Goal: Information Seeking & Learning: Compare options

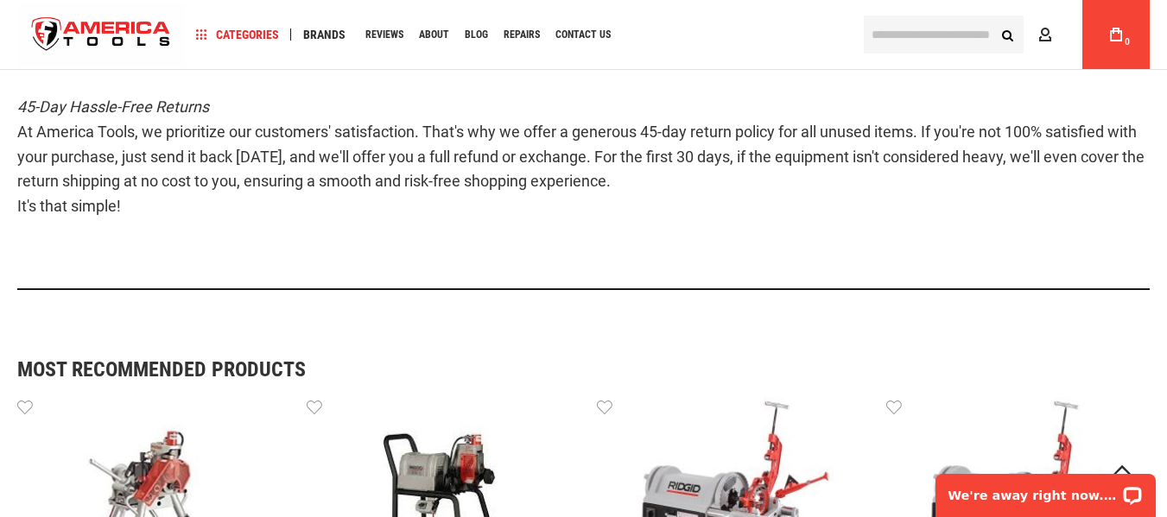
scroll to position [1157, 0]
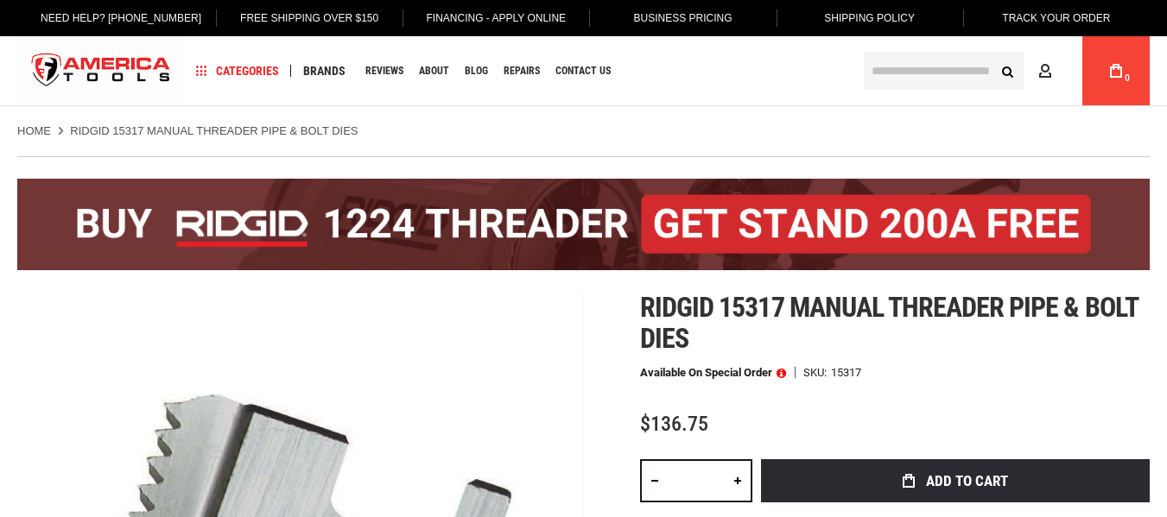
drag, startPoint x: 971, startPoint y: 369, endPoint x: 899, endPoint y: 384, distance: 73.4
click at [973, 368] on div "Available on Special Order SKU 15317" at bounding box center [895, 373] width 510 height 12
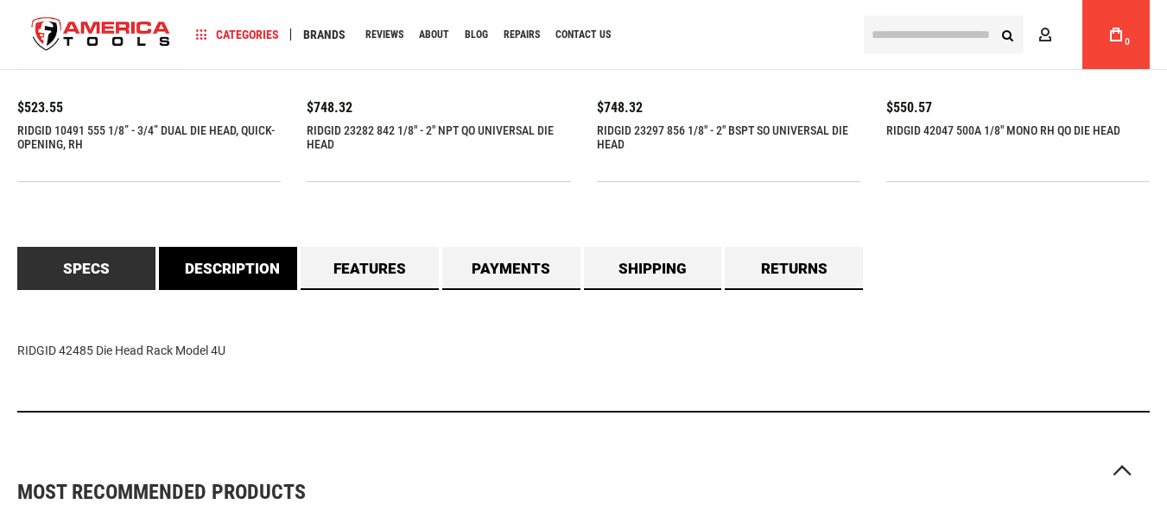
click at [212, 271] on link "Description" at bounding box center [228, 268] width 138 height 43
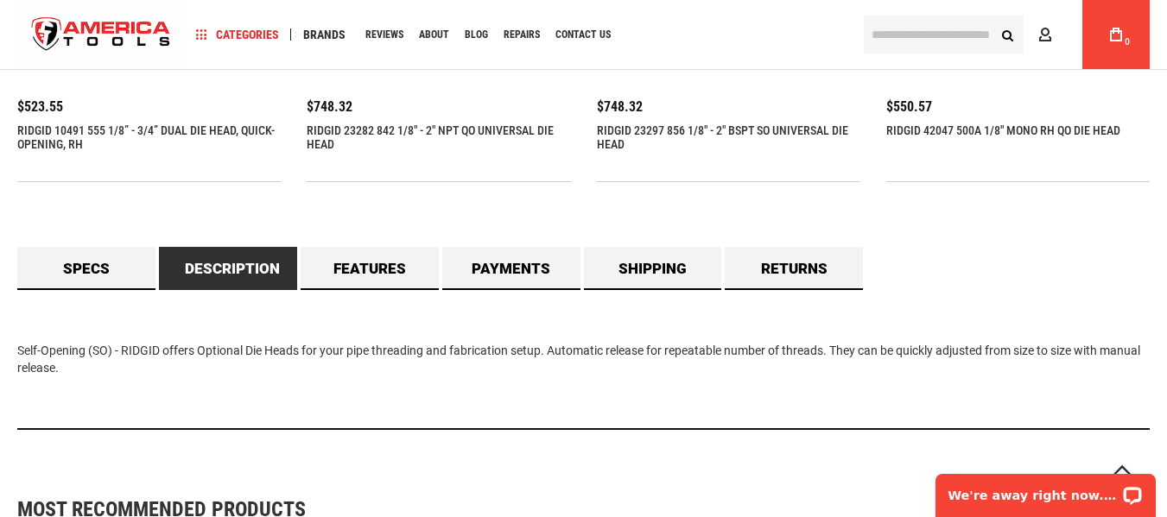
drag, startPoint x: 16, startPoint y: 344, endPoint x: 145, endPoint y: 377, distance: 133.7
click at [145, 377] on main "Skip to the end of the images gallery Skip to the beginning of the images galle…" at bounding box center [583, 81] width 1167 height 2641
copy div "Self-Opening (SO) - RIDGID offers Optional Die Heads for your pipe threading an…"
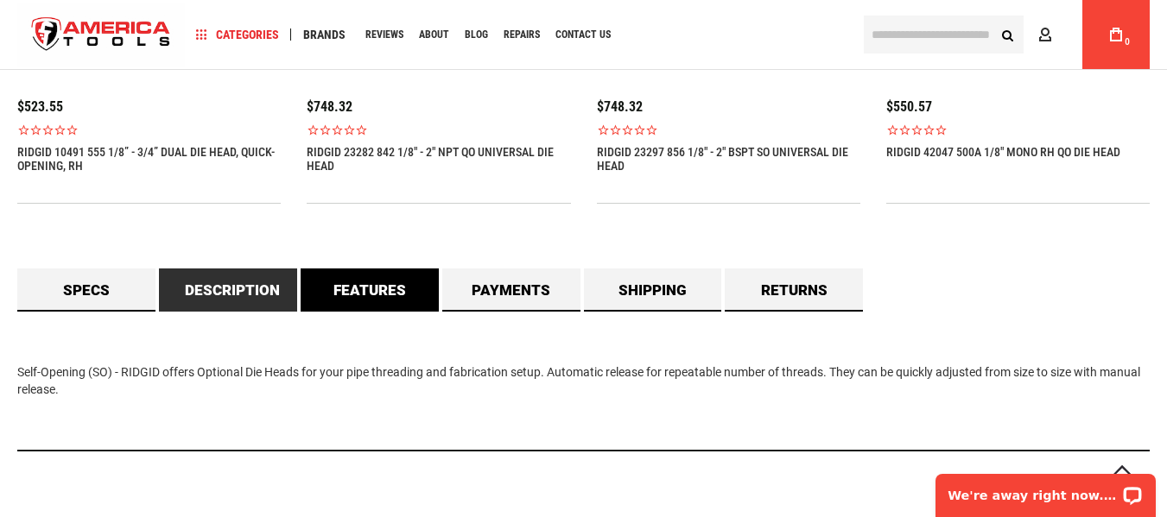
click at [349, 290] on link "Features" at bounding box center [370, 290] width 138 height 43
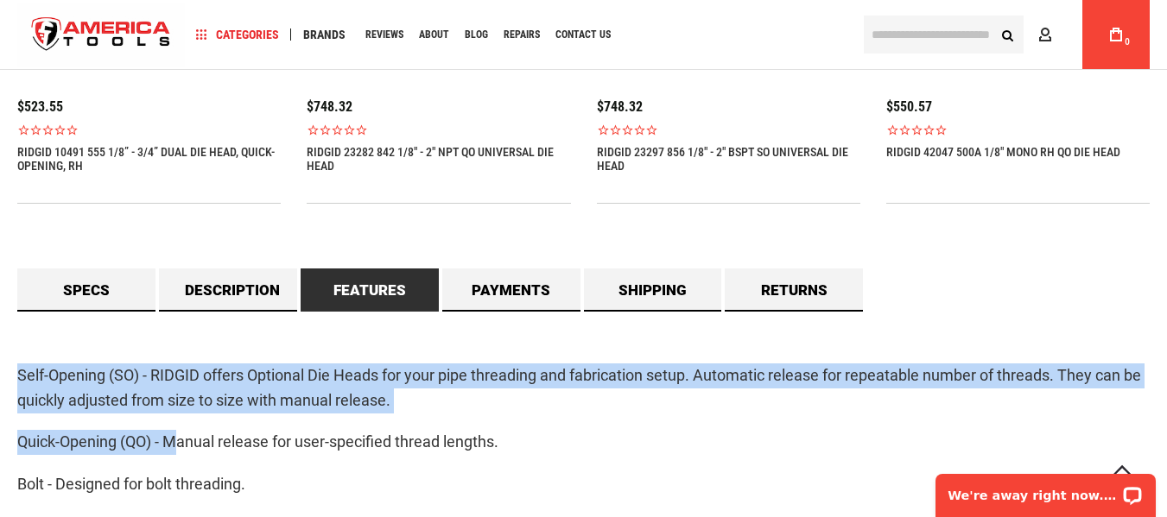
drag, startPoint x: 17, startPoint y: 379, endPoint x: 180, endPoint y: 453, distance: 178.2
click at [179, 453] on div "Self-Opening (SO) - RIDGID offers Optional Die Heads for your pipe threading an…" at bounding box center [583, 482] width 1132 height 341
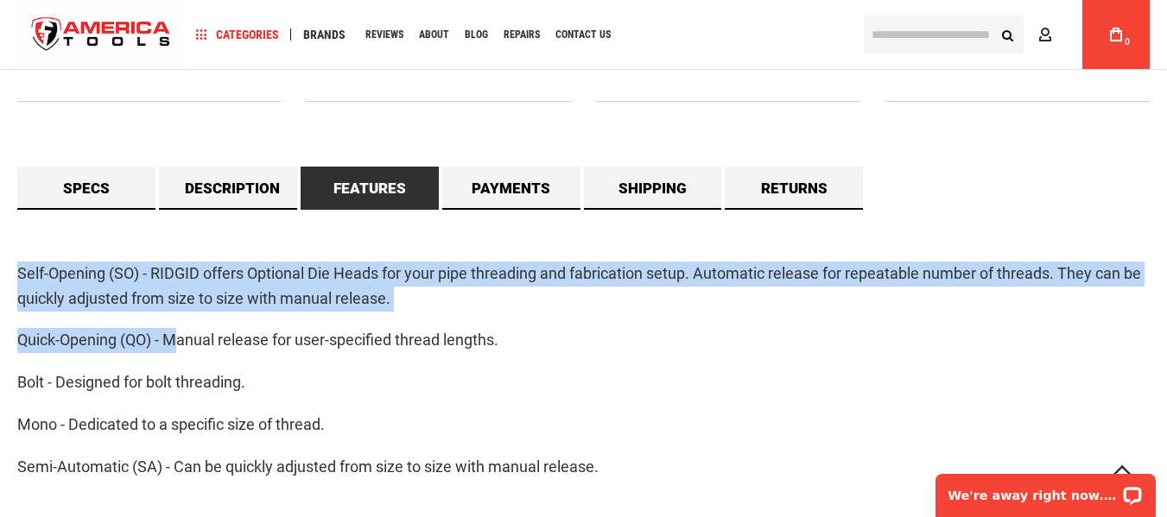
scroll to position [1549, 0]
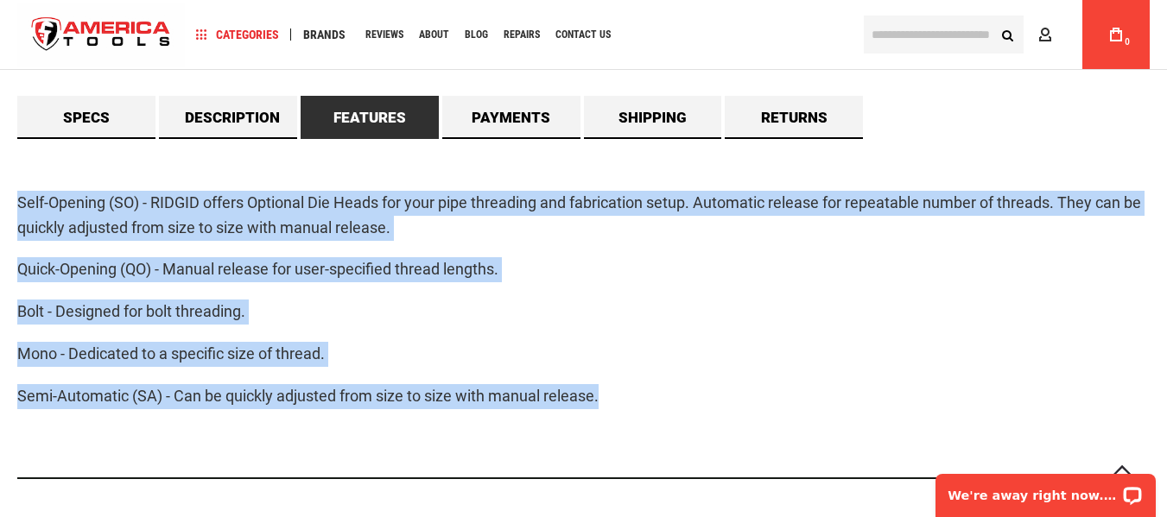
click at [684, 409] on p "Semi-Automatic (SA) - Can be quickly adjusted from size to size with manual rel…" at bounding box center [583, 396] width 1132 height 25
copy div "Self-Opening (SO) - RIDGID offers Optional Die Heads for your pipe threading an…"
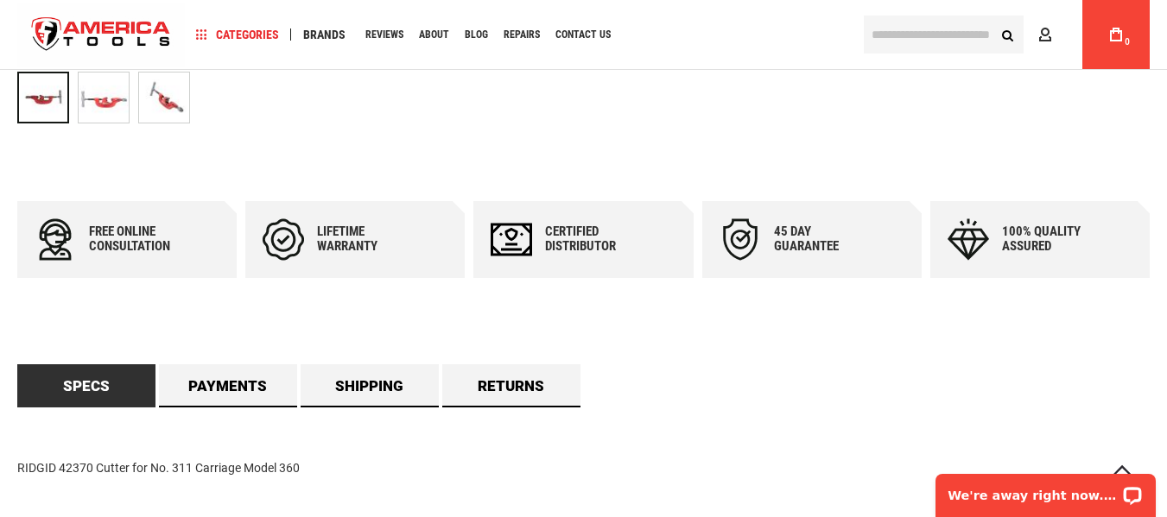
scroll to position [886, 0]
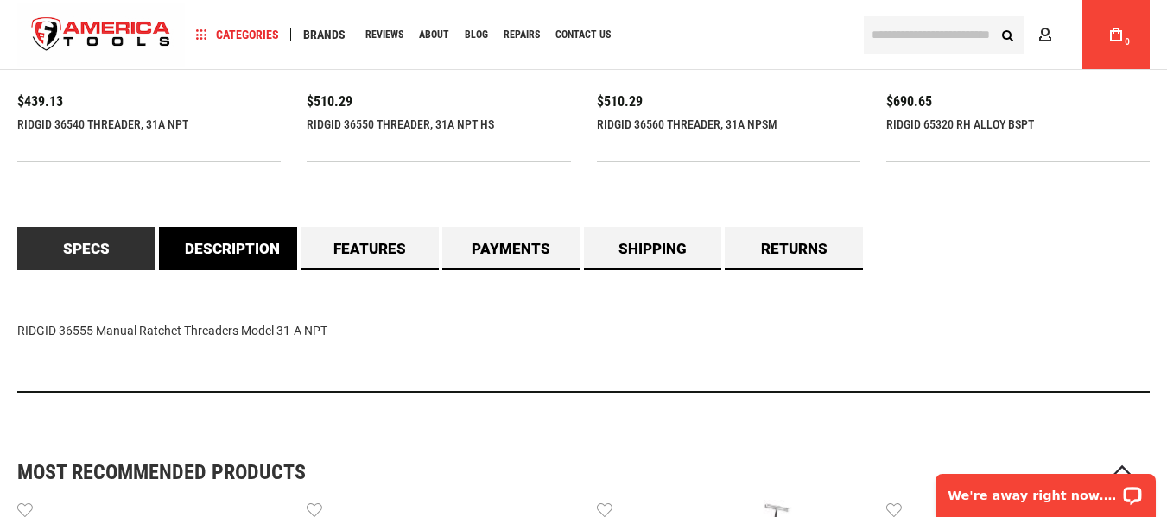
click at [180, 233] on link "Description" at bounding box center [228, 248] width 138 height 43
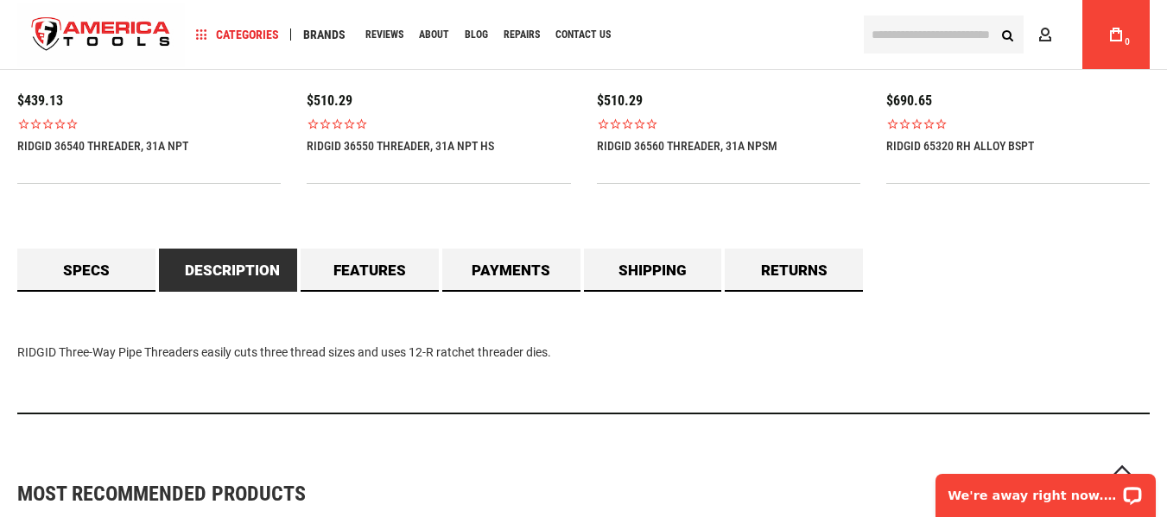
drag, startPoint x: 15, startPoint y: 351, endPoint x: 589, endPoint y: 354, distance: 574.4
click at [589, 354] on main "Skip to the end of the images gallery Skip to the beginning of the images galle…" at bounding box center [583, 83] width 1167 height 2656
copy div "RIDGID Three-Way Pipe Threaders easily cuts three thread sizes and uses 12-R ra…"
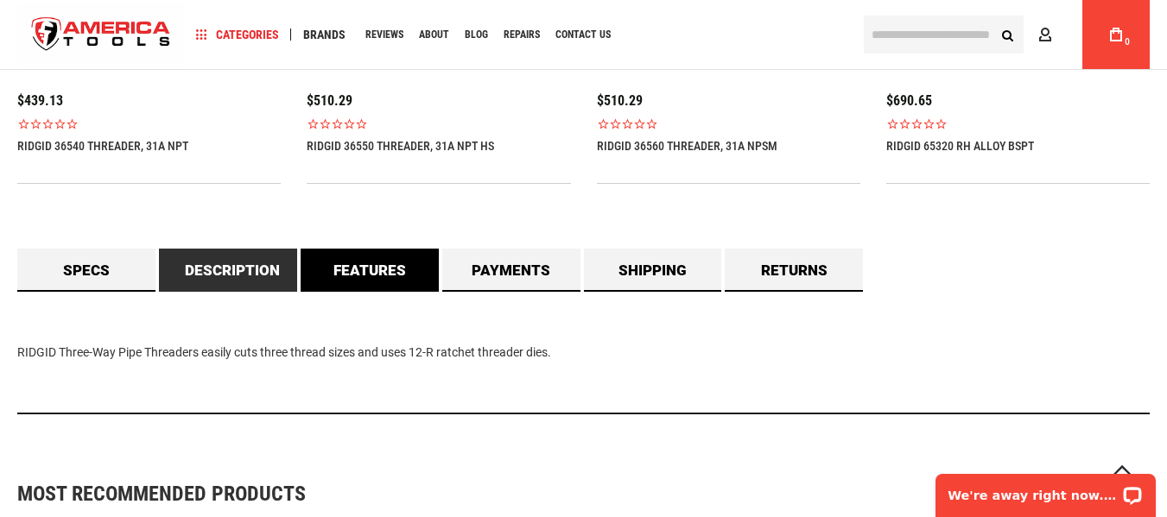
click at [362, 266] on link "Features" at bounding box center [370, 270] width 138 height 43
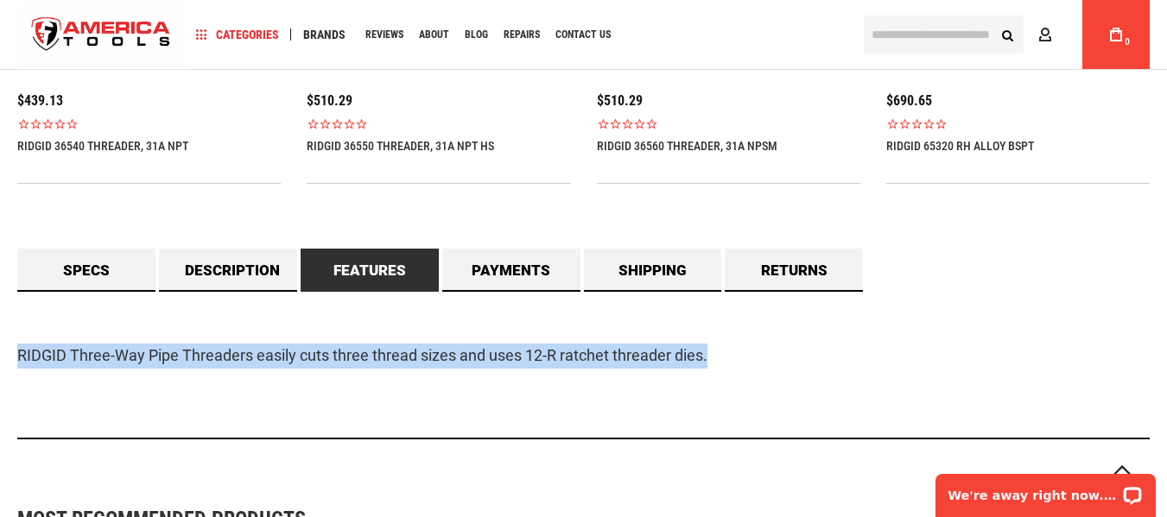
drag, startPoint x: 16, startPoint y: 353, endPoint x: 714, endPoint y: 225, distance: 709.5
click at [768, 346] on main "Skip to the end of the images gallery Skip to the beginning of the images galle…" at bounding box center [583, 193] width 1167 height 2876
copy p "RIDGID Three-Way Pipe Threaders easily cuts three thread sizes and uses 12-R ra…"
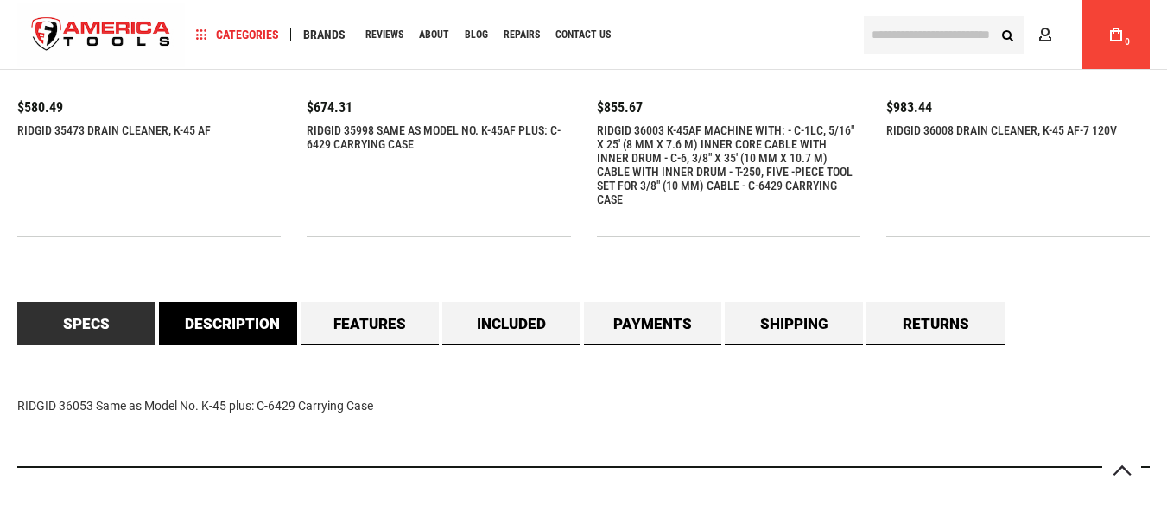
scroll to position [1376, 0]
click at [228, 320] on link "Description" at bounding box center [228, 323] width 138 height 43
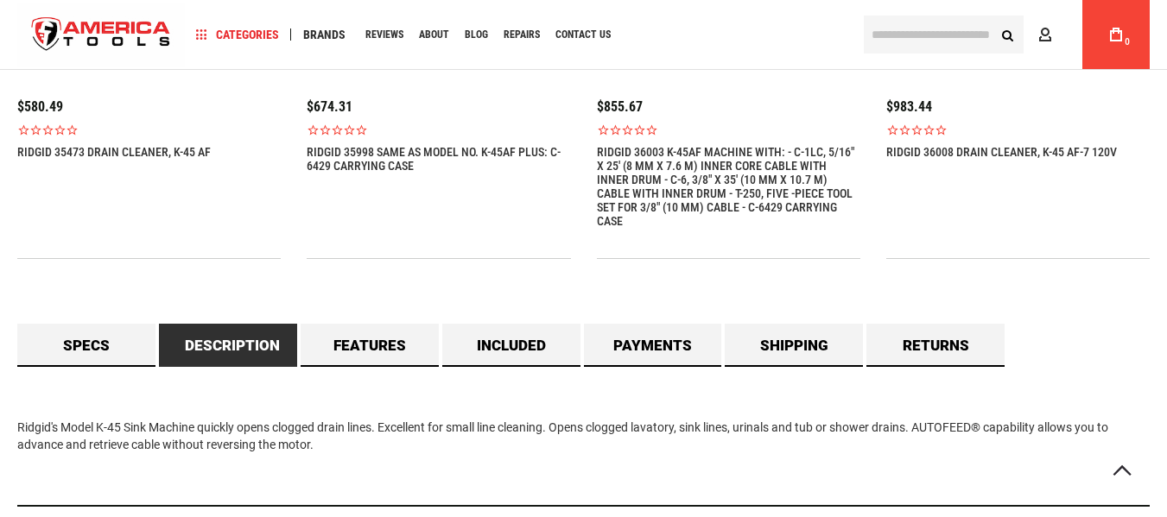
drag, startPoint x: 10, startPoint y: 409, endPoint x: 359, endPoint y: 441, distance: 350.5
click at [343, 459] on main "Skip to the end of the images gallery Skip to the beginning of the images galle…" at bounding box center [583, 143] width 1167 height 2764
copy div "Ridgid's Model K-45 Sink Machine quickly opens clogged drain lines. Excellent f…"
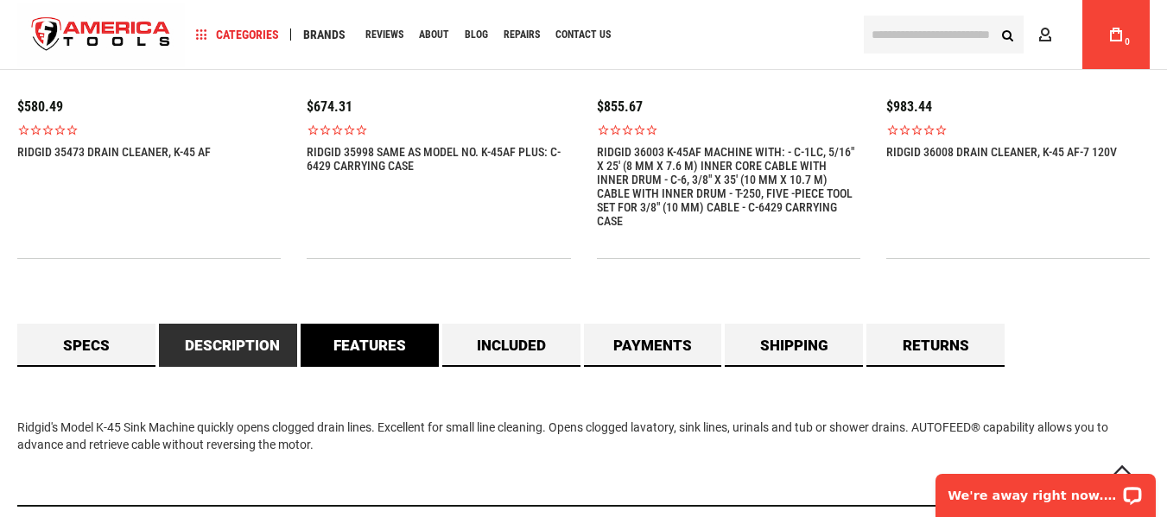
click at [370, 336] on link "Features" at bounding box center [370, 345] width 138 height 43
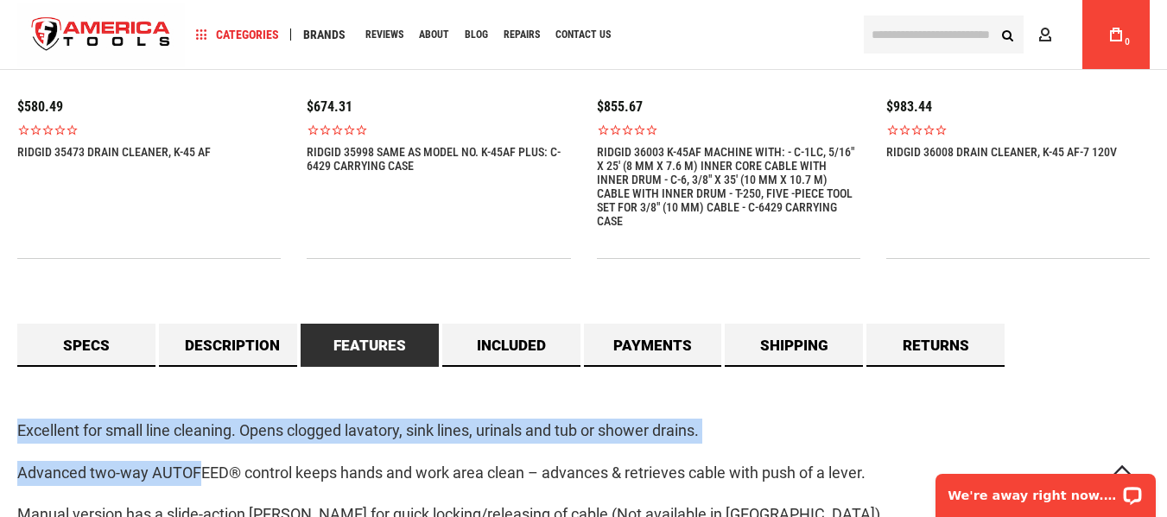
drag, startPoint x: 13, startPoint y: 407, endPoint x: 197, endPoint y: 451, distance: 189.2
click at [197, 451] on main "Skip to the end of the images gallery Skip to the beginning of the images galle…" at bounding box center [583, 371] width 1167 height 3220
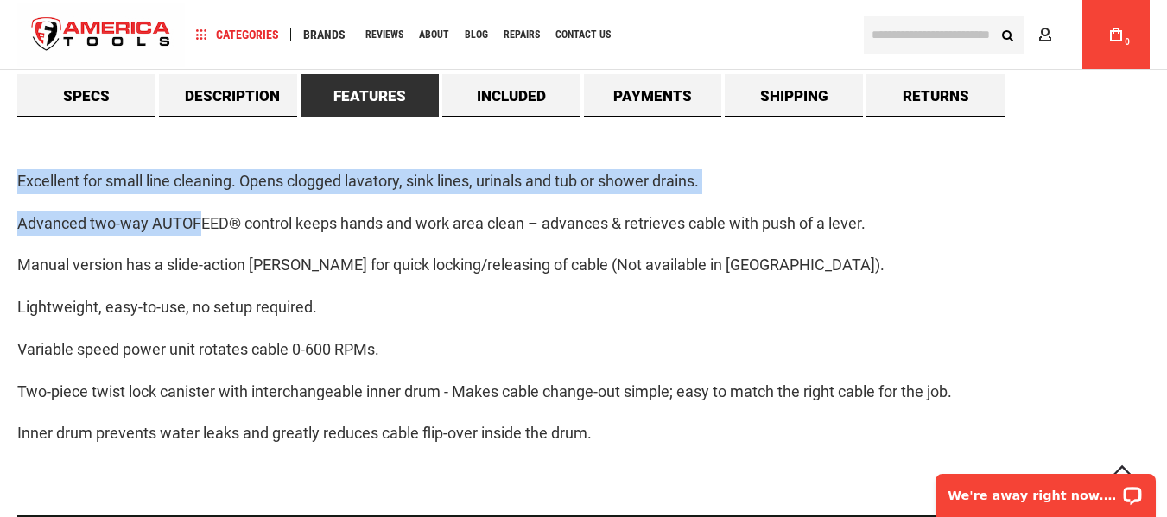
scroll to position [1635, 0]
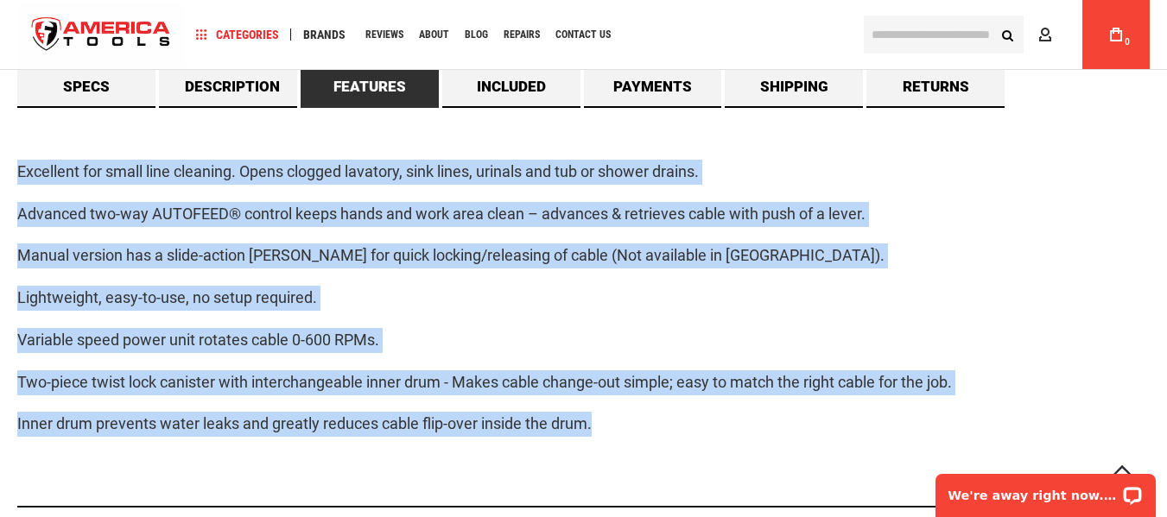
click at [619, 418] on p "Inner drum prevents water leaks and greatly reduces cable flip-over inside the …" at bounding box center [583, 424] width 1132 height 25
copy div "Excellent for small line cleaning. Opens clogged lavatory, sink lines, urinals …"
click at [545, 83] on link "Included" at bounding box center [511, 86] width 138 height 43
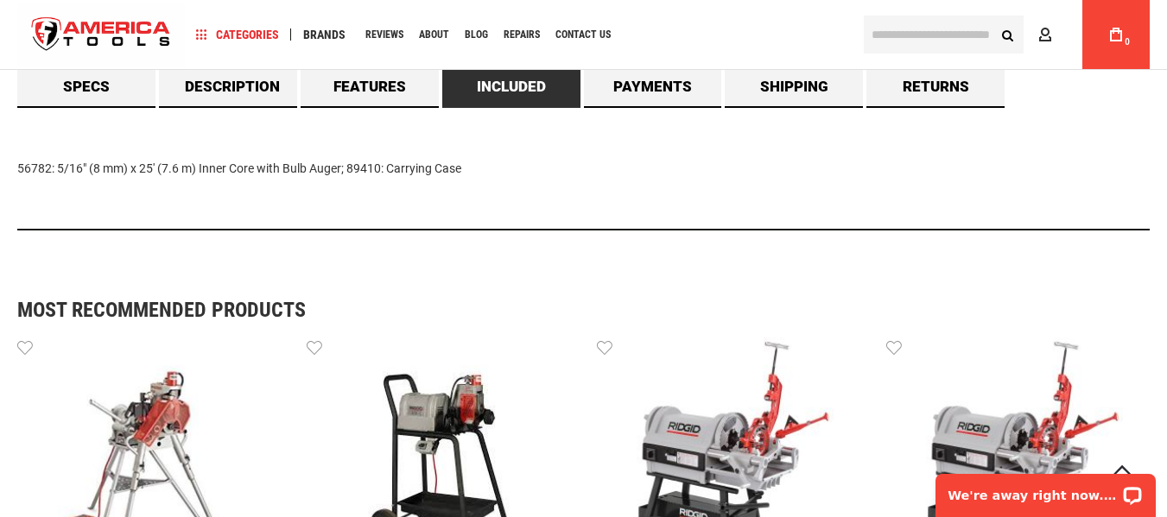
drag, startPoint x: 13, startPoint y: 159, endPoint x: 495, endPoint y: 145, distance: 482.2
copy div "56782: 5/16" (8 mm) x 25' (7.6 m) Inner Core with Bulb Auger; 89410: Carrying C…"
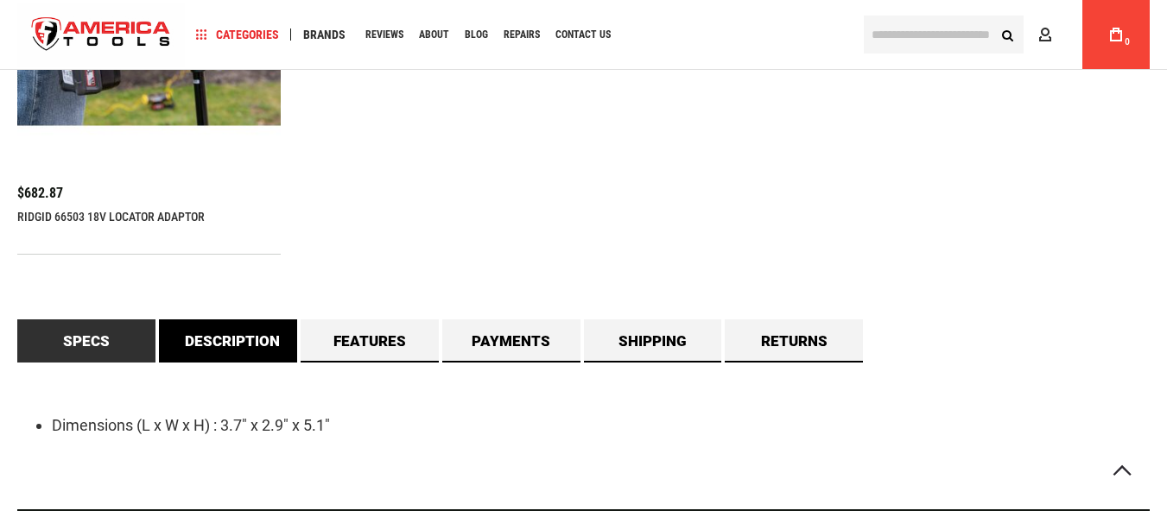
click at [239, 343] on link "Description" at bounding box center [228, 341] width 138 height 43
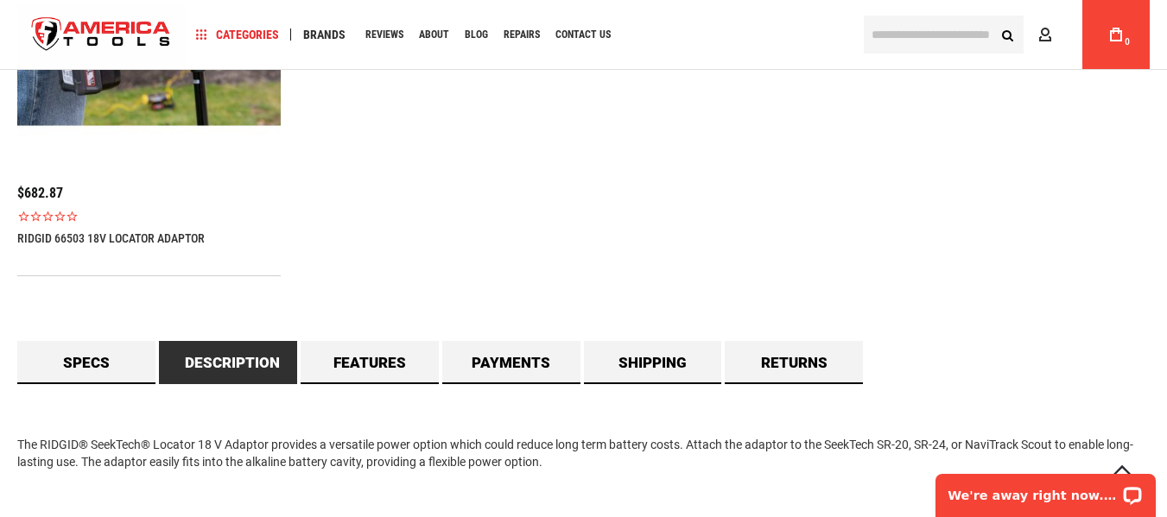
drag, startPoint x: 18, startPoint y: 447, endPoint x: 618, endPoint y: 473, distance: 600.9
click at [618, 479] on div "The RIDGID® SeekTech® Locator 18 V Adaptor provides a versatile power option wh…" at bounding box center [583, 454] width 1132 height 140
copy div "The RIDGID® SeekTech® Locator 18 V Adaptor provides a versatile power option wh…"
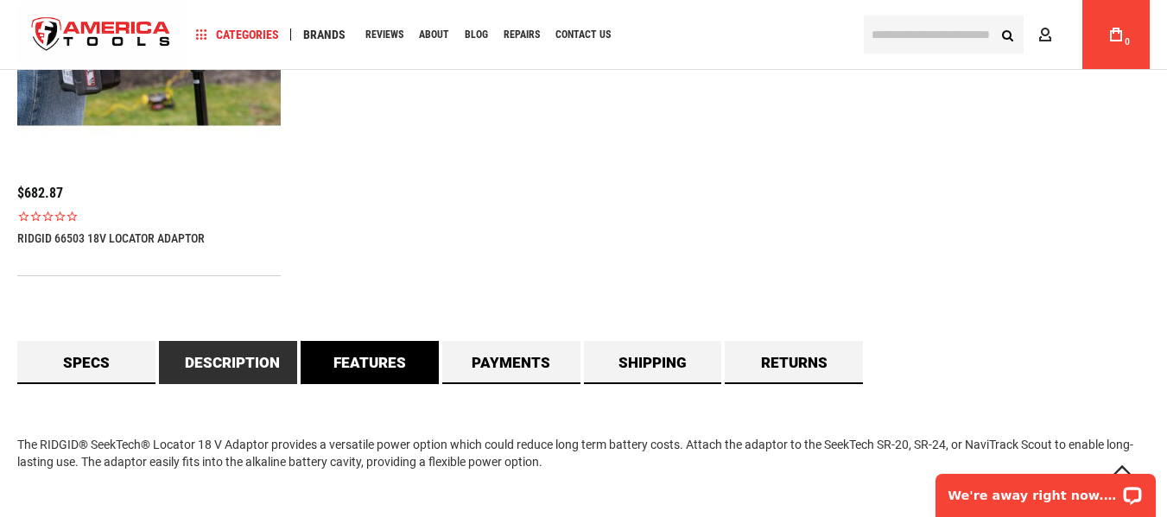
click at [383, 362] on link "Features" at bounding box center [370, 362] width 138 height 43
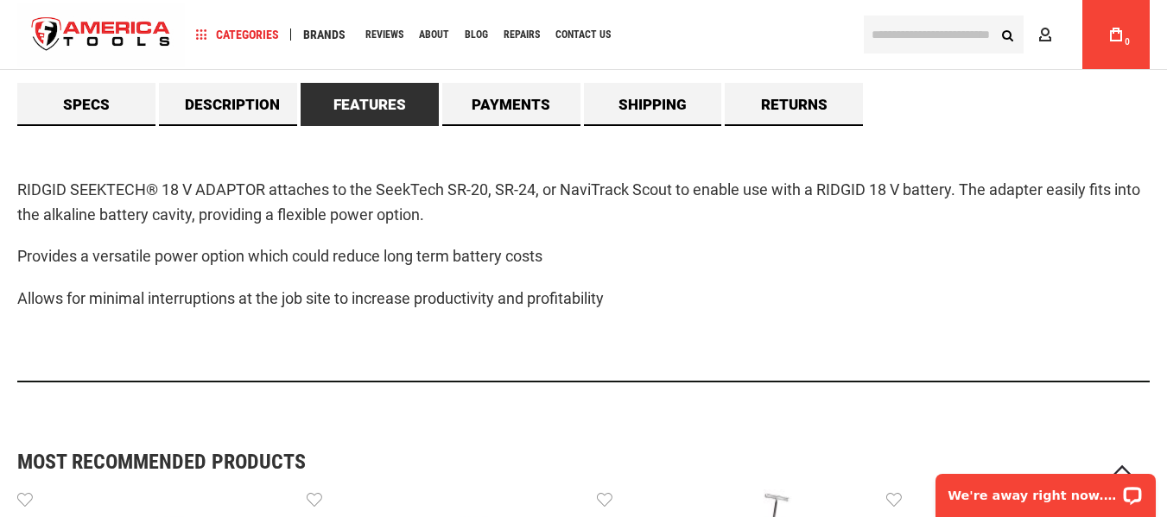
scroll to position [1549, 0]
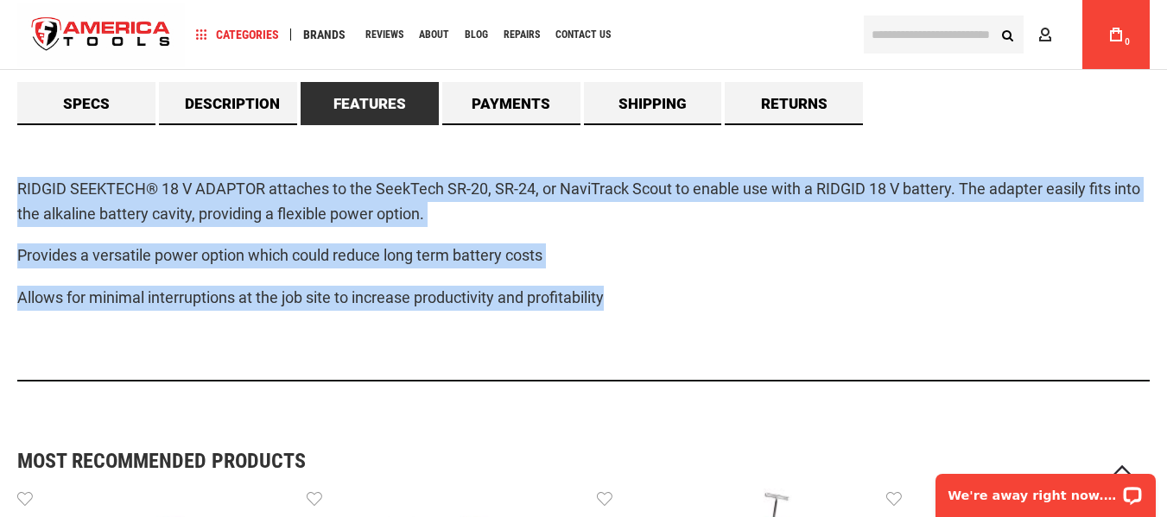
drag, startPoint x: 17, startPoint y: 184, endPoint x: 769, endPoint y: 305, distance: 761.1
click at [769, 305] on div "RIDGID SEEKTECH® 18 V ADAPTOR attaches to the SeekTech SR-20, SR-24, or NaviTra…" at bounding box center [583, 253] width 1132 height 257
copy div "RIDGID SEEKTECH® 18 V ADAPTOR attaches to the SeekTech SR-20, SR-24, or NaviTra…"
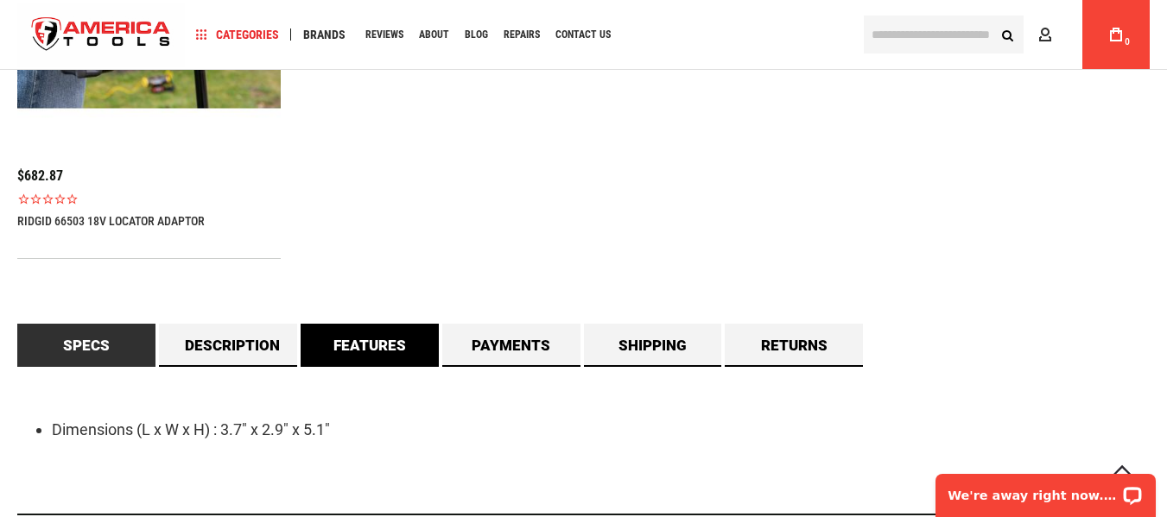
click at [365, 345] on link "Features" at bounding box center [370, 345] width 138 height 43
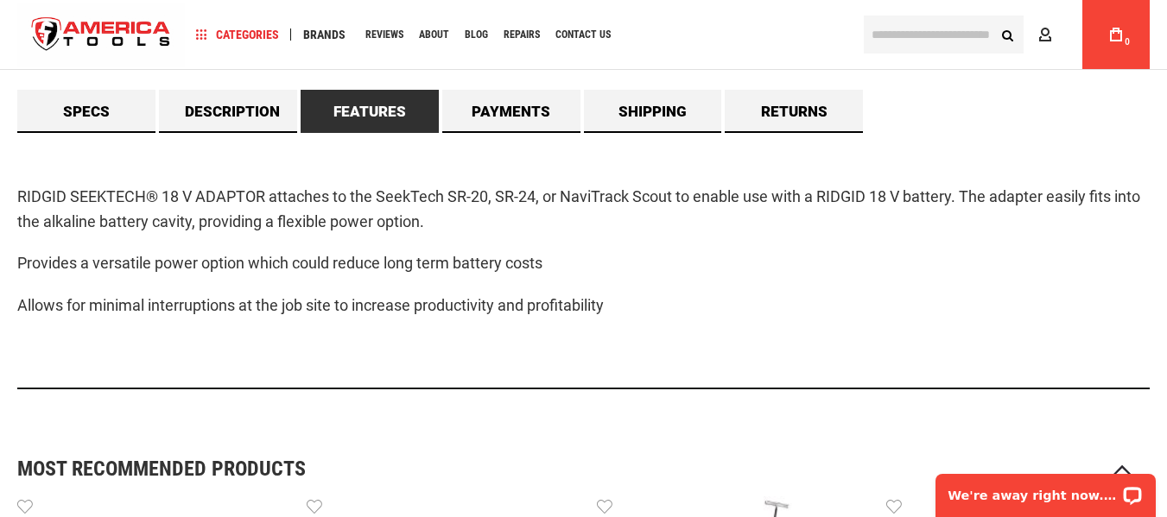
scroll to position [1566, 0]
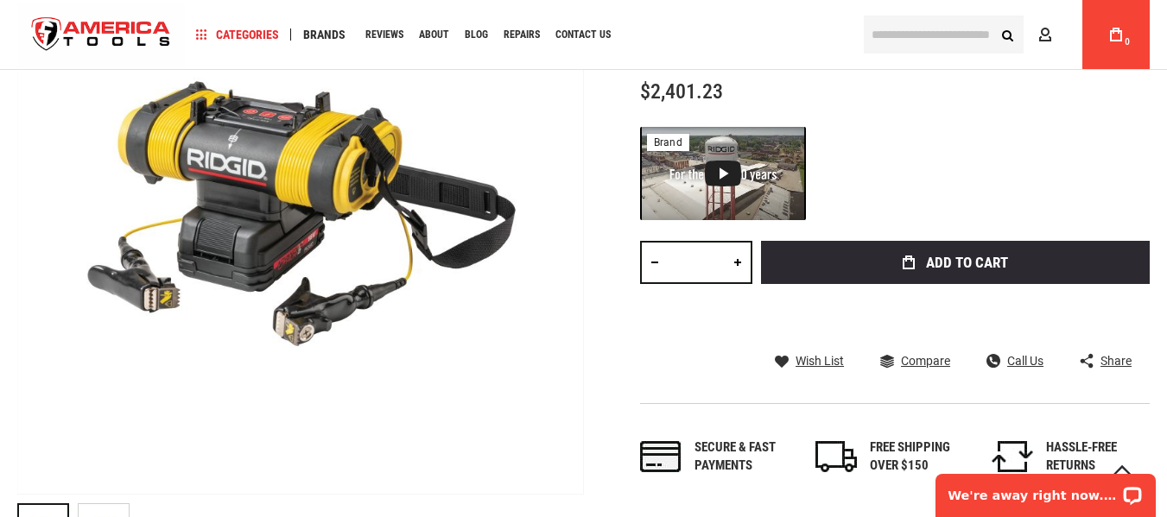
click at [694, 20] on div "Navigation Categories Plumbing Tools Drain Cleaning Diagnostics Pressing Diagno…" at bounding box center [518, 34] width 666 height 69
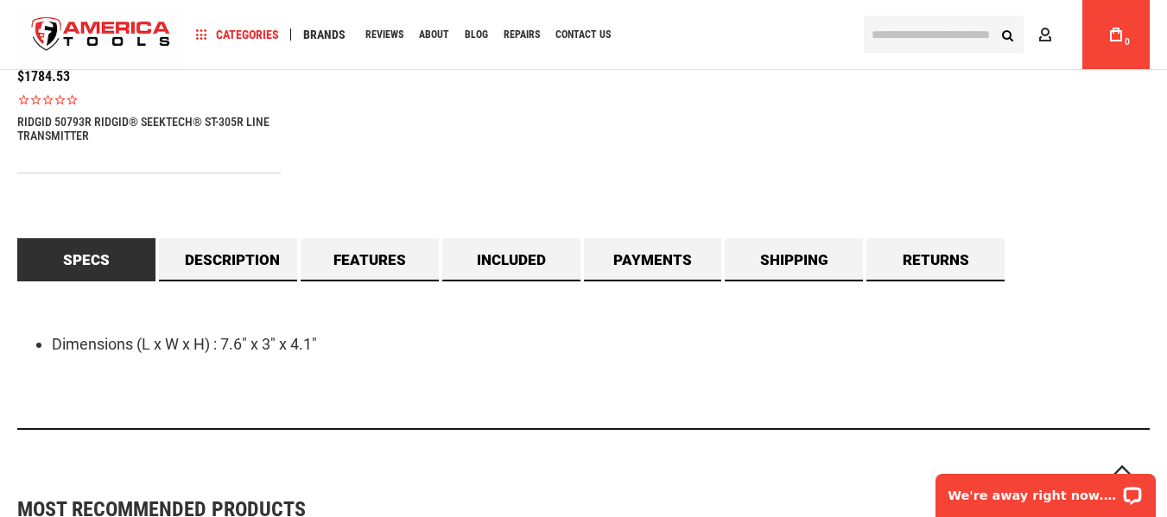
scroll to position [1398, 0]
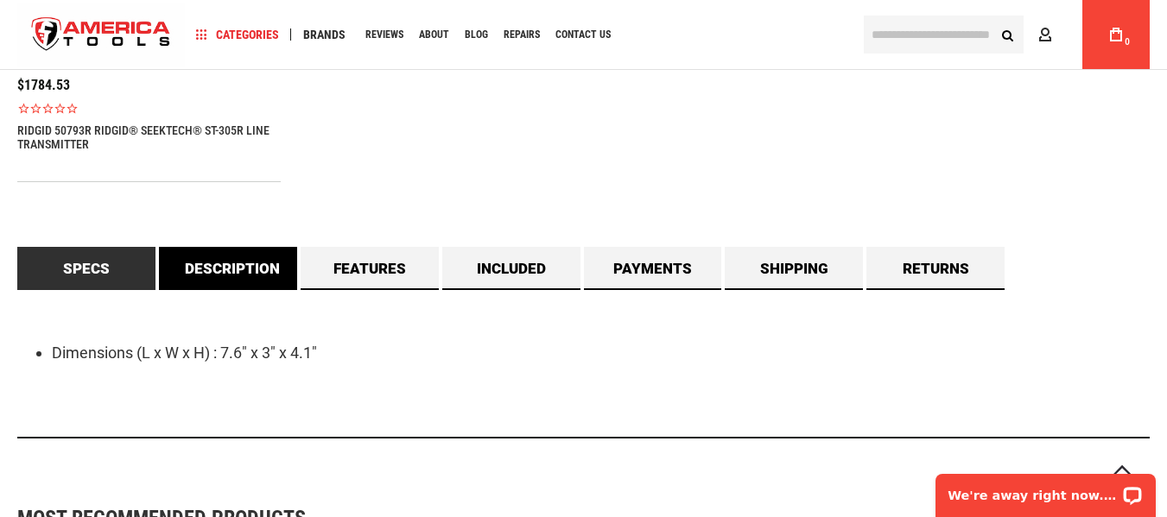
click at [256, 264] on link "Description" at bounding box center [228, 268] width 138 height 43
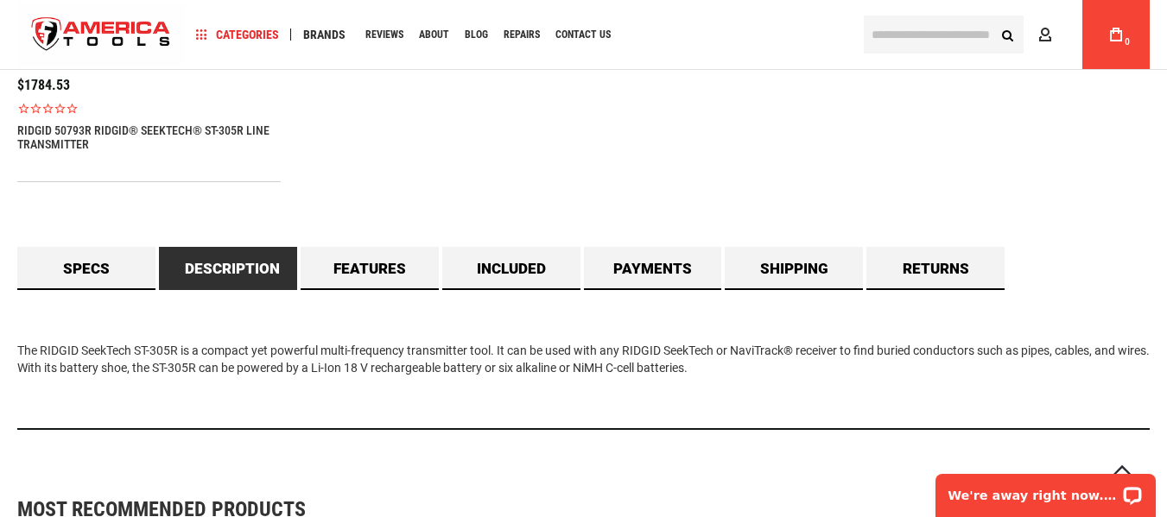
drag, startPoint x: 18, startPoint y: 349, endPoint x: 801, endPoint y: 377, distance: 783.0
click at [798, 376] on div "The RIDGID SeekTech ST-305R is a compact yet powerful multi-frequency transmitt…" at bounding box center [583, 360] width 1132 height 140
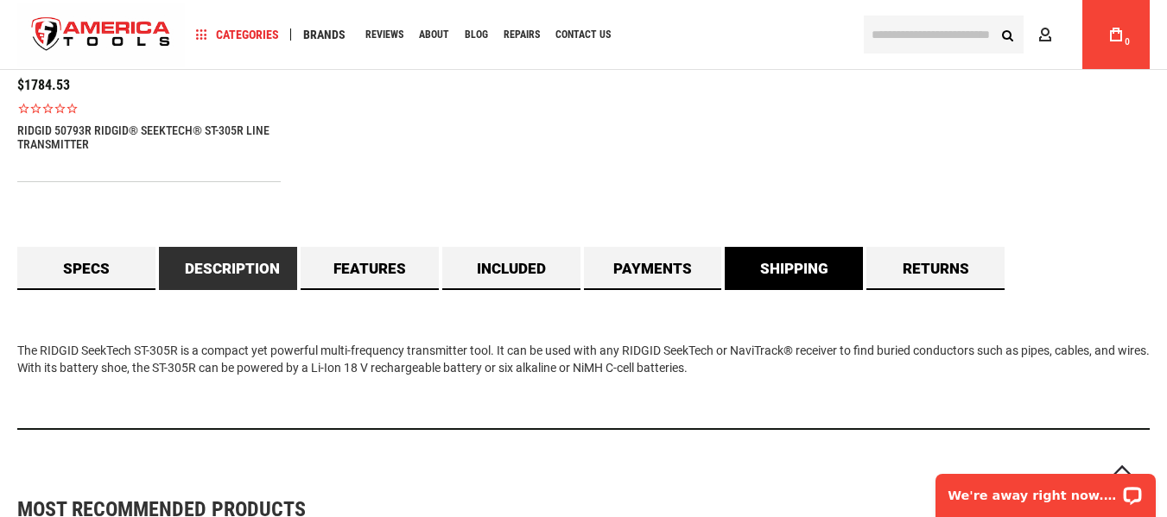
copy div "The RIDGID SeekTech ST-305R is a compact yet powerful multi-frequency transmitt…"
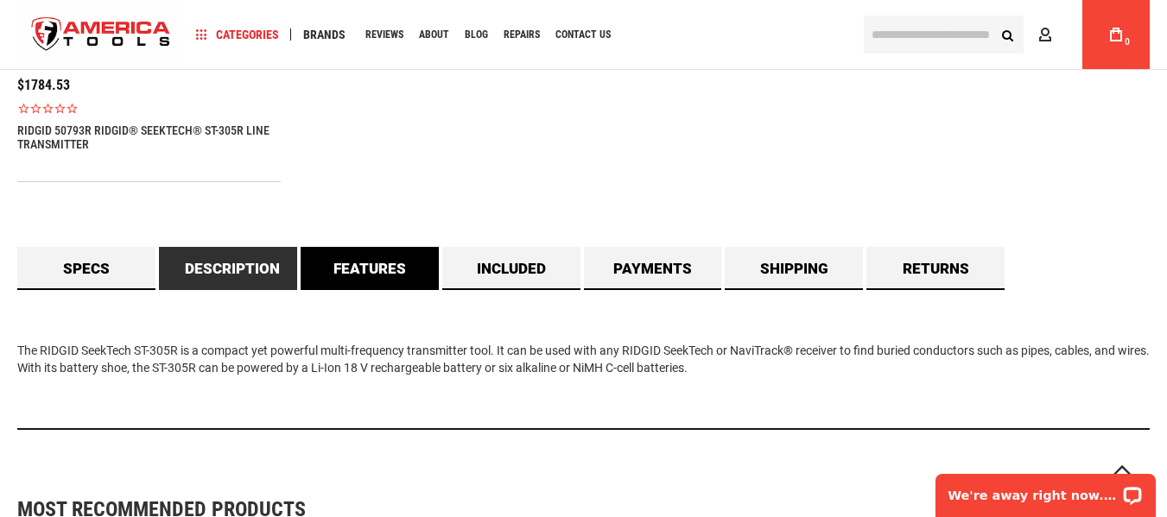
click at [369, 257] on link "Features" at bounding box center [370, 268] width 138 height 43
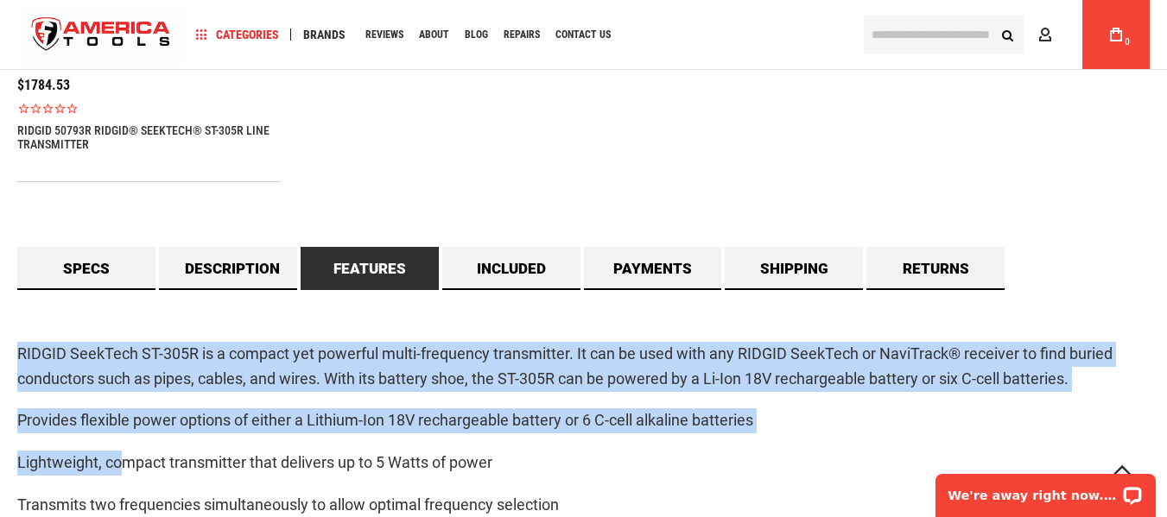
drag, startPoint x: 17, startPoint y: 350, endPoint x: 128, endPoint y: 442, distance: 144.1
click at [122, 445] on div "RIDGID SeekTech ST-305R is a compact yet powerful multi-frequency transmitter. …" at bounding box center [583, 460] width 1132 height 341
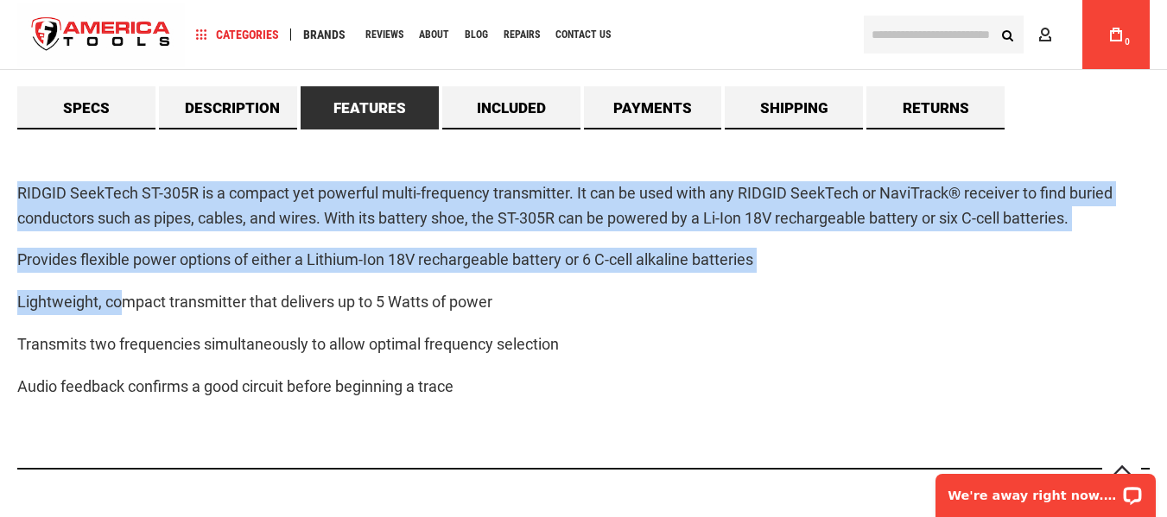
scroll to position [1570, 0]
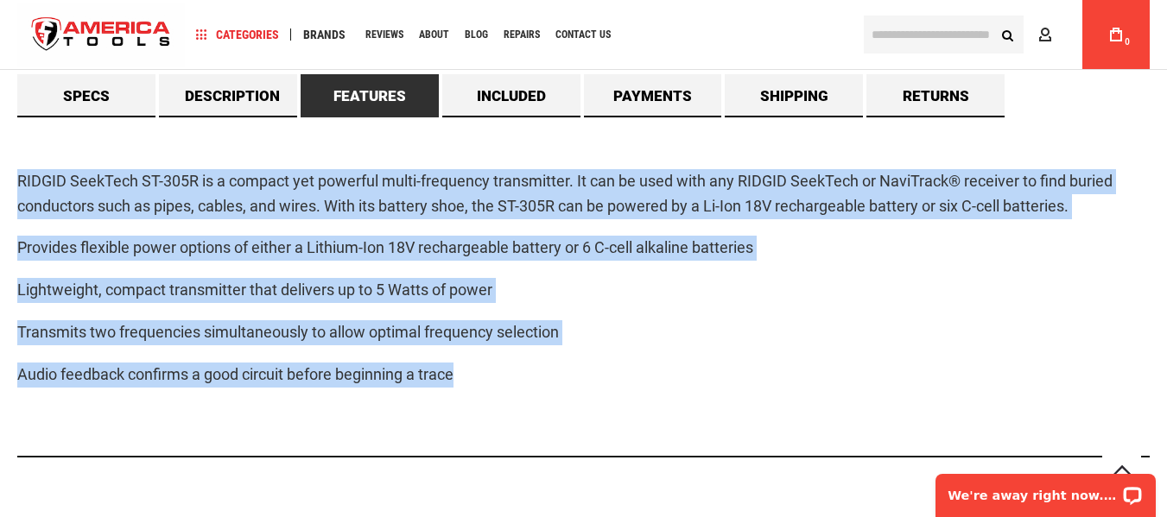
click at [485, 390] on div "RIDGID SeekTech ST-305R is a compact yet powerful multi-frequency transmitter. …" at bounding box center [583, 287] width 1132 height 341
copy div "RIDGID SeekTech ST-305R is a compact yet powerful multi-frequency transmitter. …"
click at [523, 90] on link "Included" at bounding box center [511, 95] width 138 height 43
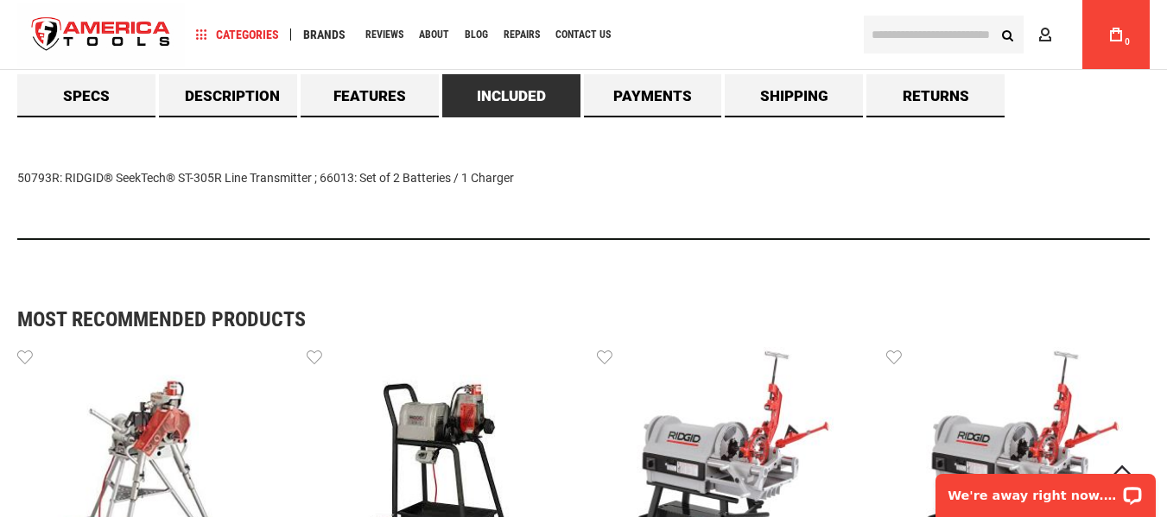
drag, startPoint x: 86, startPoint y: 193, endPoint x: 584, endPoint y: 237, distance: 499.5
click at [584, 237] on main "Skip to the end of the images gallery Skip to the beginning of the images galle…" at bounding box center [583, 9] width 1167 height 2887
copy div "50793R: RIDGID® SeekTech® ST-305R Line Transmitter ; 66013: Set of 2 Batteries …"
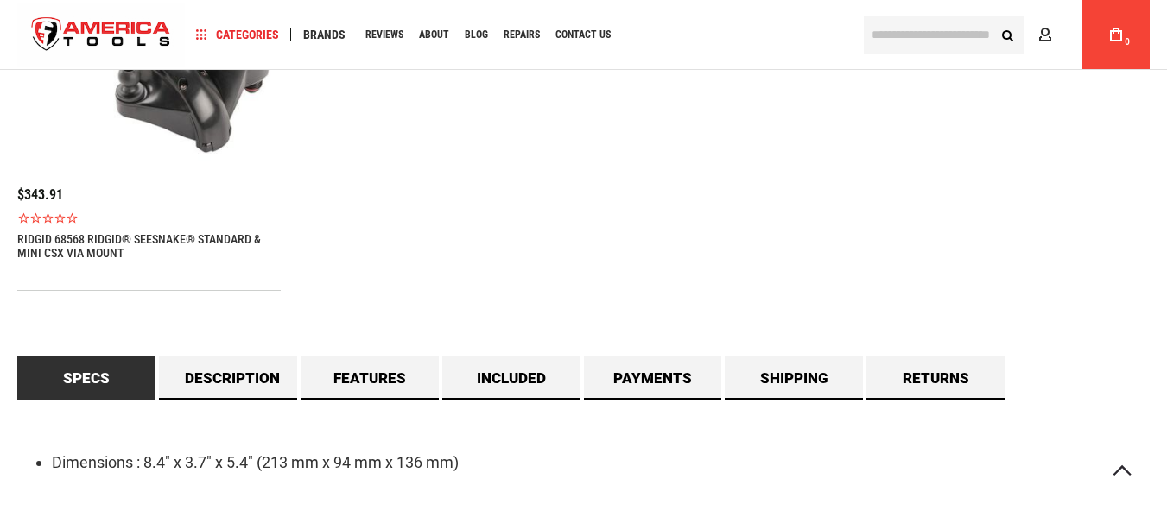
scroll to position [1382, 0]
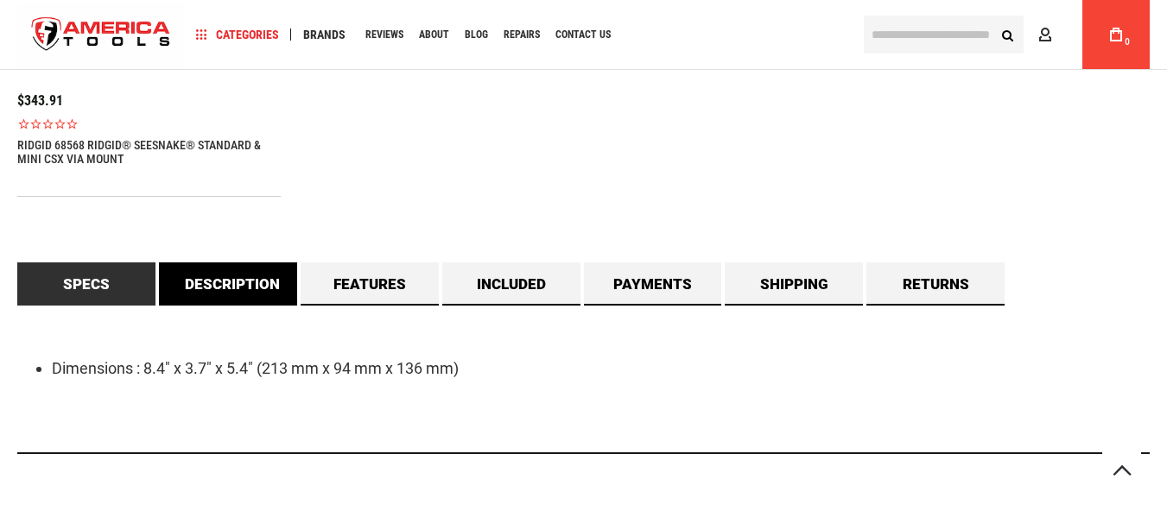
click at [209, 286] on link "Description" at bounding box center [228, 284] width 138 height 43
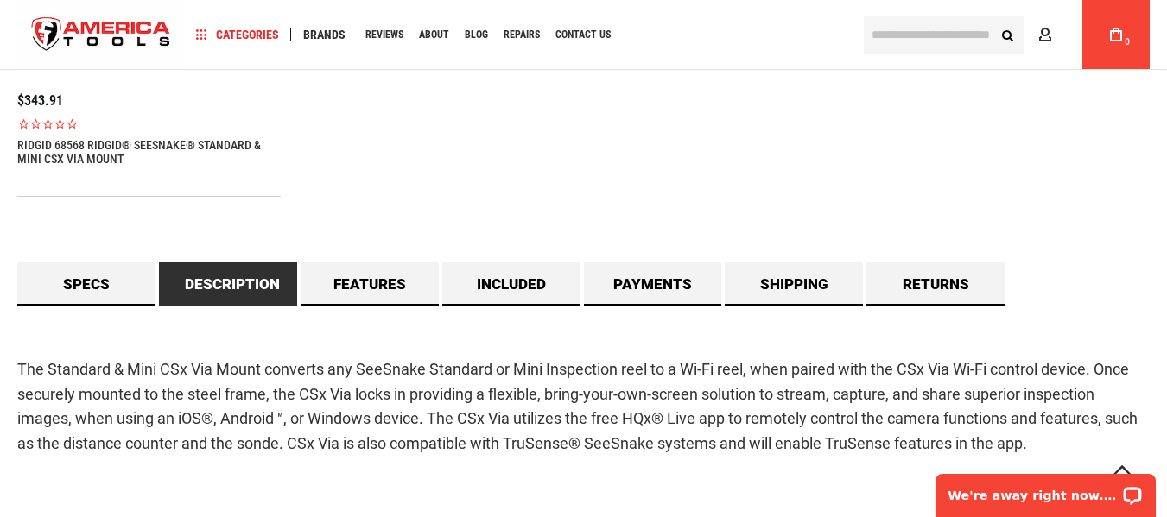
scroll to position [0, 0]
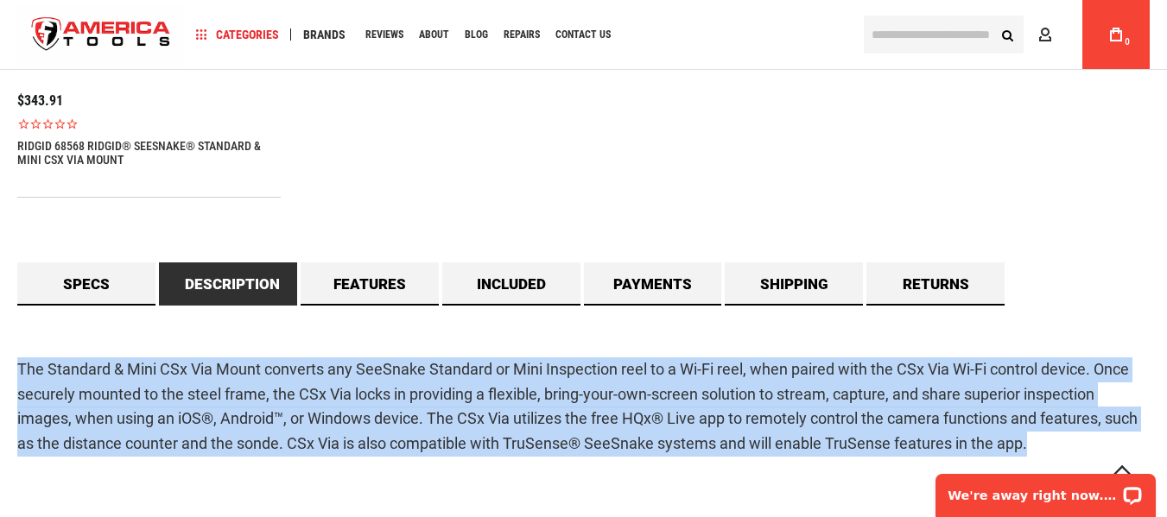
drag, startPoint x: 23, startPoint y: 365, endPoint x: 1038, endPoint y: 450, distance: 1018.4
click at [1038, 458] on main "Skip to the end of the images gallery Skip to the beginning of the images galle…" at bounding box center [583, 157] width 1167 height 2805
copy p "The Standard & Mini CSx Via Mount converts any SeeSnake Standard or Mini Inspec…"
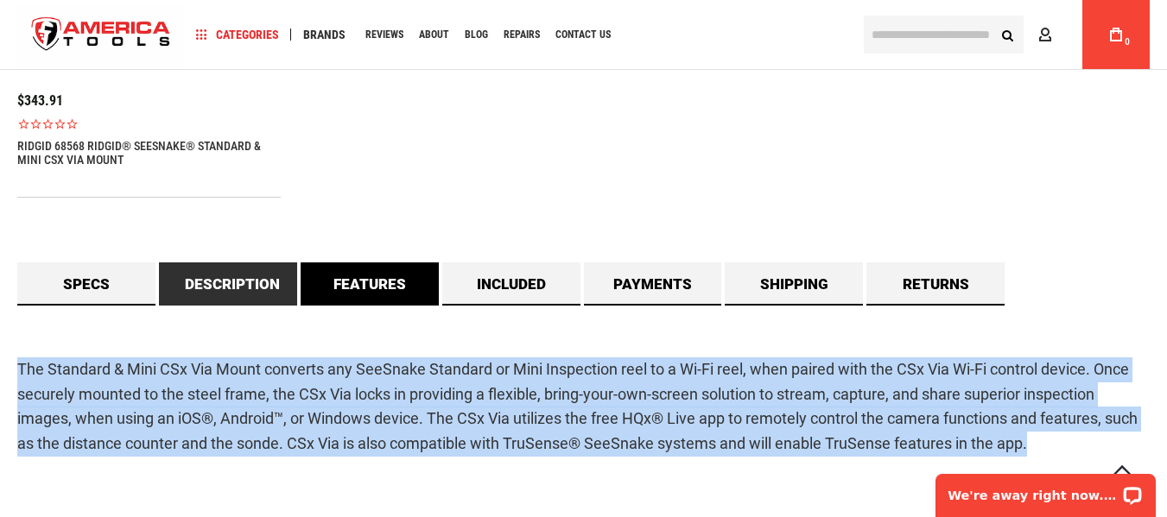
click at [346, 286] on link "Features" at bounding box center [370, 284] width 138 height 43
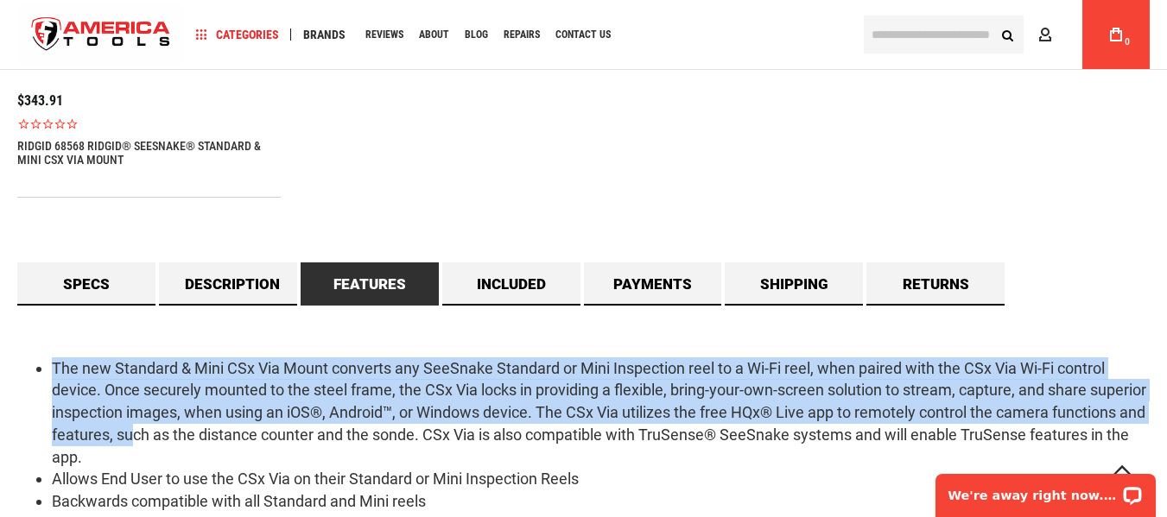
drag, startPoint x: 36, startPoint y: 358, endPoint x: 232, endPoint y: 433, distance: 209.7
click at [232, 433] on li "The new Standard & Mini CSx Via Mount converts any SeeSnake Standard or Mini In…" at bounding box center [601, 413] width 1098 height 111
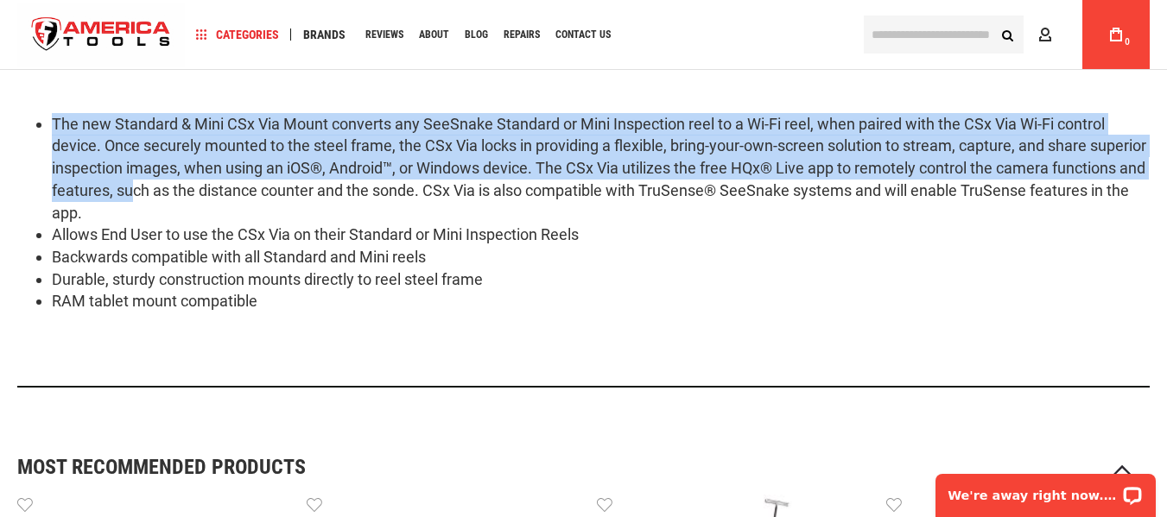
scroll to position [1641, 0]
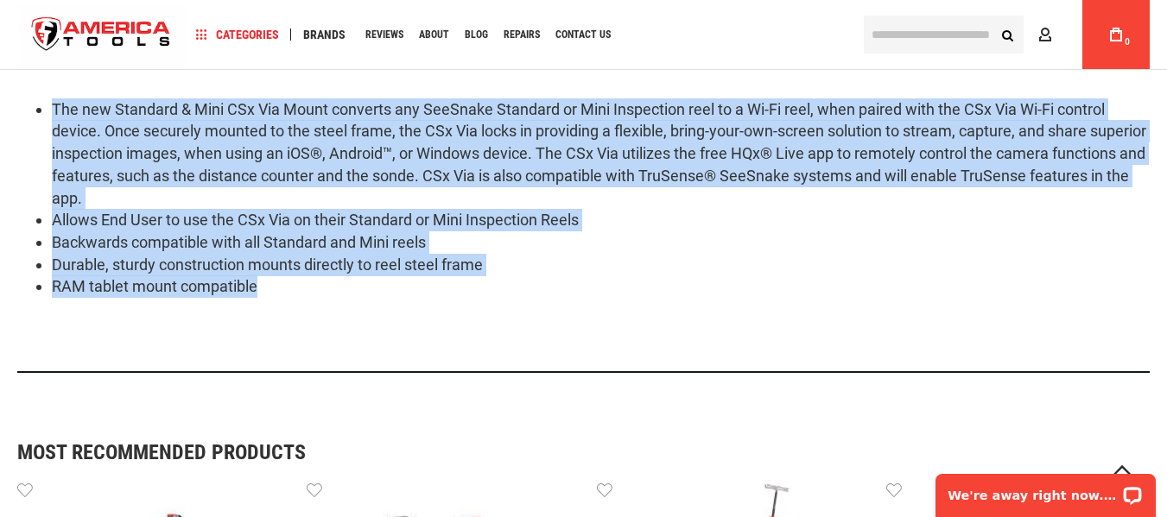
click at [306, 294] on li "RAM tablet mount compatible" at bounding box center [601, 287] width 1098 height 22
copy ul "The new Standard & Mini CSx Via Mount converts any SeeSnake Standard or Mini In…"
click at [605, 282] on li "RAM tablet mount compatible" at bounding box center [601, 287] width 1098 height 22
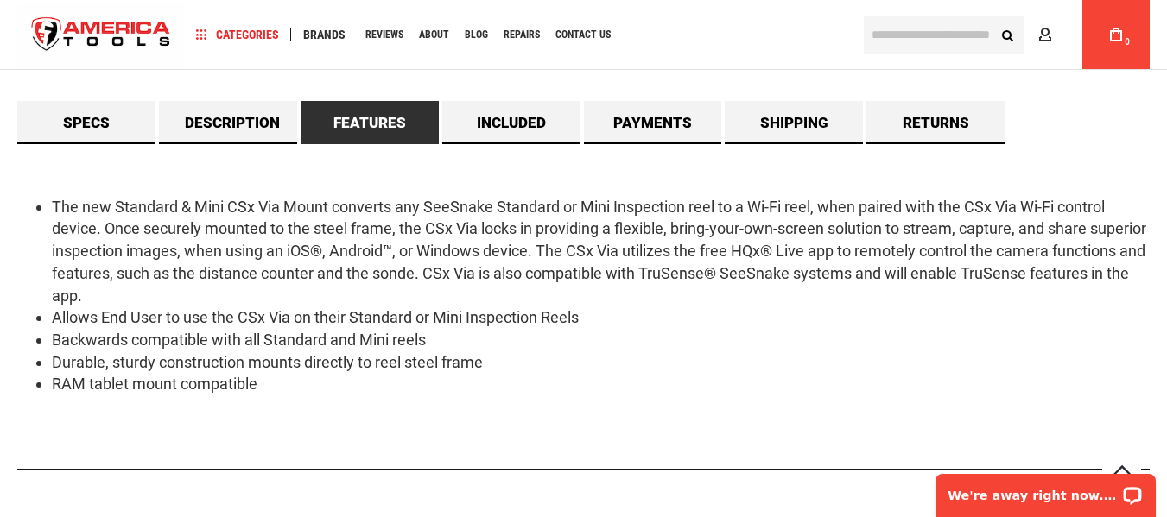
scroll to position [1382, 0]
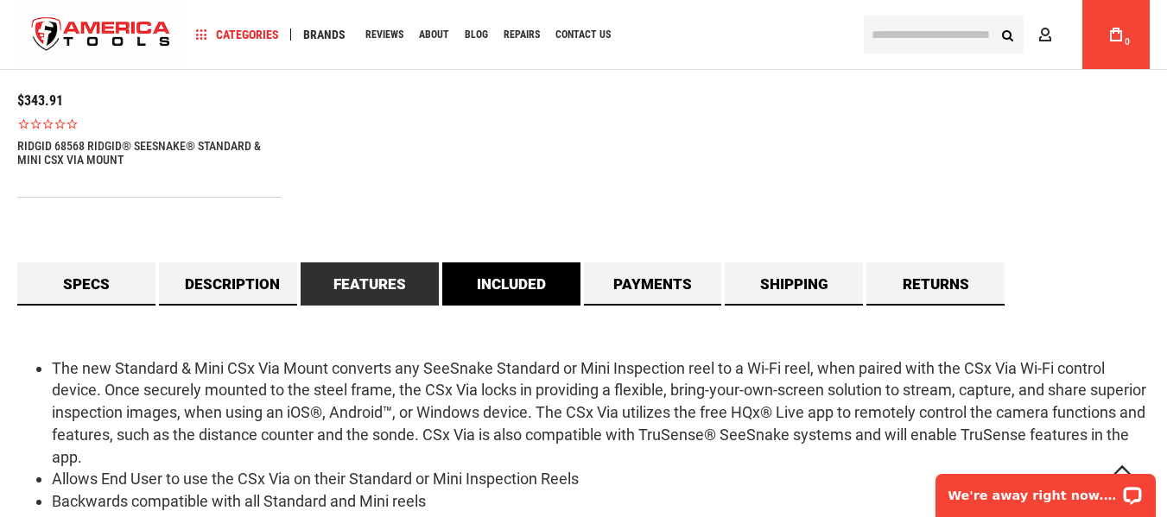
click at [504, 272] on link "Included" at bounding box center [511, 284] width 138 height 43
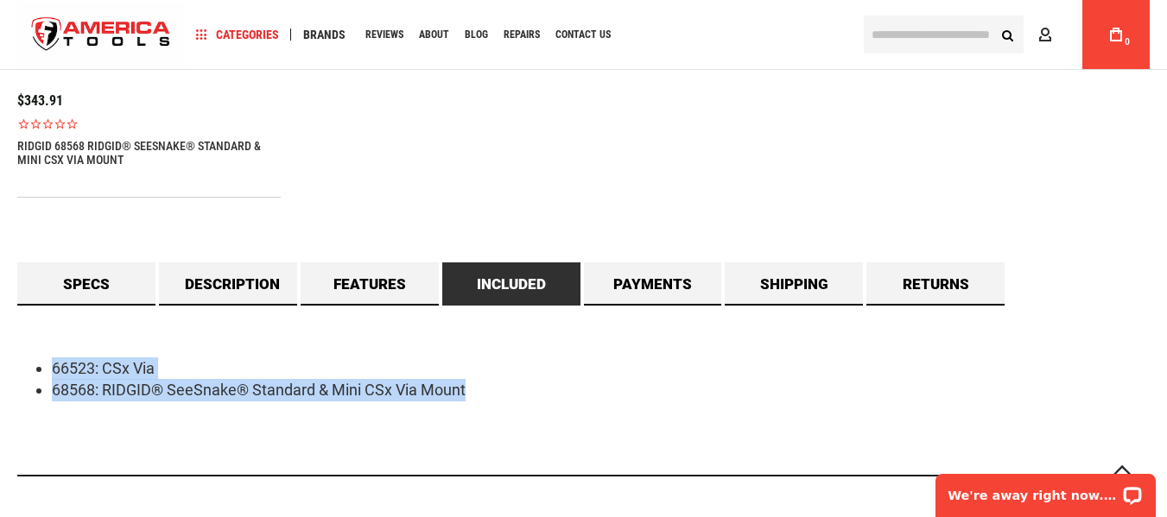
drag, startPoint x: 44, startPoint y: 366, endPoint x: 529, endPoint y: 404, distance: 486.0
click at [529, 404] on div "66523: CSx Via 68568: RIDGID® SeeSnake® Standard & Mini CSx Via Mount" at bounding box center [583, 391] width 1132 height 171
copy ul "66523: CSx Via 68568: RIDGID® SeeSnake® Standard & Mini CSx Via Mount"
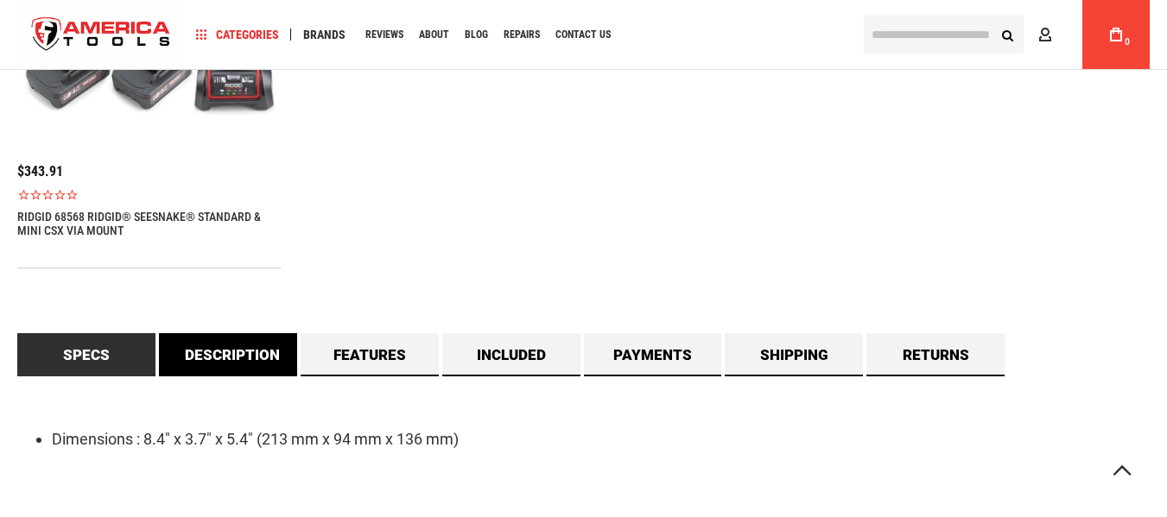
click at [238, 364] on link "Description" at bounding box center [228, 354] width 138 height 43
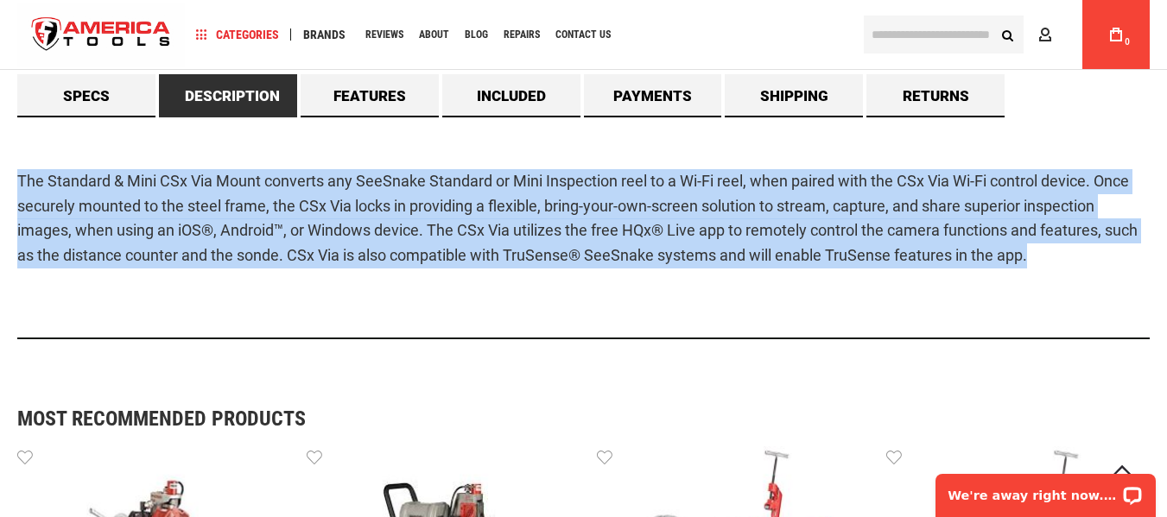
drag, startPoint x: 10, startPoint y: 166, endPoint x: 1050, endPoint y: 234, distance: 1043.0
click at [1076, 283] on main "Skip to the end of the images gallery Skip to the beginning of the images galle…" at bounding box center [583, 66] width 1167 height 3000
copy p "The Standard & Mini CSx Via Mount converts any SeeSnake Standard or Mini Inspec…"
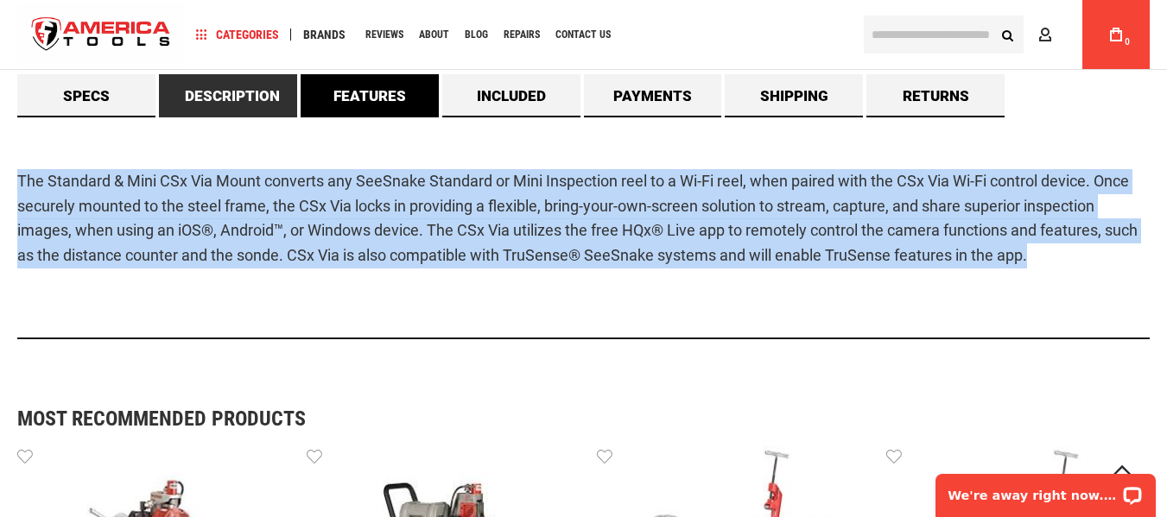
click at [358, 87] on link "Features" at bounding box center [370, 95] width 138 height 43
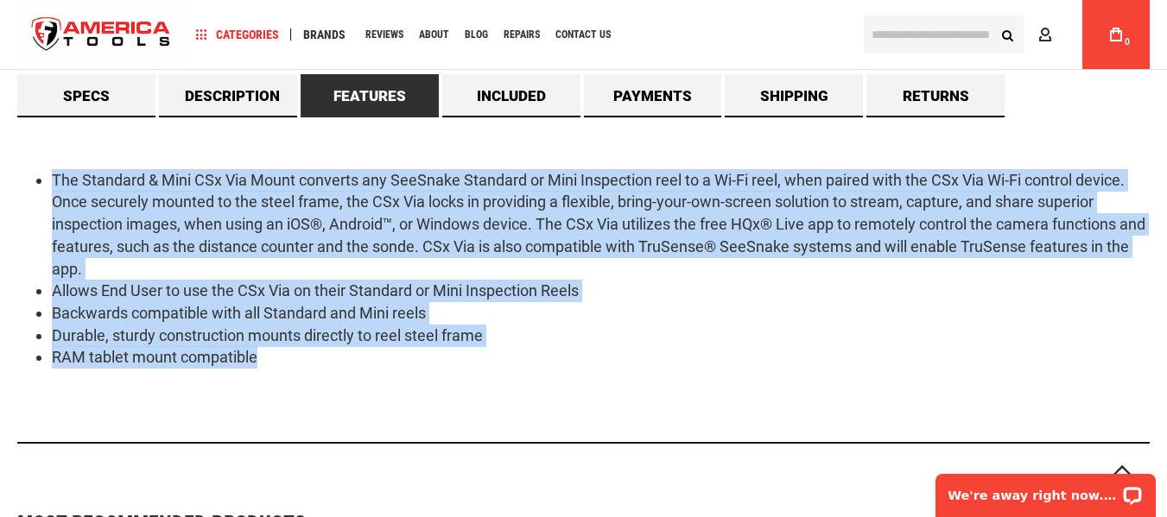
drag, startPoint x: 34, startPoint y: 175, endPoint x: 353, endPoint y: 378, distance: 378.6
click at [353, 378] on div "The Standard & Mini CSx Via Mount converts any SeeSnake Standard or Mini Inspec…" at bounding box center [583, 280] width 1132 height 326
copy ul "The Standard & Mini CSx Via Mount converts any SeeSnake Standard or Mini Inspec…"
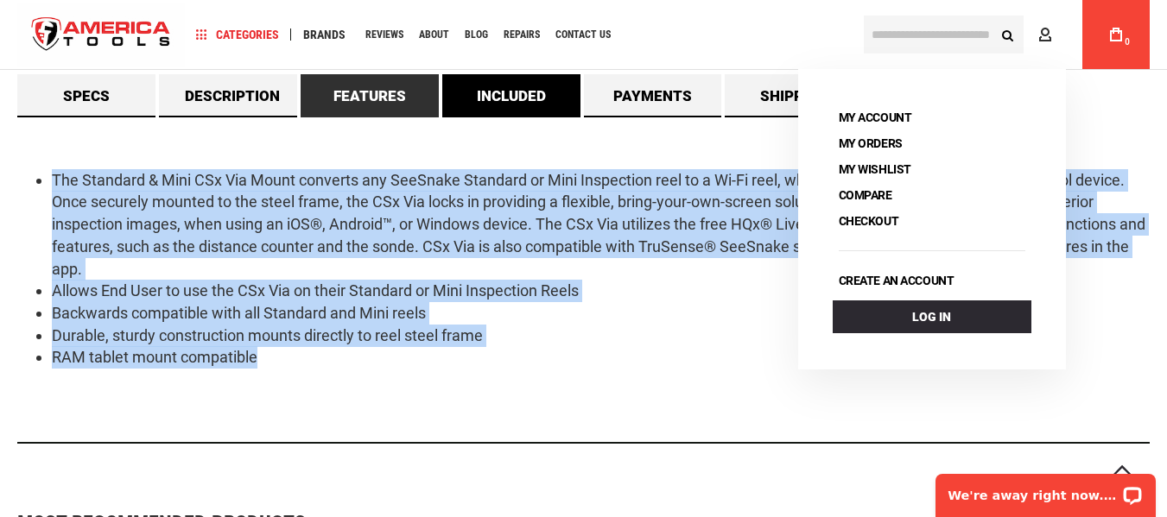
click at [495, 96] on link "Included" at bounding box center [511, 95] width 138 height 43
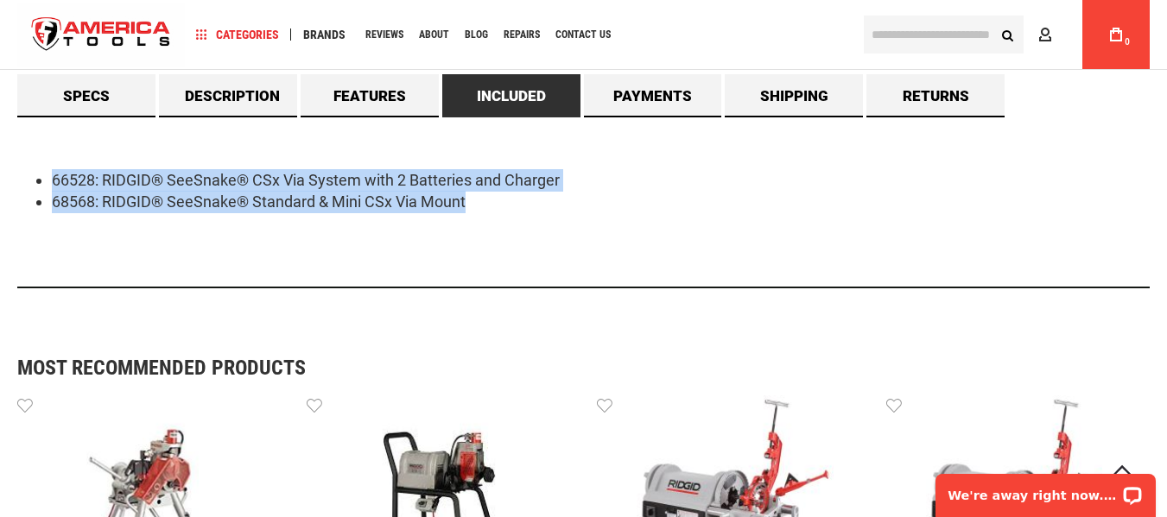
drag, startPoint x: 43, startPoint y: 174, endPoint x: 654, endPoint y: 245, distance: 614.7
click at [654, 245] on div "66528: RIDGID® SeeSnake® CSx Via System with 2 Batteries and Charger 68568: RID…" at bounding box center [583, 202] width 1132 height 171
copy ul "66528: RIDGID® SeeSnake® CSx Via System with 2 Batteries and Charger 68568: RID…"
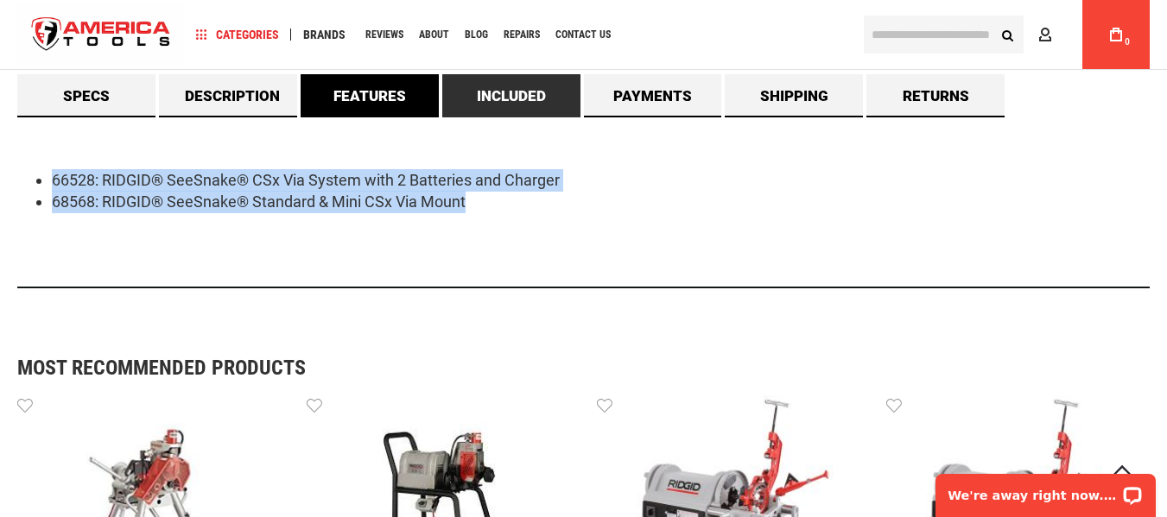
drag, startPoint x: 412, startPoint y: 92, endPoint x: 401, endPoint y: 98, distance: 12.8
click at [412, 92] on link "Features" at bounding box center [370, 95] width 138 height 43
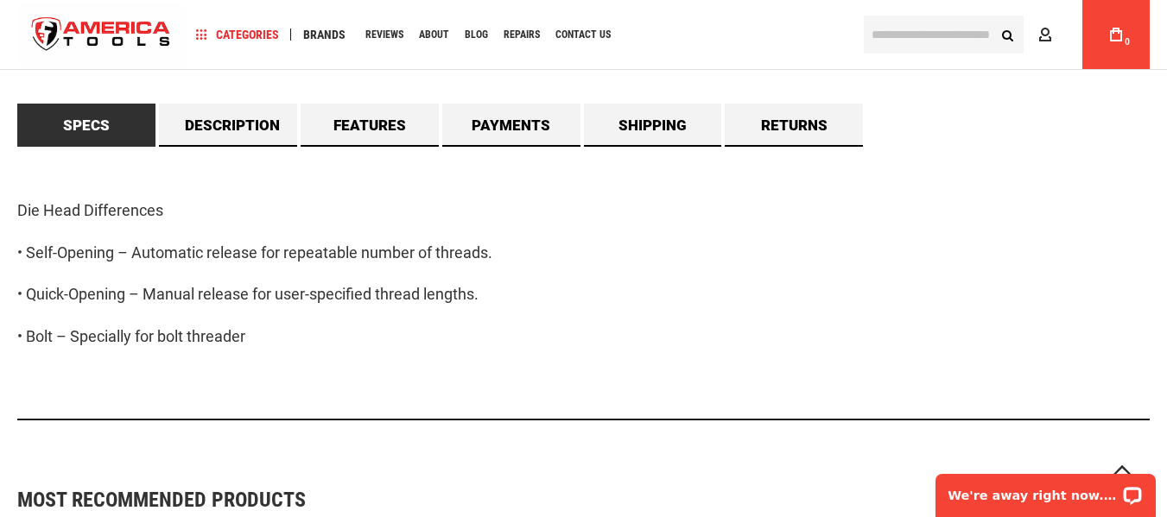
scroll to position [1555, 0]
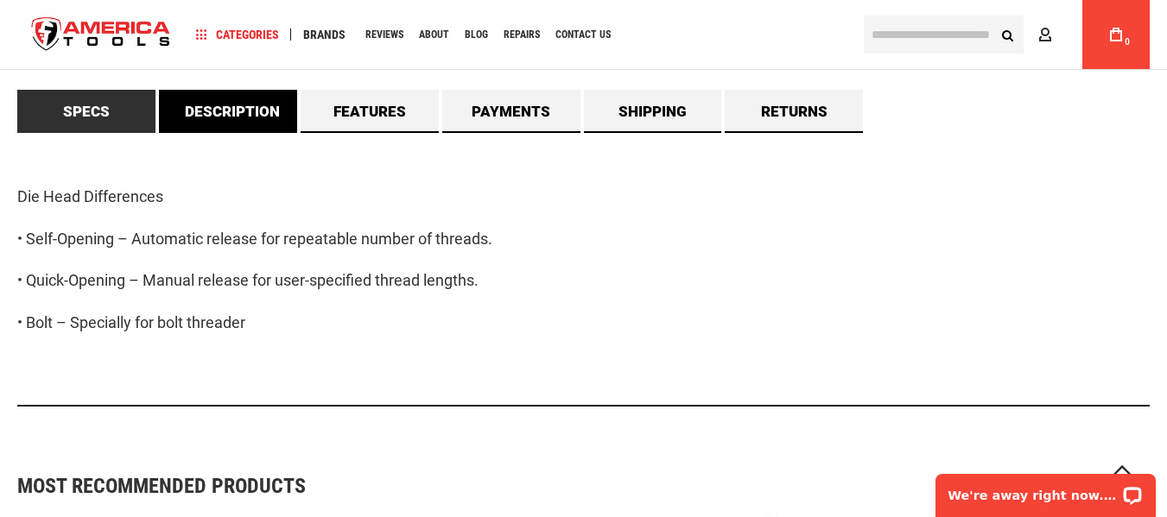
click at [271, 119] on link "Description" at bounding box center [228, 111] width 138 height 43
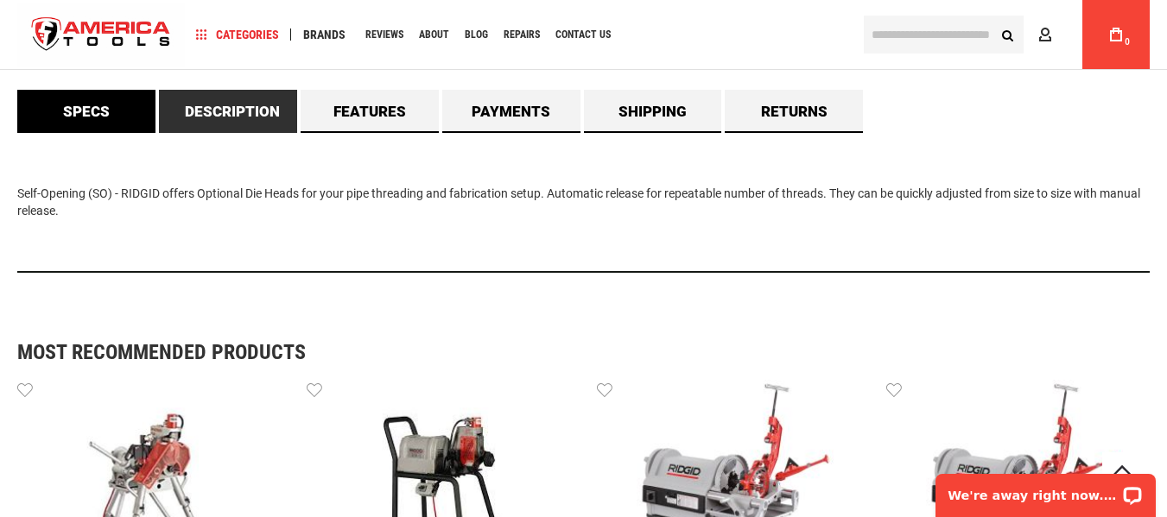
click at [117, 120] on link "Specs" at bounding box center [86, 111] width 138 height 43
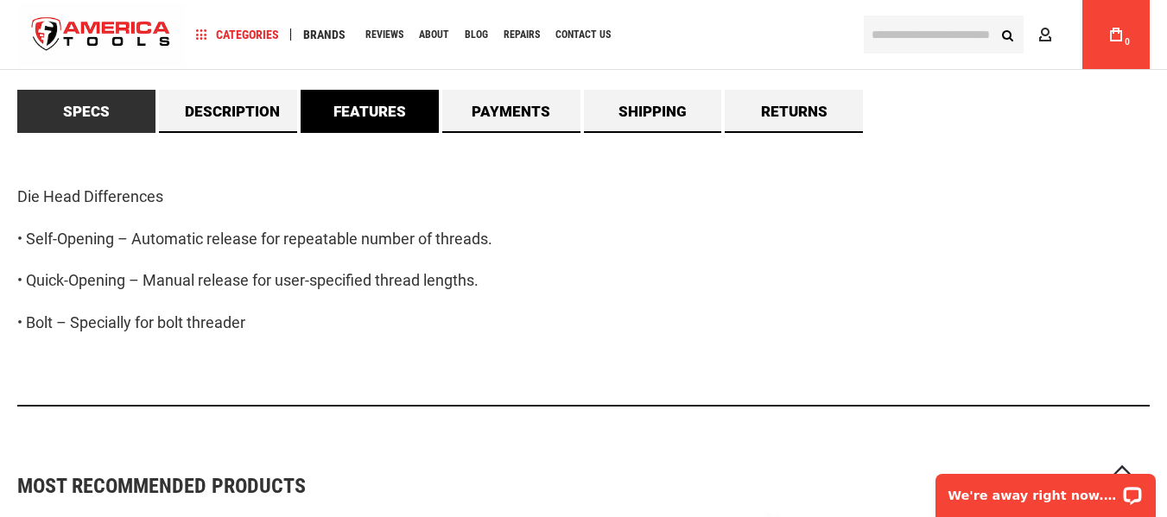
click at [390, 120] on link "Features" at bounding box center [370, 111] width 138 height 43
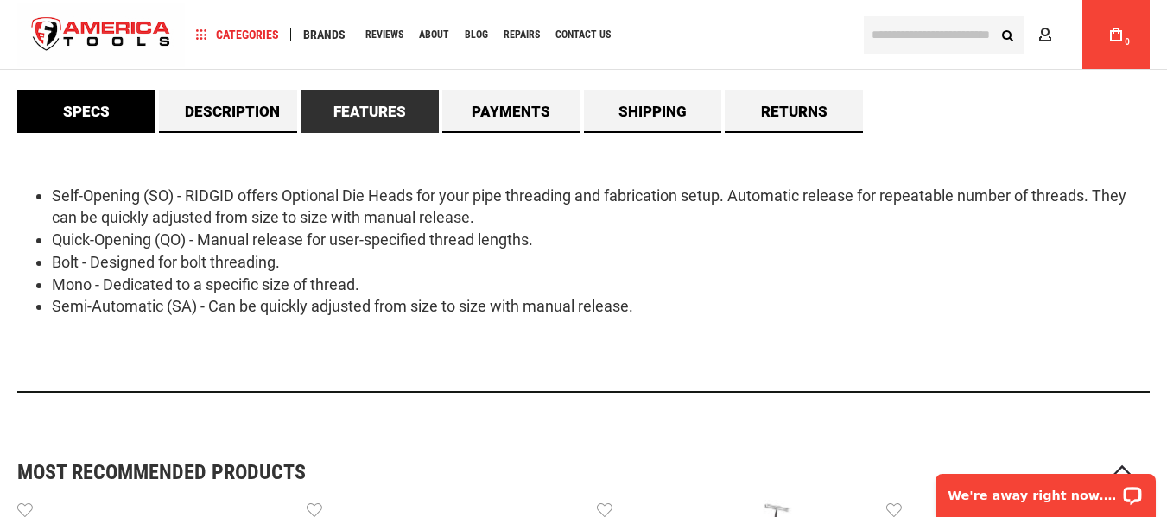
click at [93, 109] on link "Specs" at bounding box center [86, 111] width 138 height 43
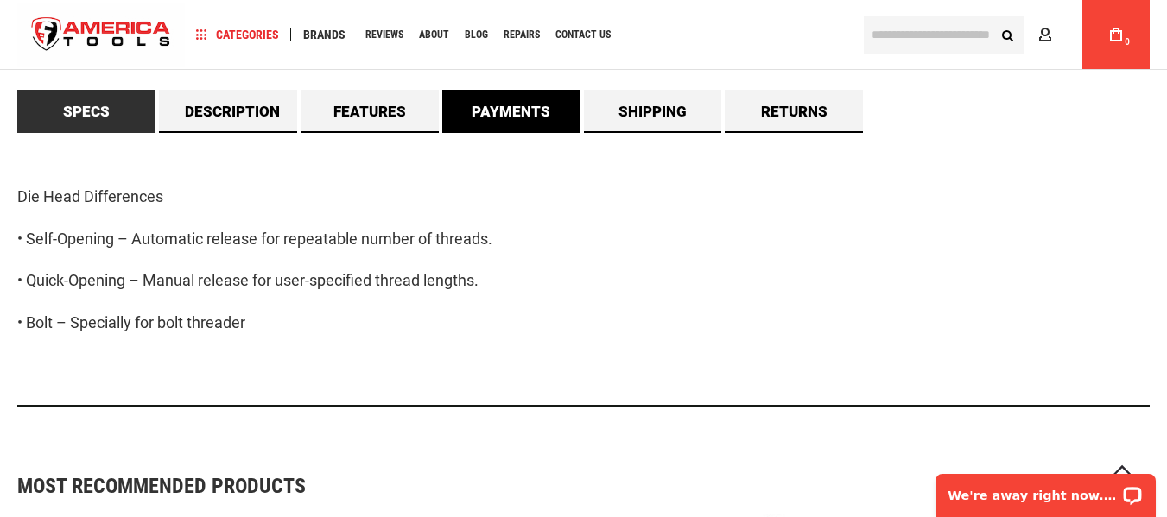
click at [523, 114] on link "Payments" at bounding box center [511, 111] width 138 height 43
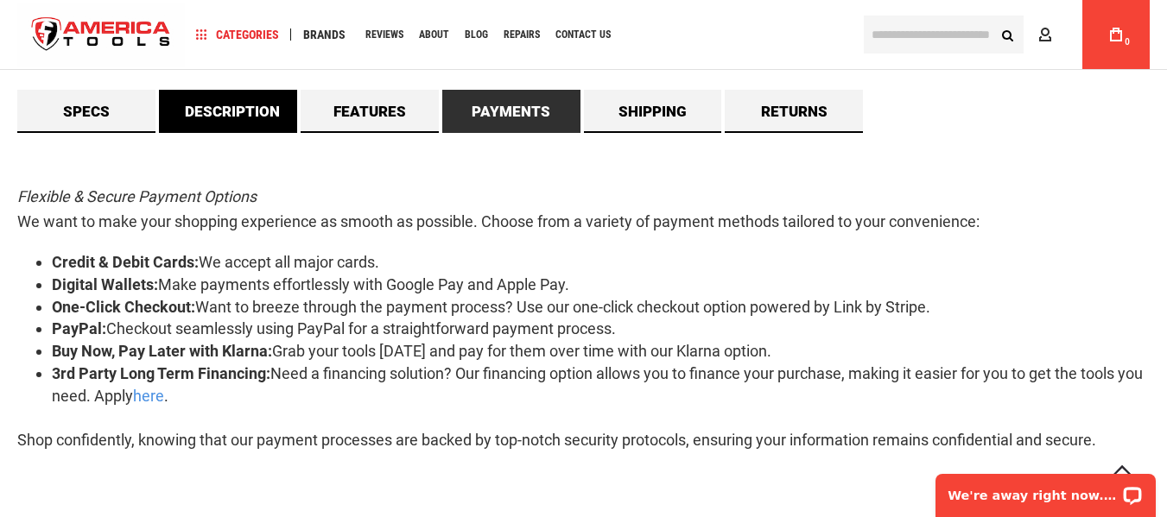
click at [219, 117] on link "Description" at bounding box center [228, 111] width 138 height 43
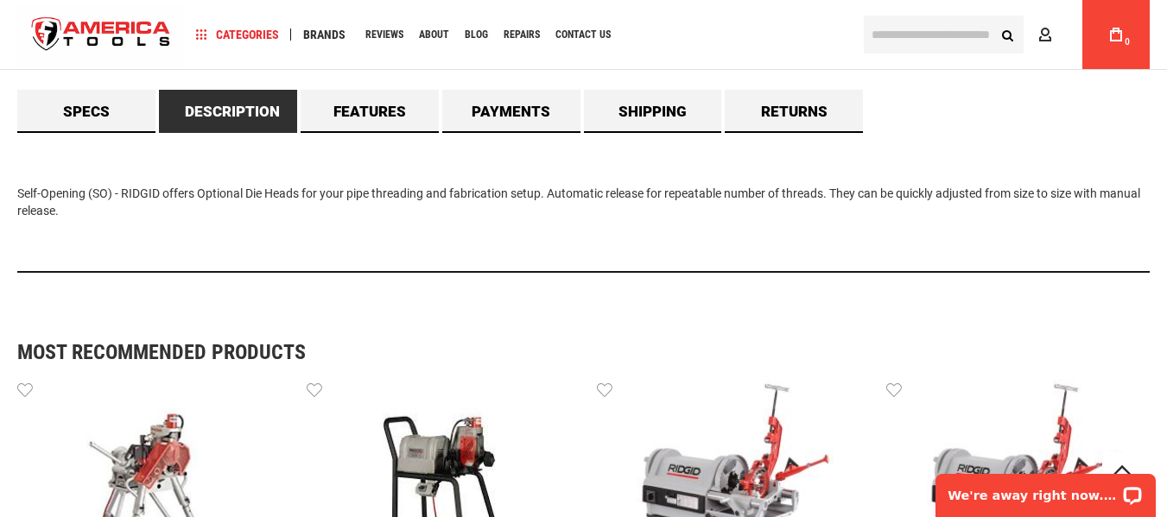
drag, startPoint x: 16, startPoint y: 189, endPoint x: 85, endPoint y: 231, distance: 79.8
click at [85, 231] on main "Skip to the end of the images gallery Skip to the beginning of the images galle…" at bounding box center [583, 47] width 1167 height 2931
copy div "Self-Opening (SO) - RIDGID offers Optional Die Heads for your pipe threading an…"
drag, startPoint x: 90, startPoint y: 117, endPoint x: 70, endPoint y: 213, distance: 98.8
click at [91, 117] on link "Specs" at bounding box center [86, 111] width 138 height 43
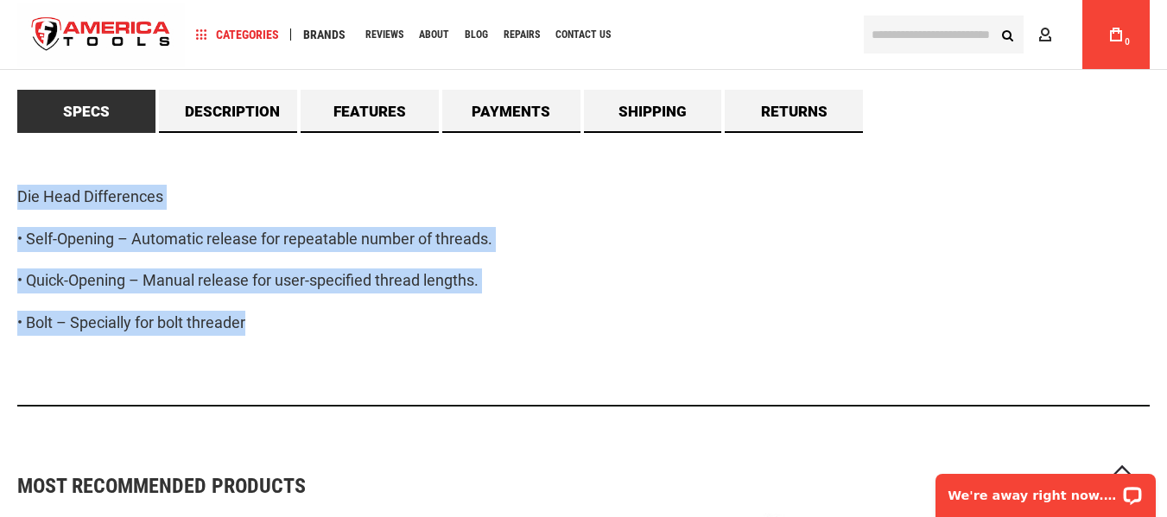
drag, startPoint x: 12, startPoint y: 190, endPoint x: 316, endPoint y: 336, distance: 337.3
click at [316, 336] on main "Skip to the end of the images gallery Skip to the beginning of the images galle…" at bounding box center [583, 114] width 1167 height 3065
copy div "Die Head Differences • Self-Opening – Automatic release for repeatable number o…"
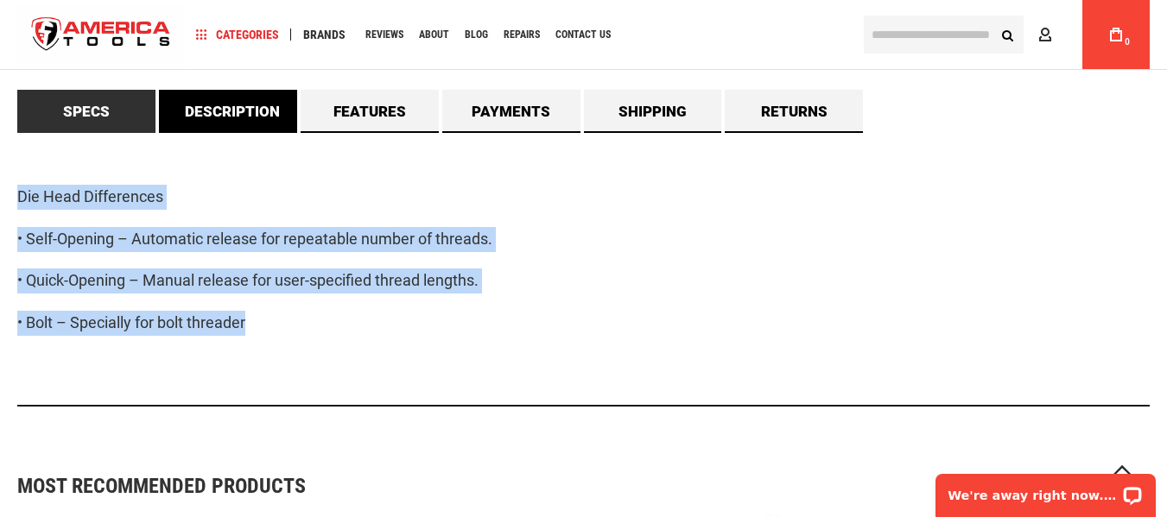
click at [235, 111] on link "Description" at bounding box center [228, 111] width 138 height 43
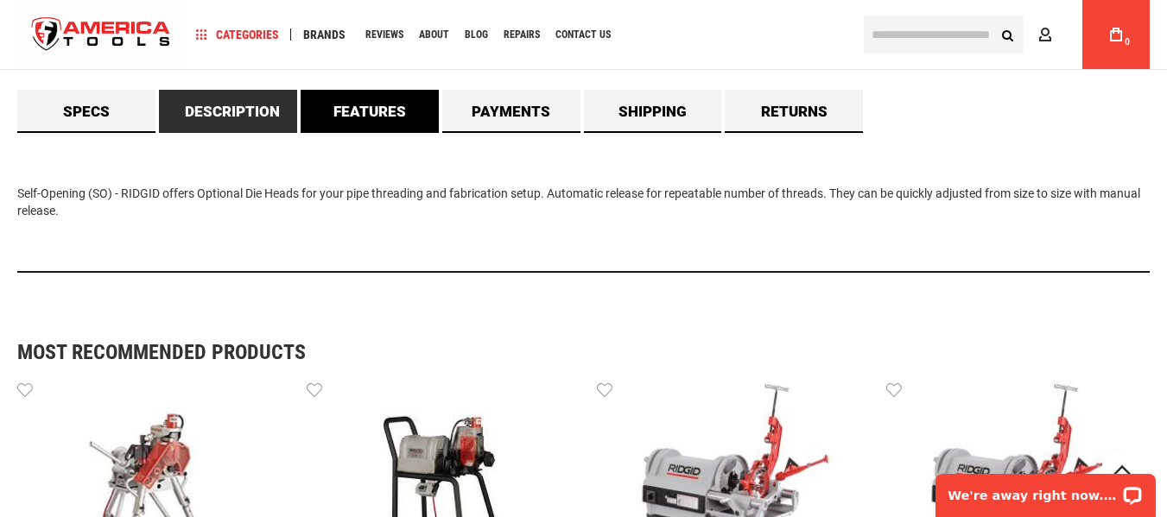
click at [371, 103] on link "Features" at bounding box center [370, 111] width 138 height 43
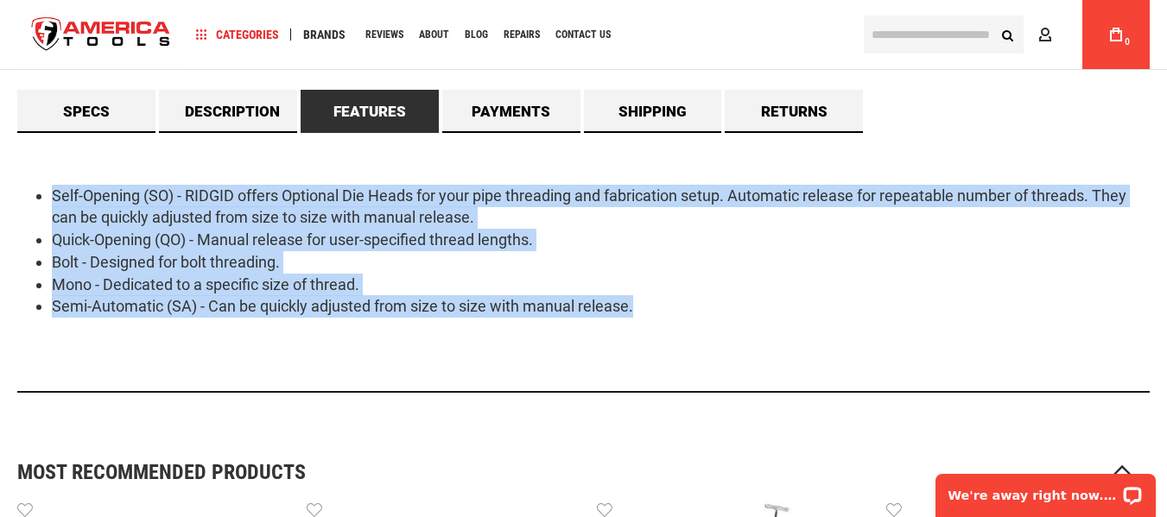
drag, startPoint x: 27, startPoint y: 186, endPoint x: 714, endPoint y: 307, distance: 698.1
click at [714, 307] on ul "Self-Opening (SO) - RIDGID offers Optional Die Heads for your pipe threading an…" at bounding box center [583, 251] width 1132 height 133
copy ul "Self-Opening (SO) - RIDGID offers Optional Die Heads for your pipe threading an…"
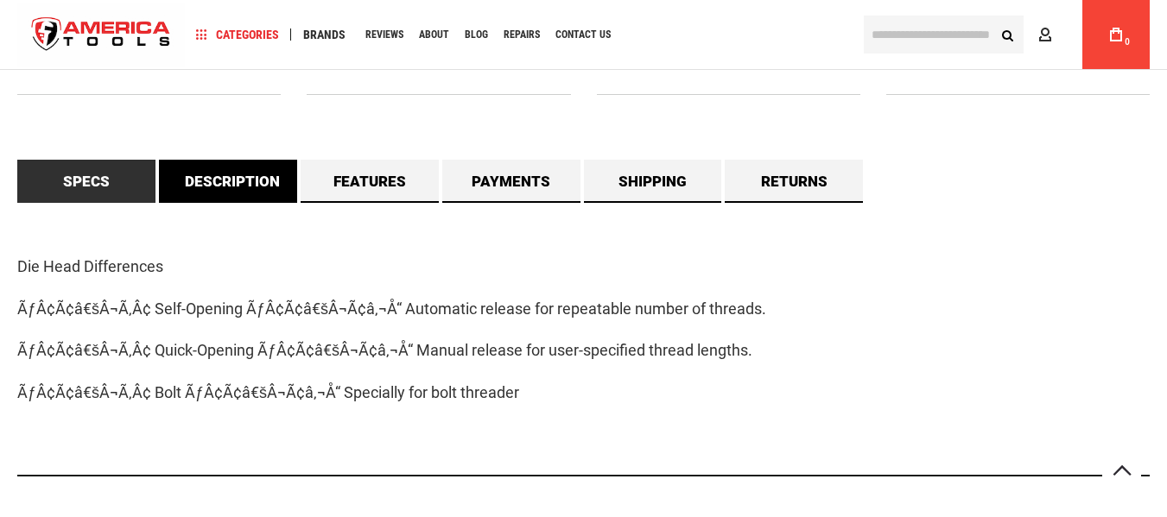
click at [246, 178] on link "Description" at bounding box center [228, 181] width 138 height 43
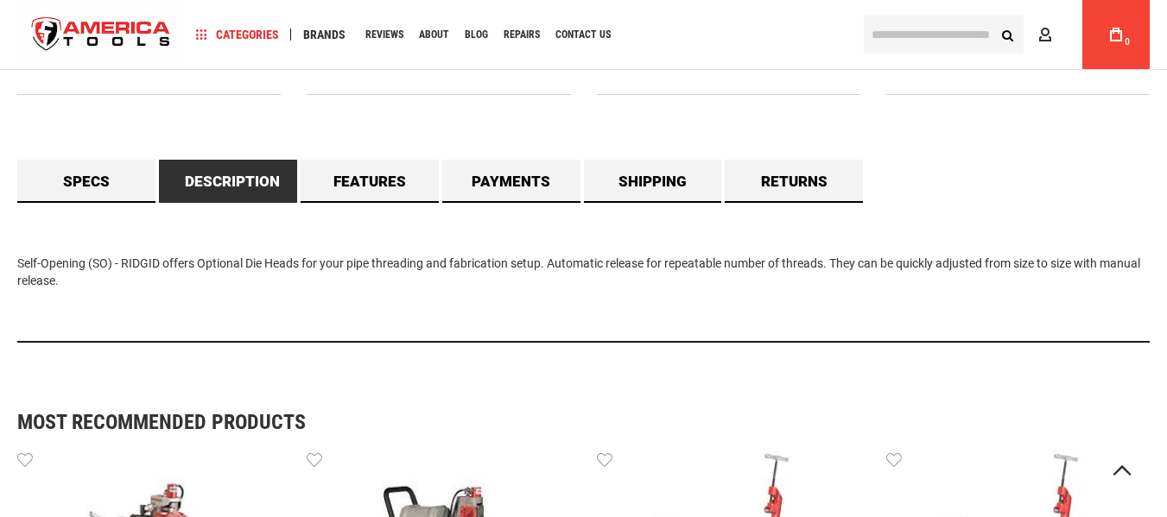
drag, startPoint x: 13, startPoint y: 259, endPoint x: 71, endPoint y: 294, distance: 67.4
click at [71, 294] on main "Skip to the end of the images gallery Skip to the beginning of the images galle…" at bounding box center [583, 117] width 1167 height 2931
copy div "Self-Opening (SO) - RIDGID offers Optional Die Heads for your pipe threading an…"
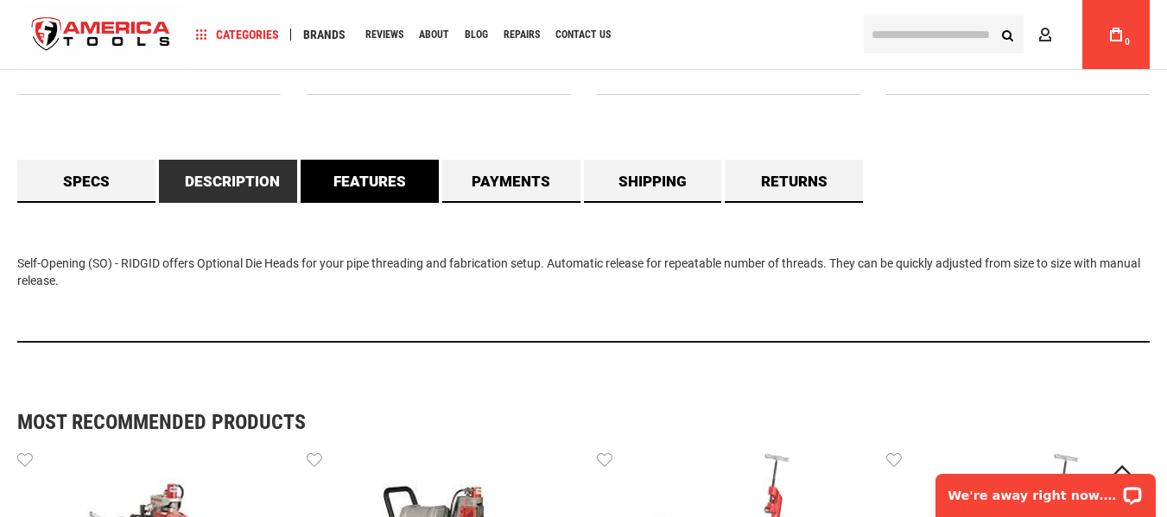
click at [383, 165] on link "Features" at bounding box center [370, 181] width 138 height 43
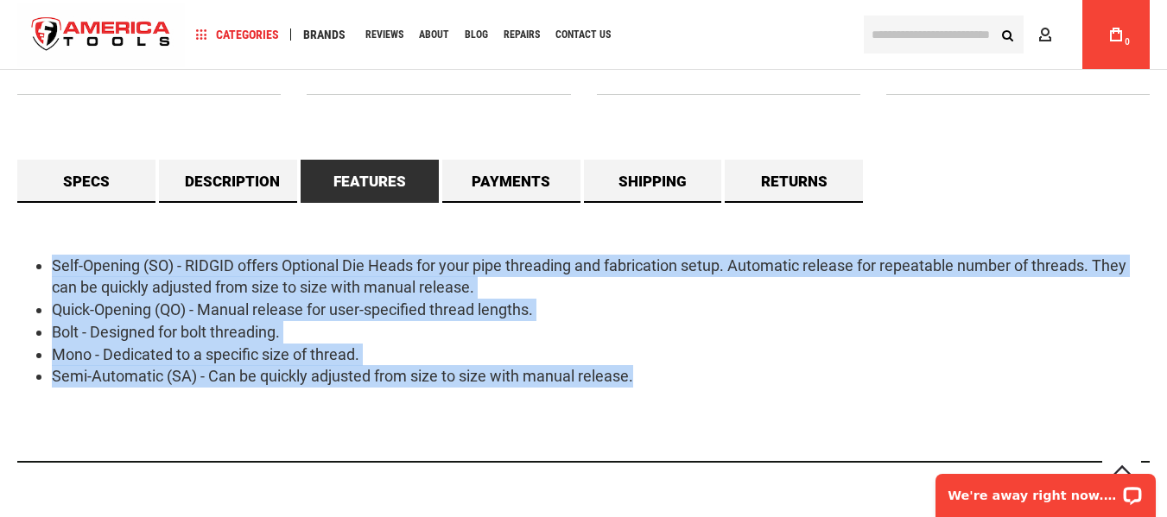
drag, startPoint x: 47, startPoint y: 251, endPoint x: 684, endPoint y: 377, distance: 649.6
click at [684, 377] on div "Self-Opening (SO) - RIDGID offers Optional Die Heads for your pipe threading an…" at bounding box center [583, 333] width 1132 height 260
copy ul "Self-Opening (SO) - RIDGID offers Optional Die Heads for your pipe threading an…"
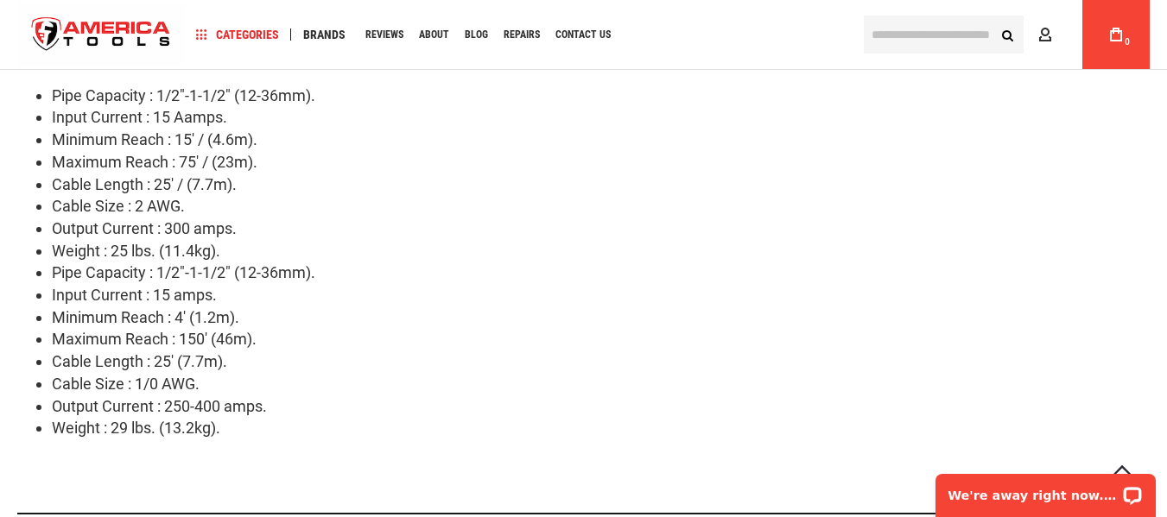
click at [448, 164] on li "Maximum Reach : 75' / (23m)." at bounding box center [601, 162] width 1098 height 22
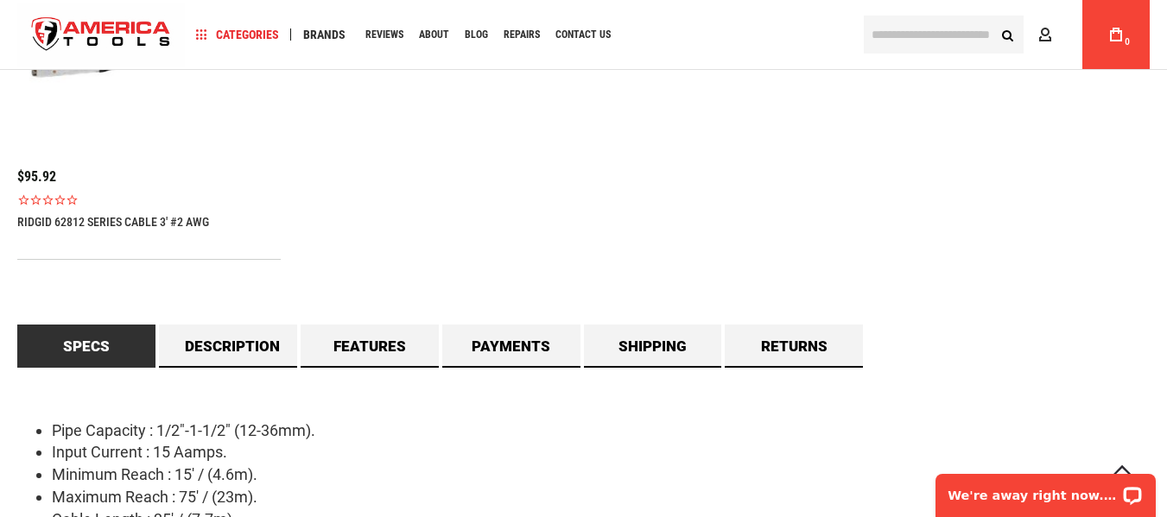
scroll to position [1296, 0]
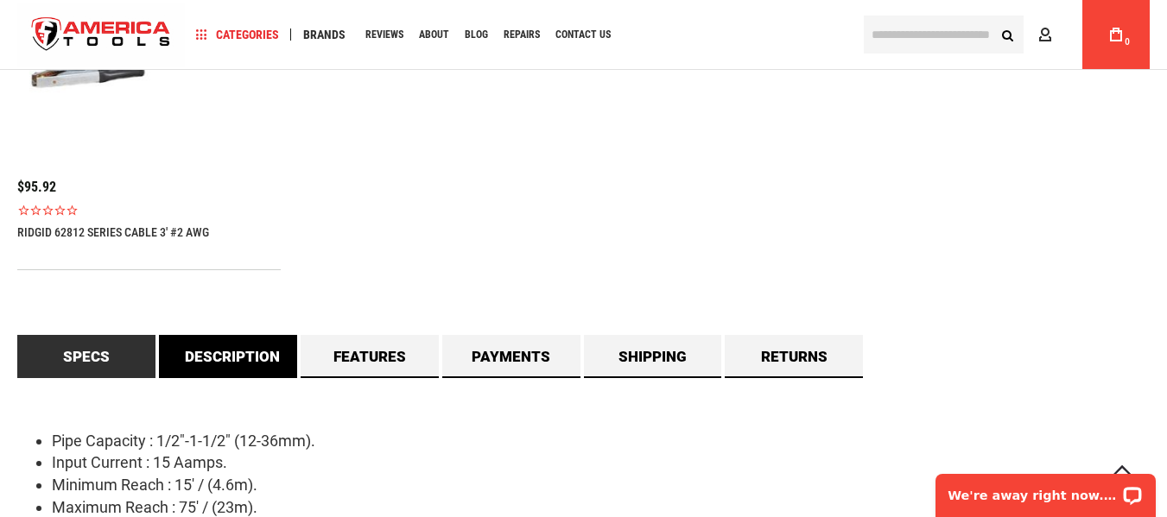
click at [246, 356] on link "Description" at bounding box center [228, 356] width 138 height 43
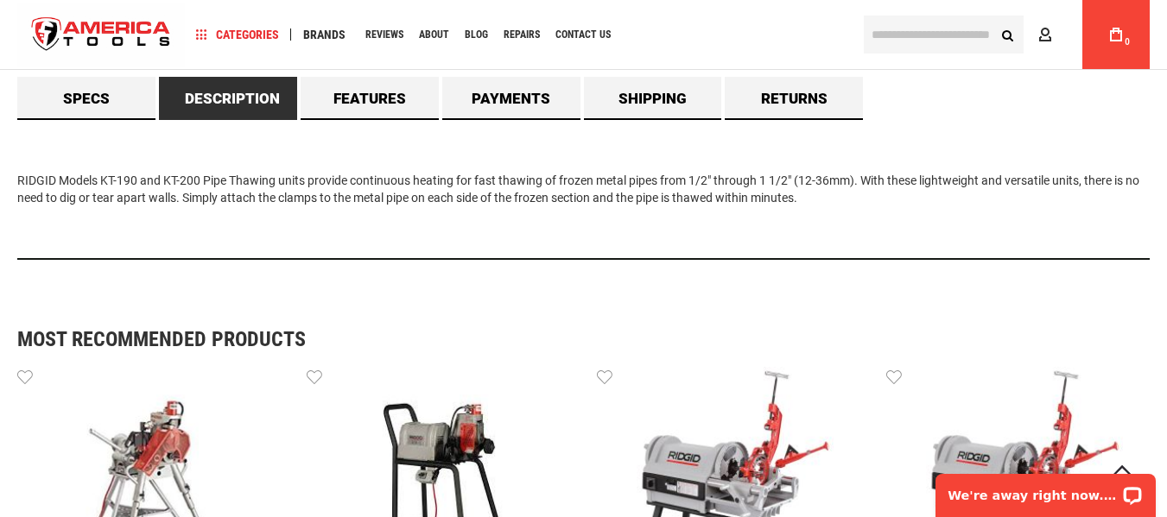
scroll to position [1555, 0]
drag, startPoint x: 14, startPoint y: 179, endPoint x: 847, endPoint y: 215, distance: 834.3
copy div "RIDGID Models KT-190 and KT-200 Pipe Thawing units provide continuous heating f…"
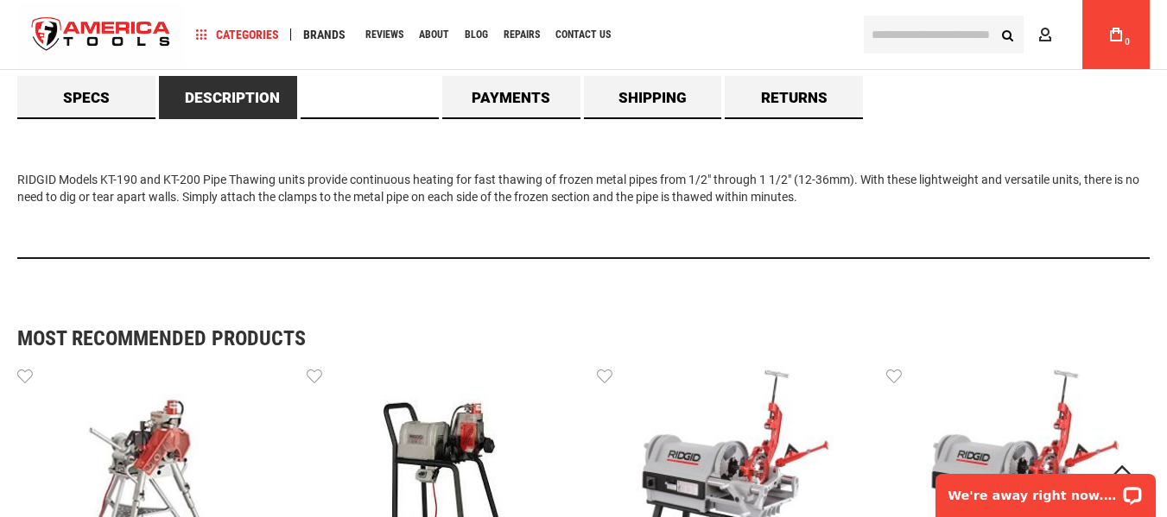
drag, startPoint x: 387, startPoint y: 103, endPoint x: 358, endPoint y: 121, distance: 33.8
click at [387, 103] on link "Features" at bounding box center [370, 97] width 138 height 43
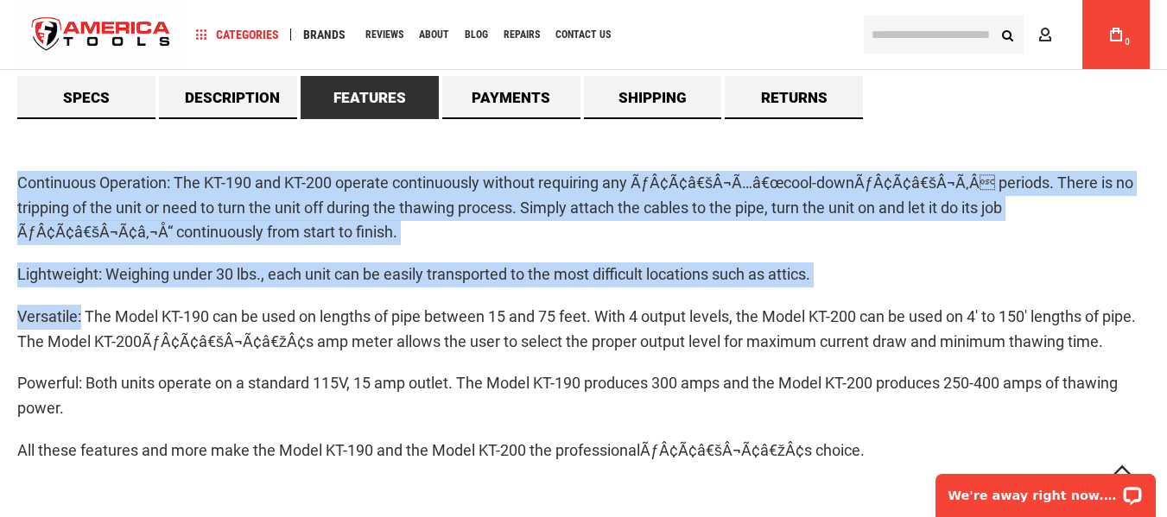
drag, startPoint x: 17, startPoint y: 181, endPoint x: 83, endPoint y: 295, distance: 131.6
click at [83, 295] on div "Continuous Operation: The KT-190 and KT-200 operate continuously without requir…" at bounding box center [583, 326] width 1132 height 415
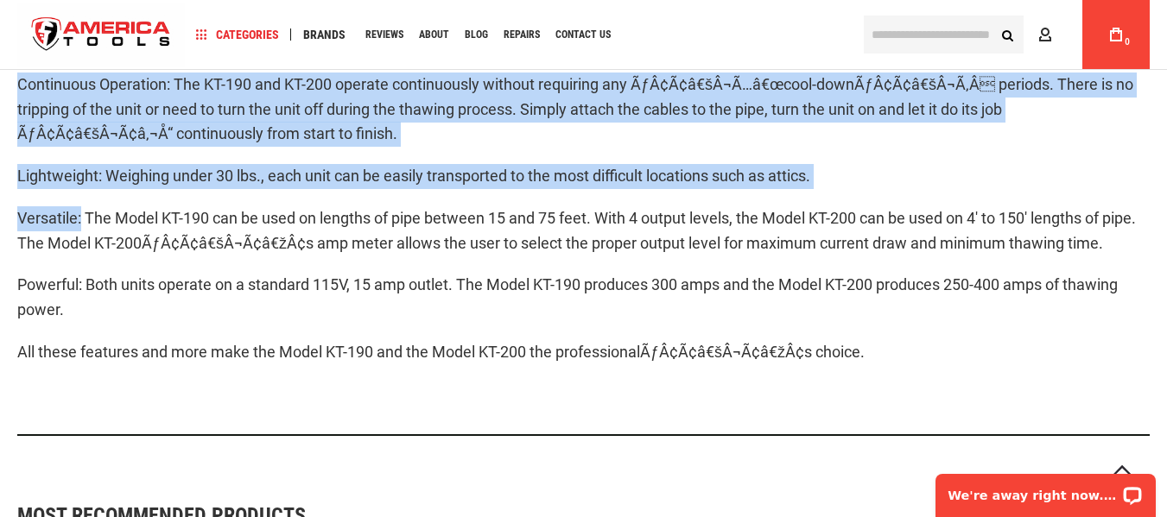
scroll to position [1900, 0]
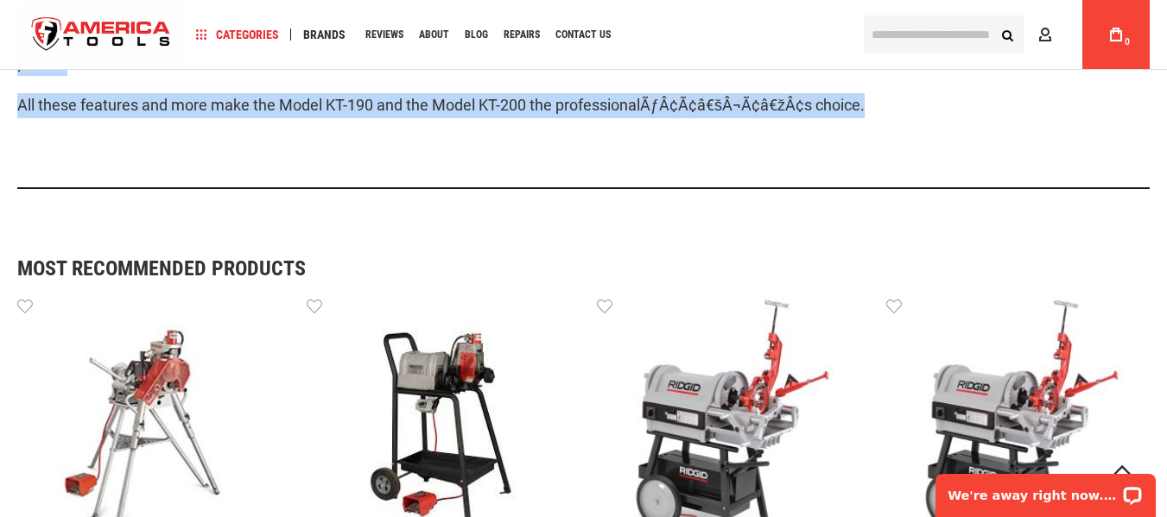
click at [909, 114] on p "All these features and more make the Model KT-190 and the Model KT-200 the prof…" at bounding box center [583, 105] width 1132 height 25
copy div "Continuous Operation: The KT-190 and KT-200 operate continuously without requir…"
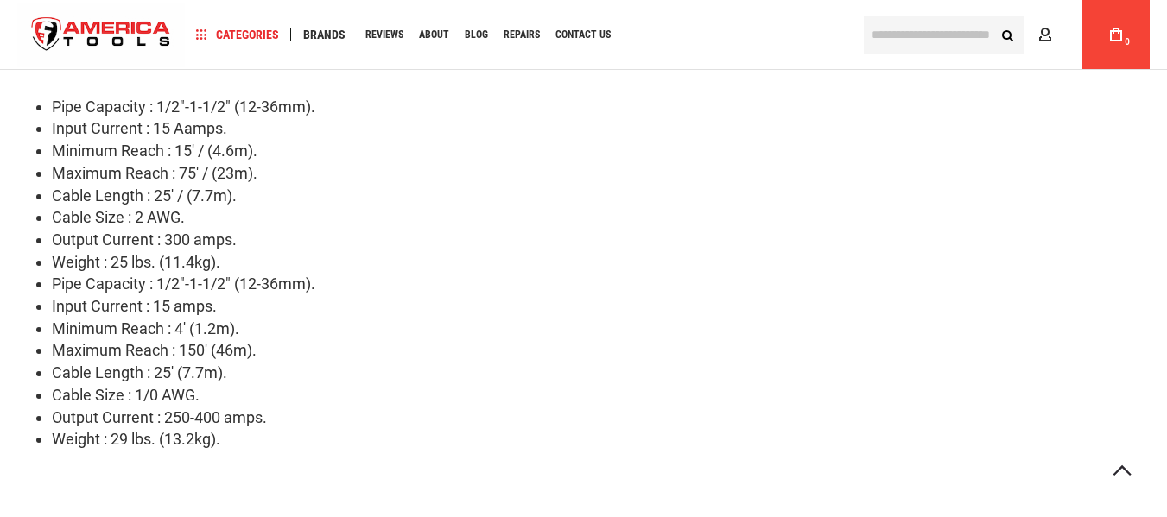
scroll to position [1382, 0]
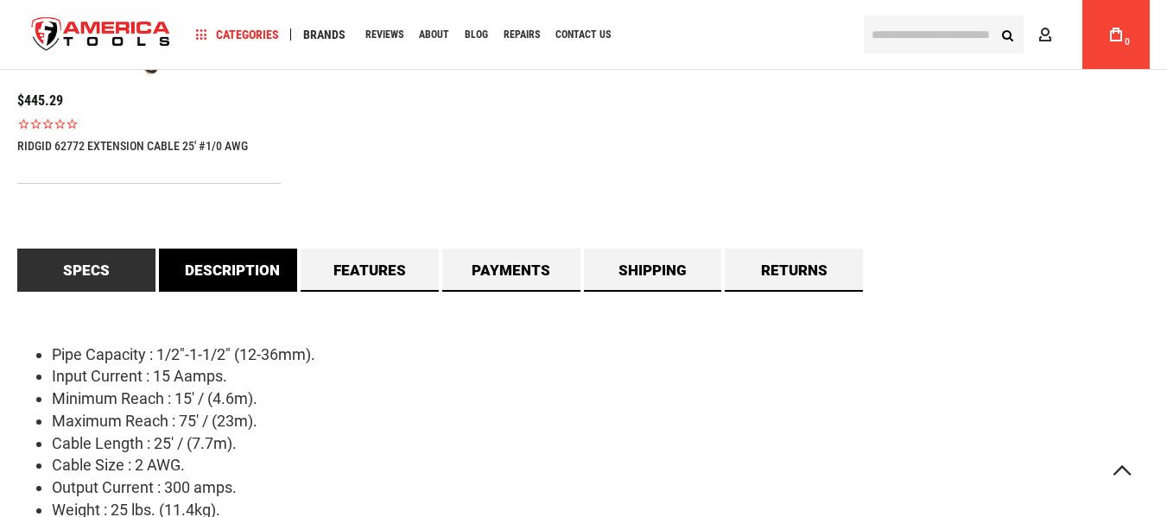
click at [256, 264] on link "Description" at bounding box center [228, 270] width 138 height 43
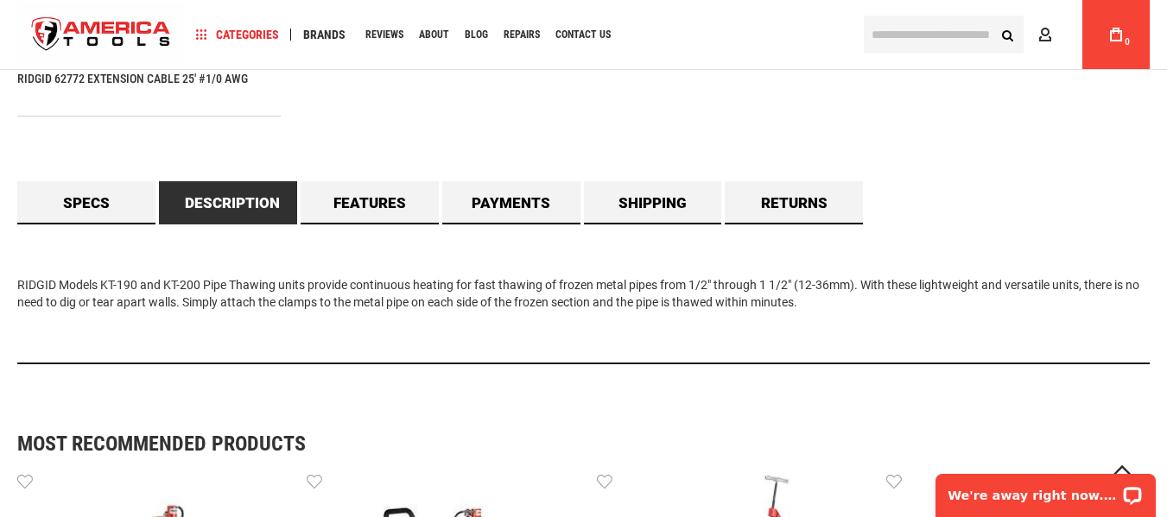
scroll to position [1555, 0]
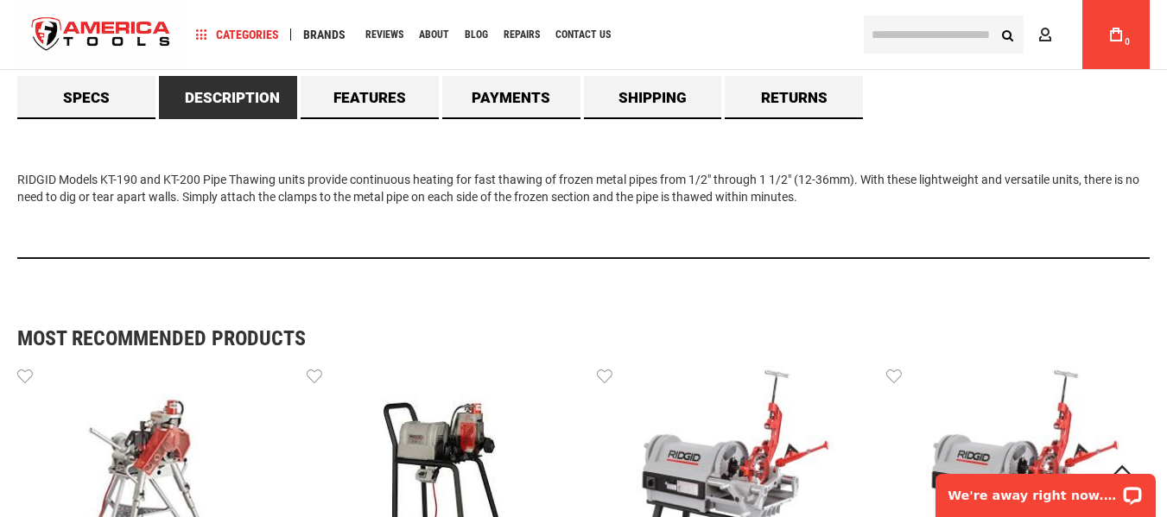
drag, startPoint x: 17, startPoint y: 181, endPoint x: 830, endPoint y: 216, distance: 813.5
click at [838, 229] on div "RIDGID Models KT-190 and KT-200 Pipe Thawing units provide continuous heating f…" at bounding box center [583, 189] width 1132 height 140
copy div "RIDGID Models KT-190 and KT-200 Pipe Thawing units provide continuous heating f…"
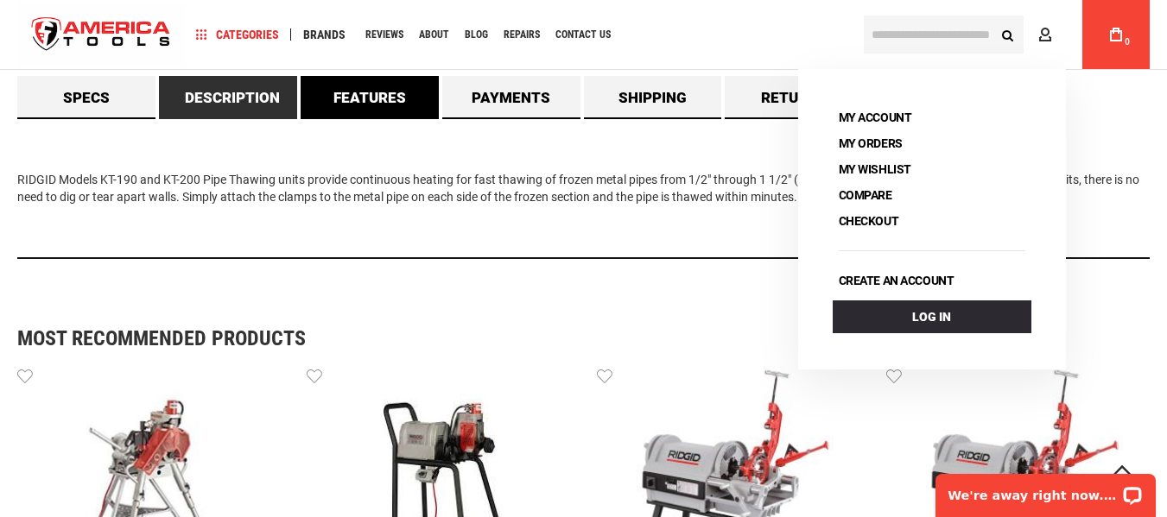
click at [396, 96] on link "Features" at bounding box center [370, 97] width 138 height 43
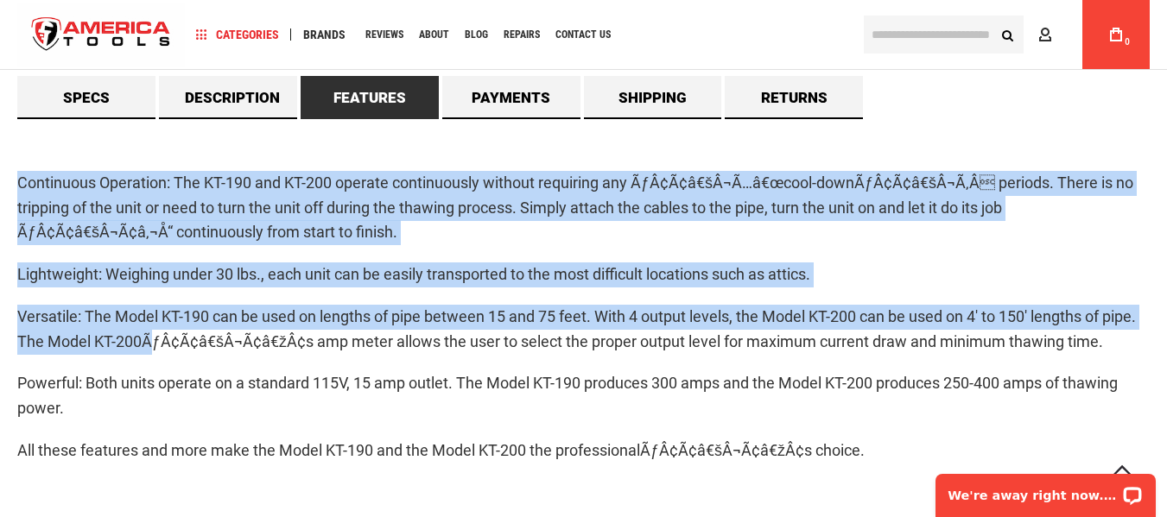
drag, startPoint x: 16, startPoint y: 178, endPoint x: 149, endPoint y: 333, distance: 205.2
click at [149, 333] on main "Skip to the end of the images gallery Skip to the beginning of the images galle…" at bounding box center [583, 178] width 1167 height 3193
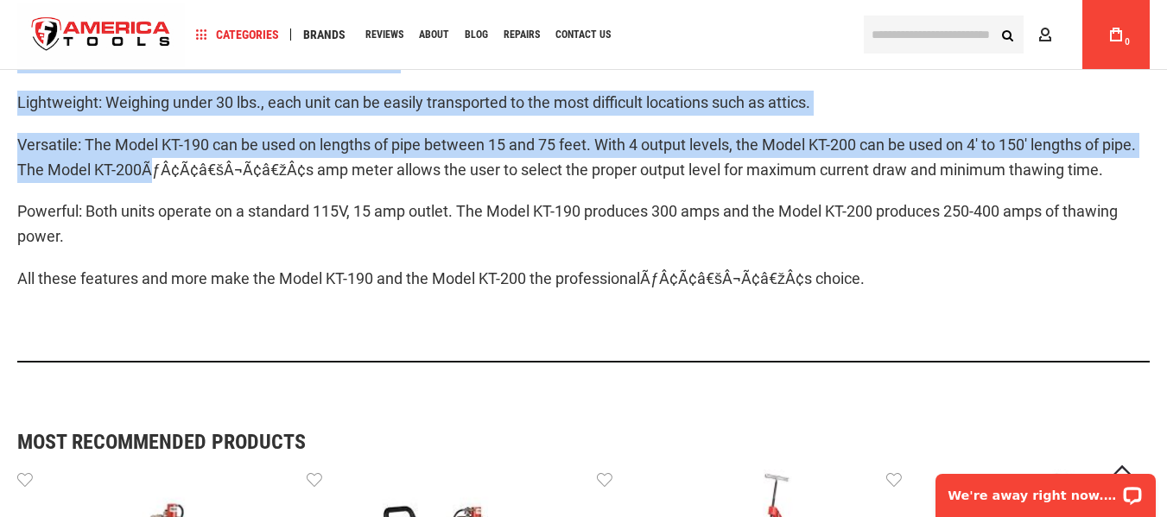
scroll to position [1727, 0]
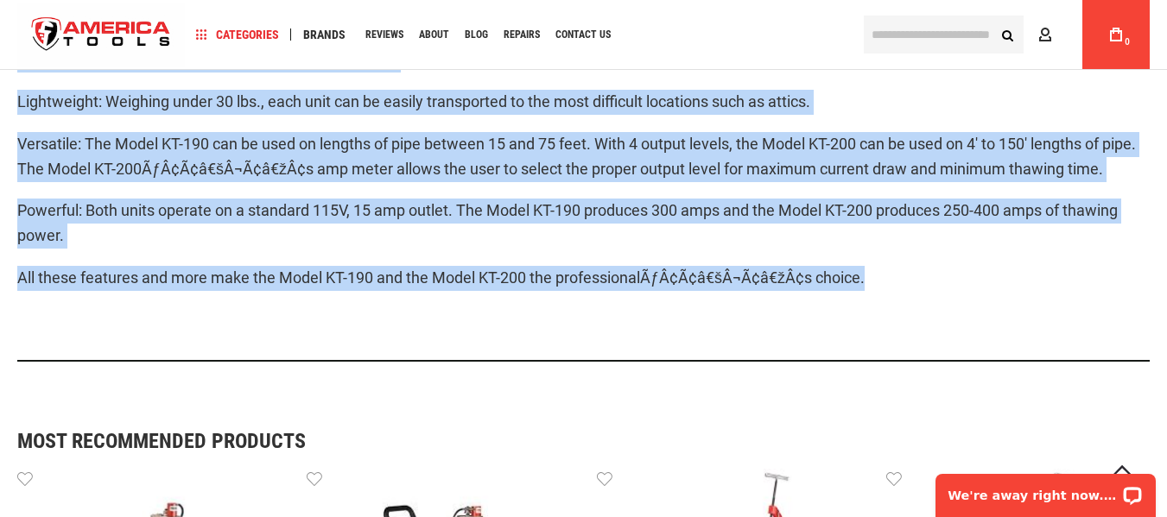
click at [878, 283] on p "All these features and more make the Model KT-190 and the Model KT-200 the prof…" at bounding box center [583, 278] width 1132 height 25
copy div "Loremipsum Dolorsita: Con AD-495 eli SE-884 doeiusm temporincidi utlabor etdolo…"
click at [517, 312] on div "Continuous Operation: The KT-190 and KT-200 operate continuously without requir…" at bounding box center [583, 153] width 1132 height 415
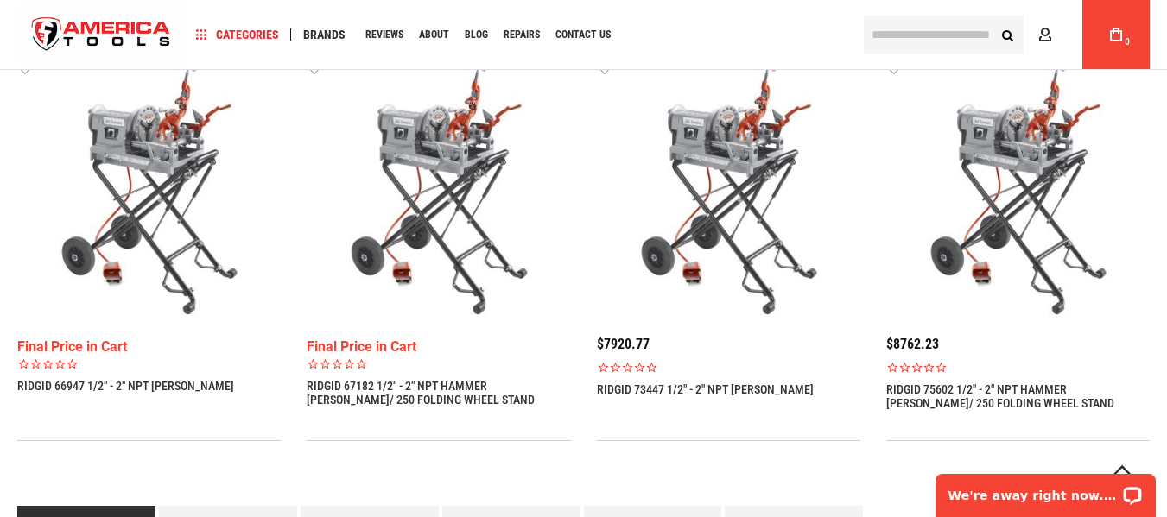
scroll to position [1398, 0]
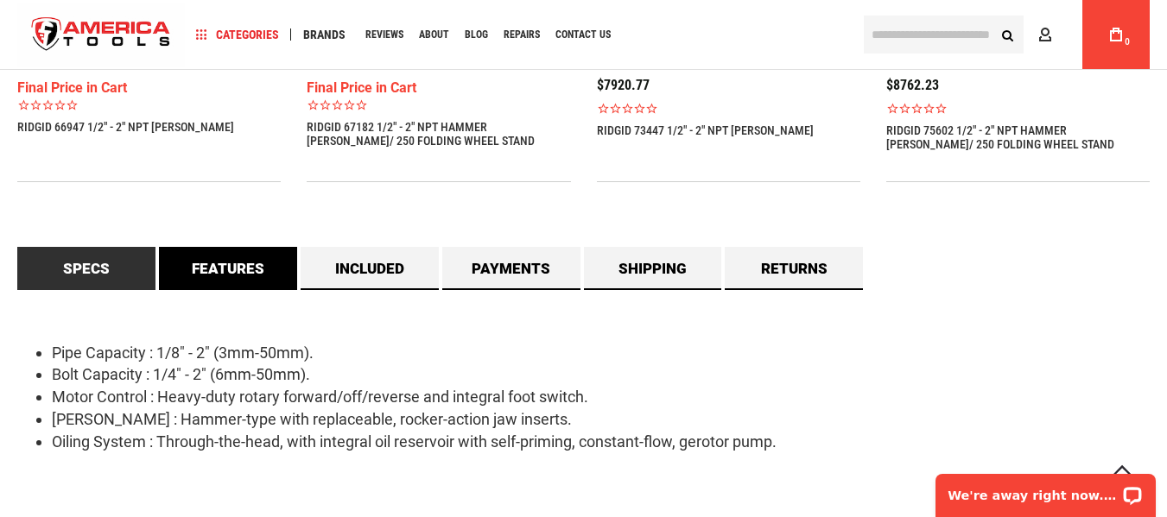
click at [237, 262] on link "Features" at bounding box center [228, 268] width 138 height 43
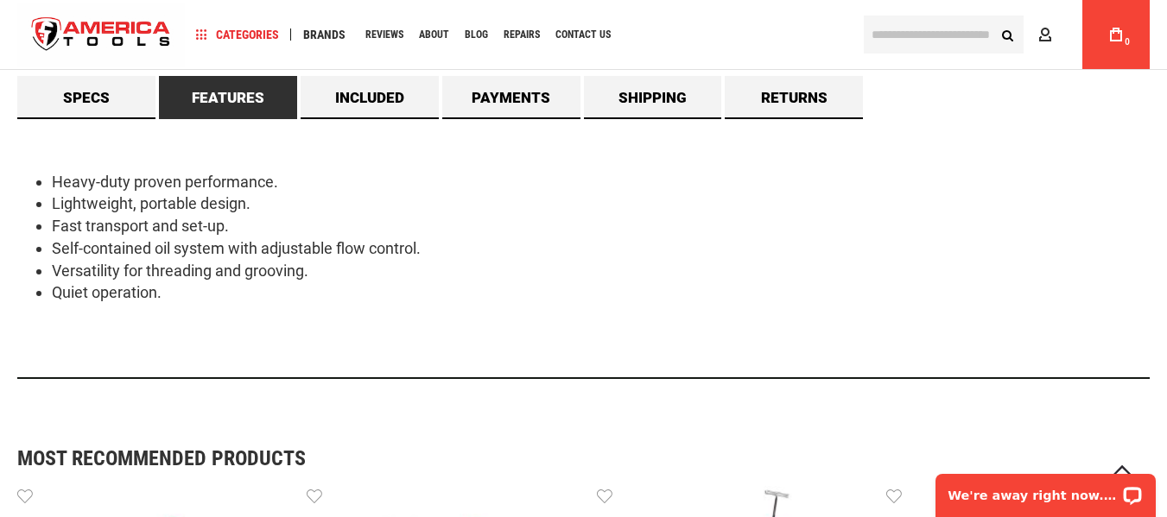
scroll to position [1570, 0]
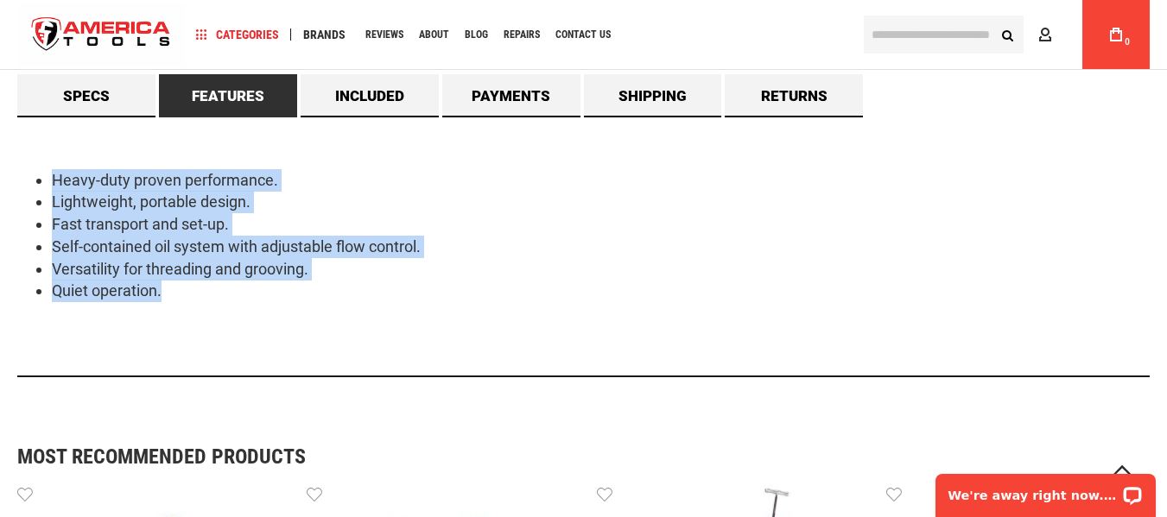
drag, startPoint x: 158, startPoint y: 289, endPoint x: 31, endPoint y: 162, distance: 179.6
click at [31, 162] on div "Heavy-duty proven performance. Lightweight, portable design. Fast transport and…" at bounding box center [583, 247] width 1132 height 260
copy ul "Heavy-duty proven performance. Lightweight, portable design. Fast transport and…"
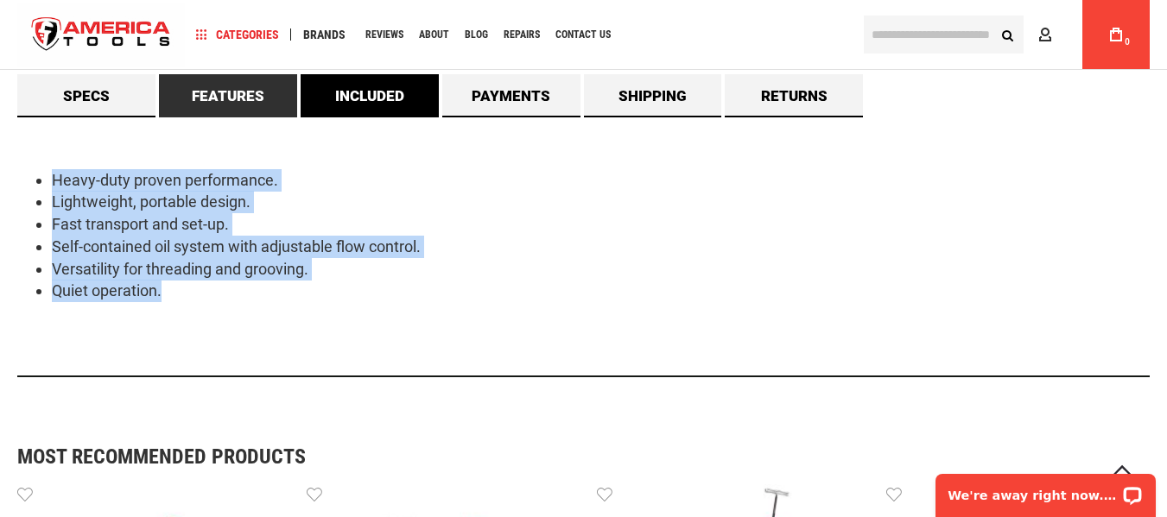
click at [369, 90] on link "Included" at bounding box center [370, 95] width 138 height 43
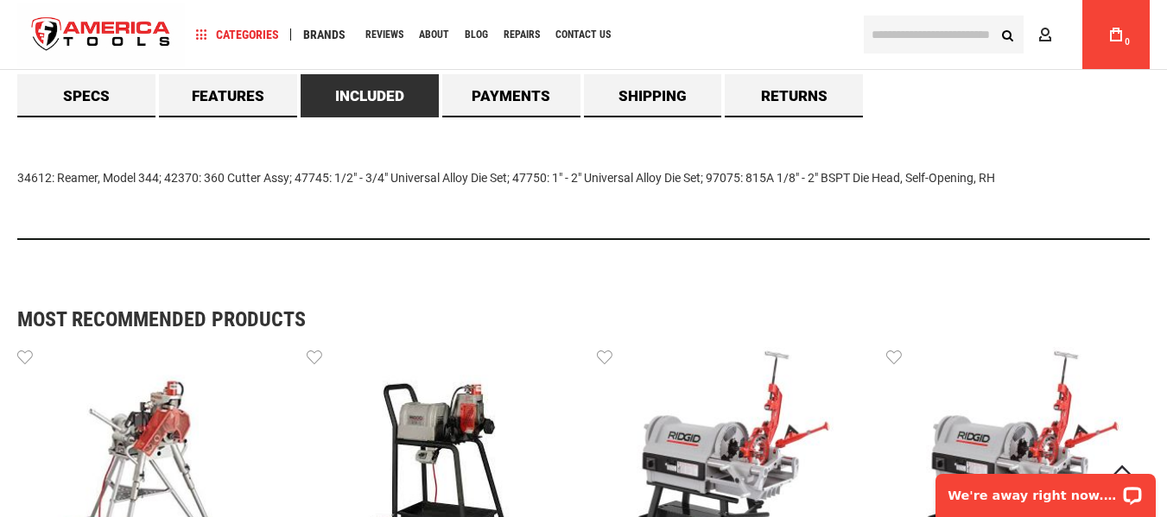
drag, startPoint x: 14, startPoint y: 174, endPoint x: 1121, endPoint y: 193, distance: 1107.5
click at [1121, 193] on main "Skip to the end of the images gallery Skip to the beginning of the images galle…" at bounding box center [583, 23] width 1167 height 2914
copy div "34612: Reamer, Model 344; 42370: 360 Cutter Assy; 47745: 1/2" - 3/4" Universal …"
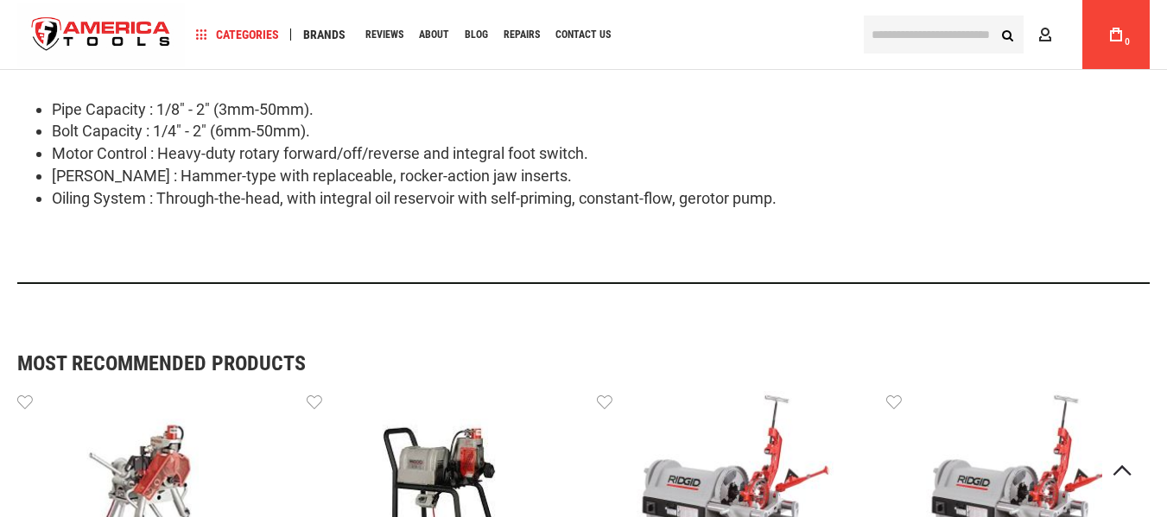
scroll to position [1382, 0]
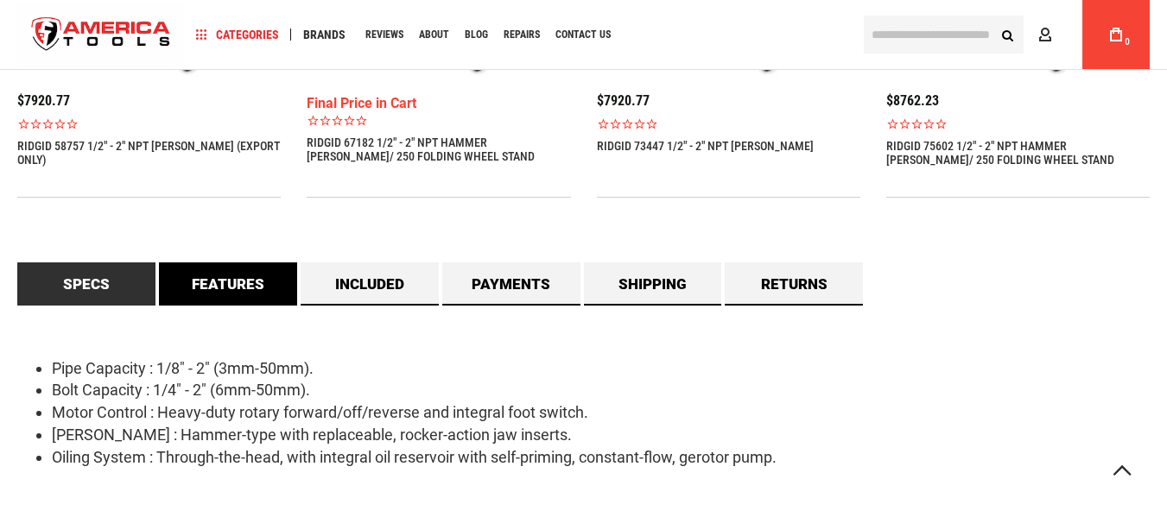
click at [240, 278] on link "Features" at bounding box center [228, 284] width 138 height 43
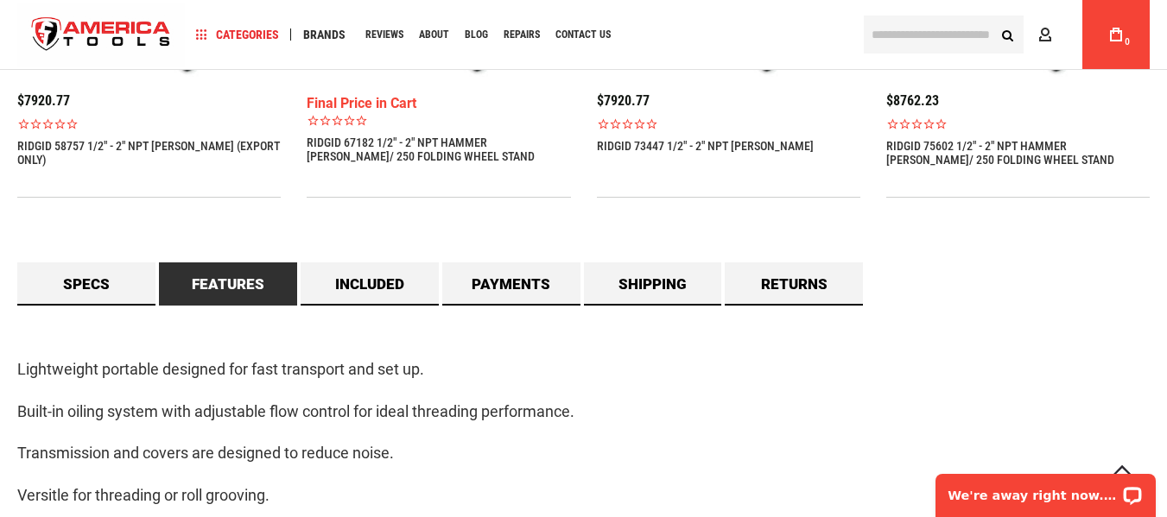
scroll to position [0, 0]
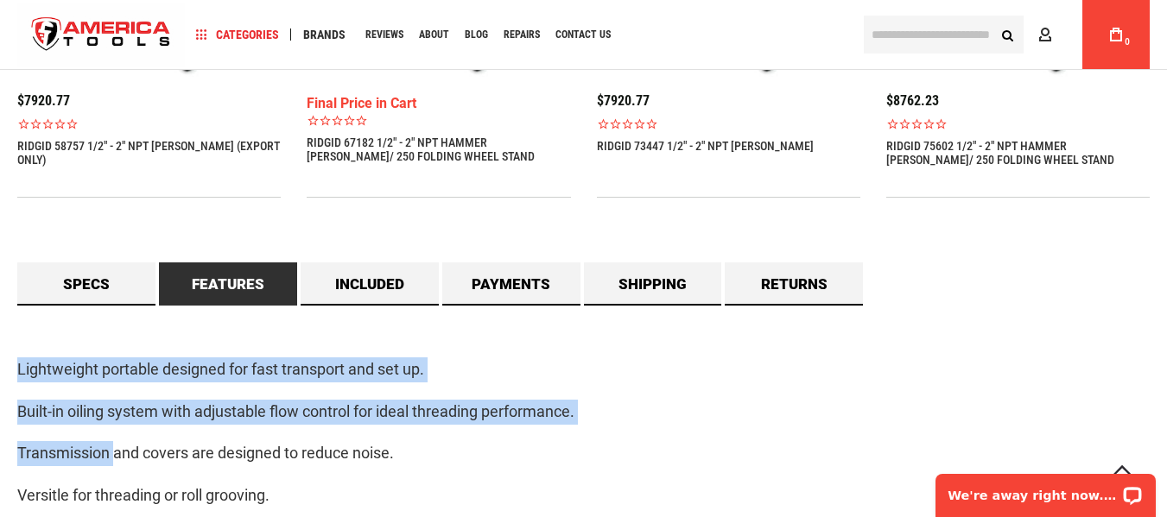
drag, startPoint x: 10, startPoint y: 374, endPoint x: 115, endPoint y: 447, distance: 127.2
click at [114, 447] on main "Skip to the end of the images gallery Skip to the beginning of the images galle…" at bounding box center [583, 232] width 1167 height 2955
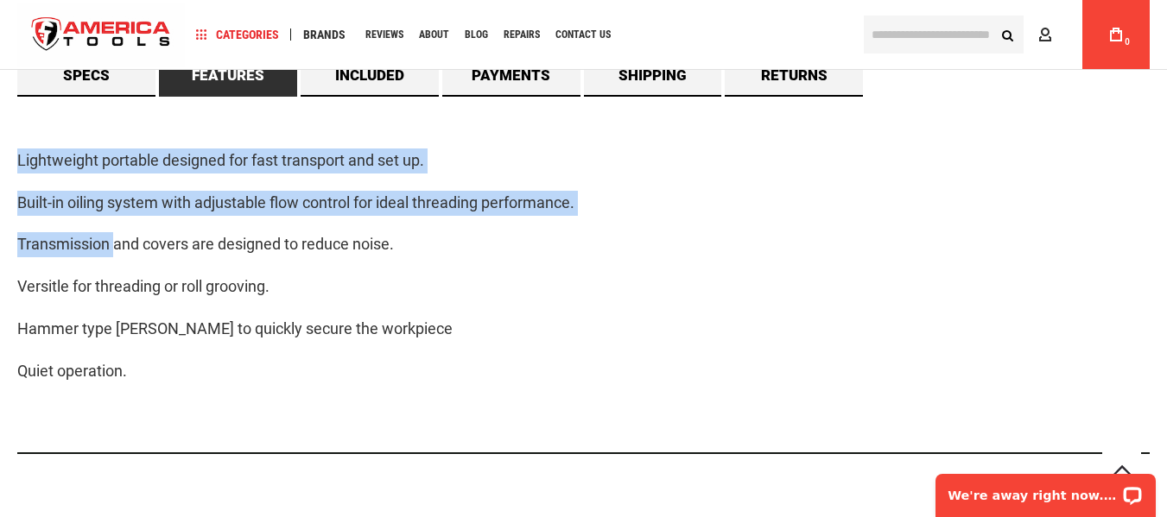
scroll to position [1641, 0]
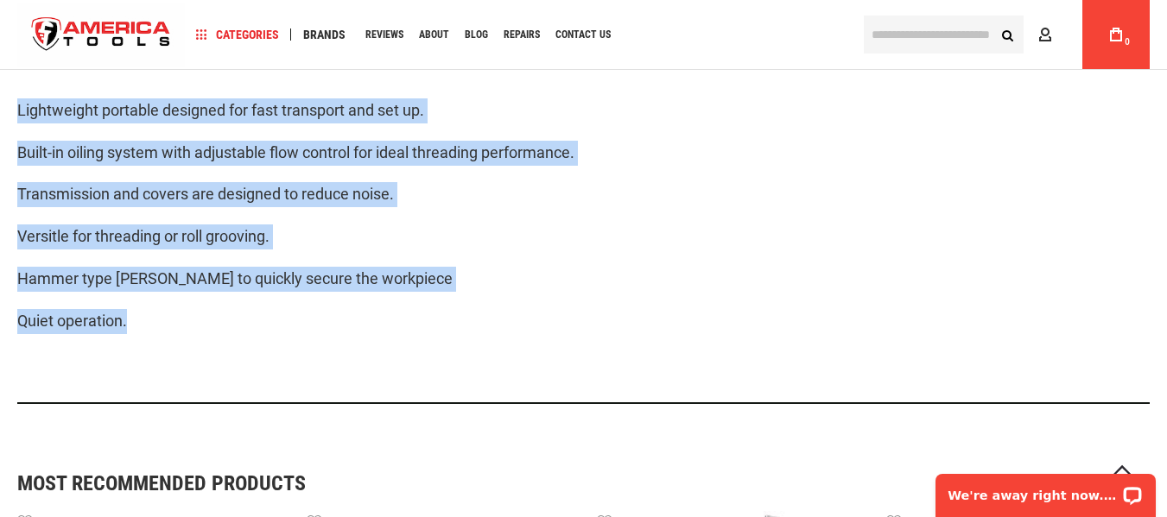
click at [155, 327] on p "Quiet operation." at bounding box center [583, 321] width 1132 height 25
copy div "Lightweight portable designed for fast transport and set up. Built-in oiling sy…"
click at [602, 164] on p "Built-in oiling system with adjustable flow control for ideal threading perform…" at bounding box center [583, 153] width 1132 height 25
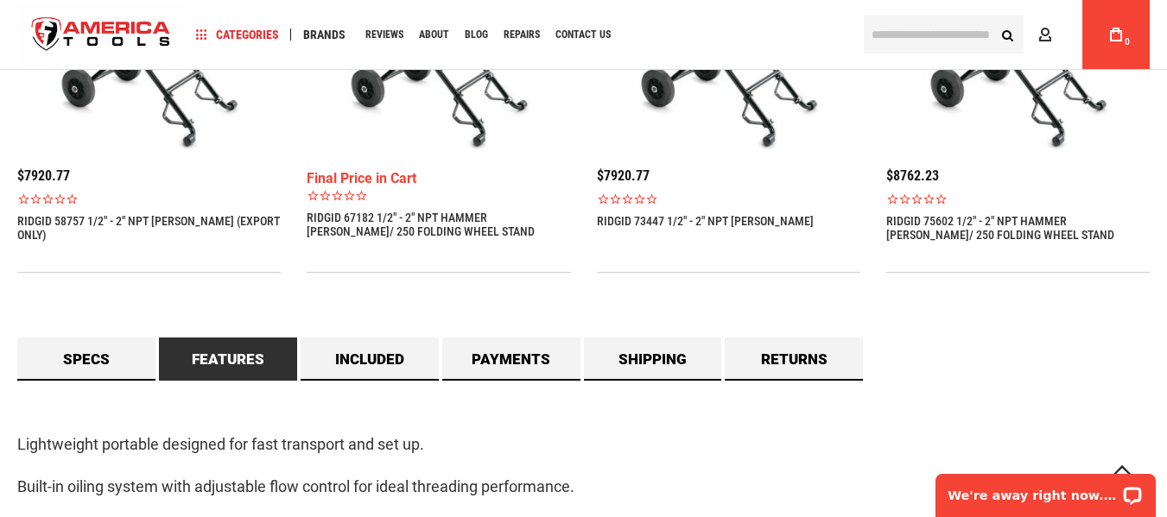
scroll to position [1296, 0]
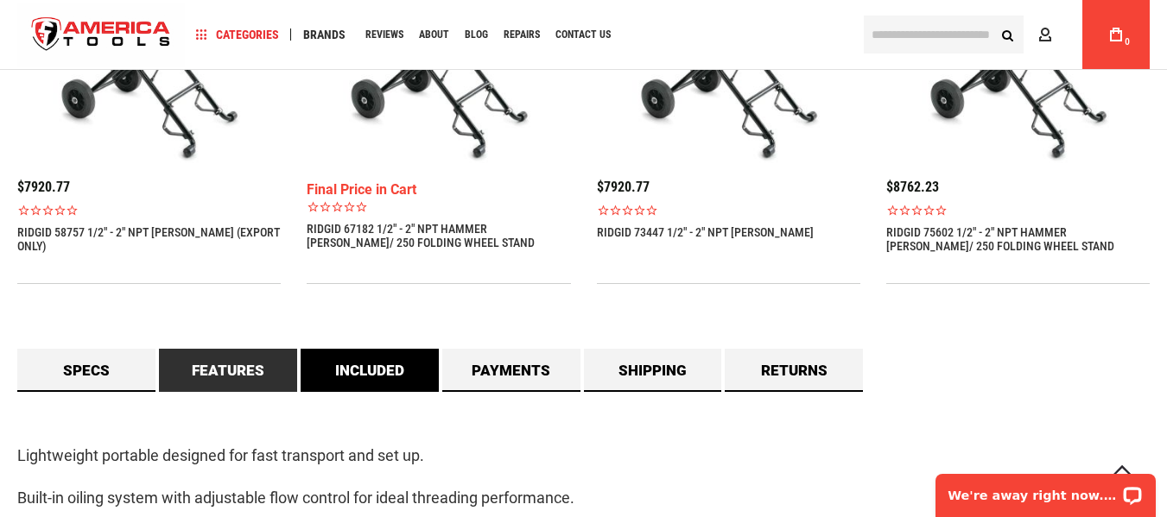
click at [396, 367] on link "Included" at bounding box center [370, 370] width 138 height 43
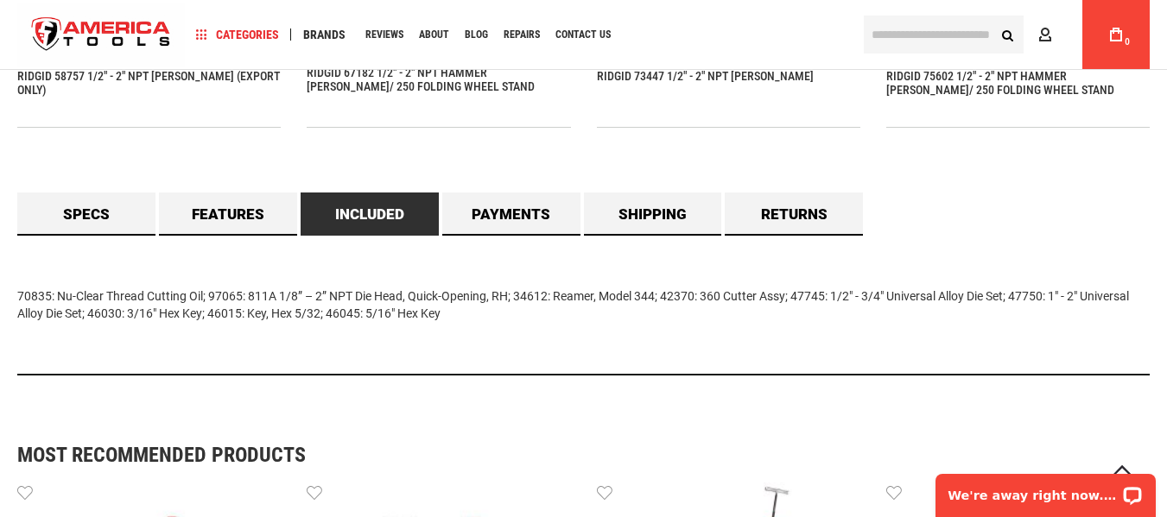
scroll to position [1641, 0]
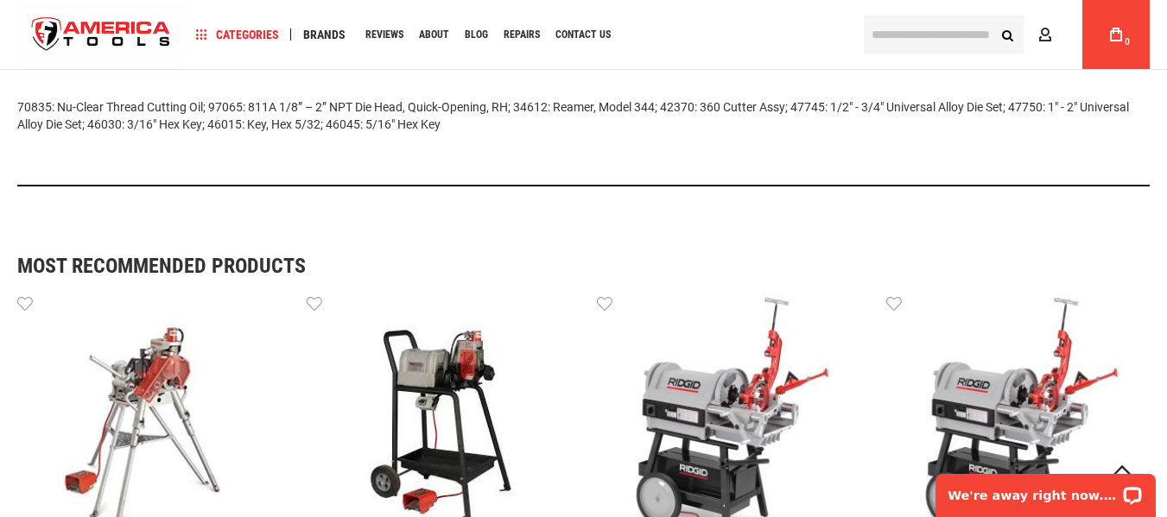
drag, startPoint x: 14, startPoint y: 99, endPoint x: 574, endPoint y: 162, distance: 563.1
copy div "70835: Nu-Clear Thread Cutting Oil; 97065: 811A 1/8” – 2” NPT Die Head, Quick-O…"
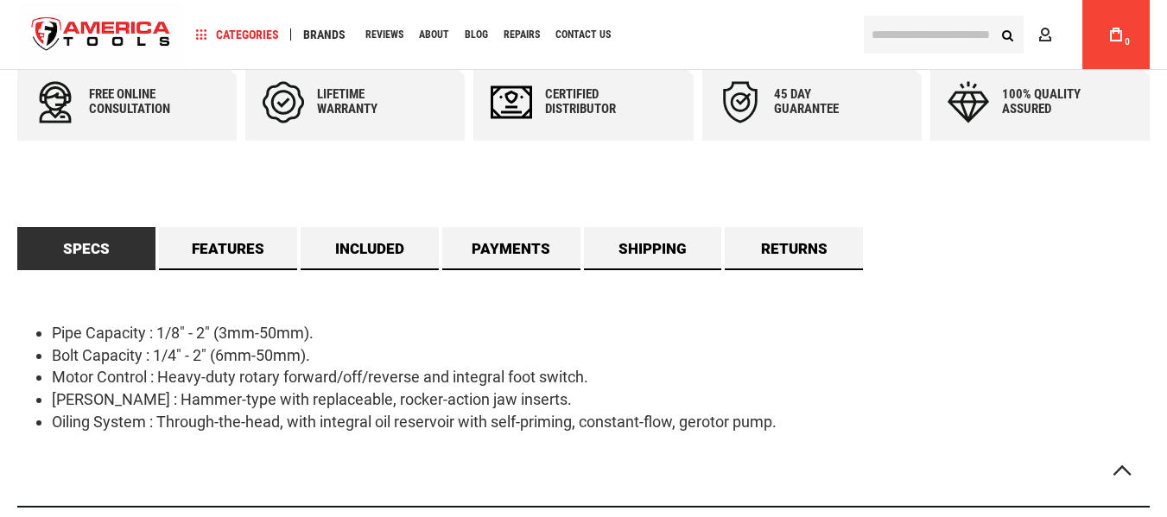
scroll to position [950, 0]
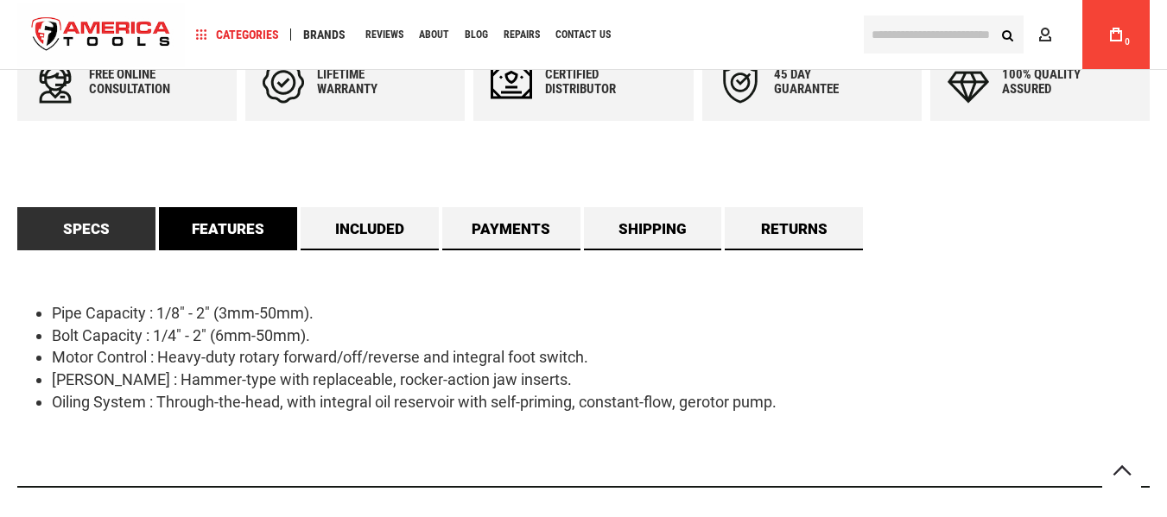
click at [240, 228] on link "Features" at bounding box center [228, 228] width 138 height 43
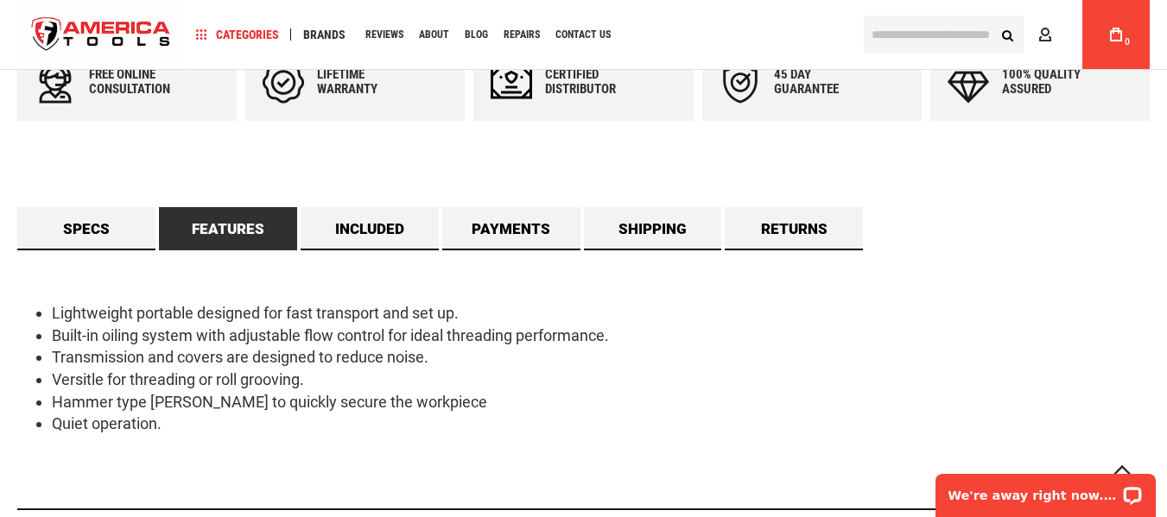
scroll to position [0, 0]
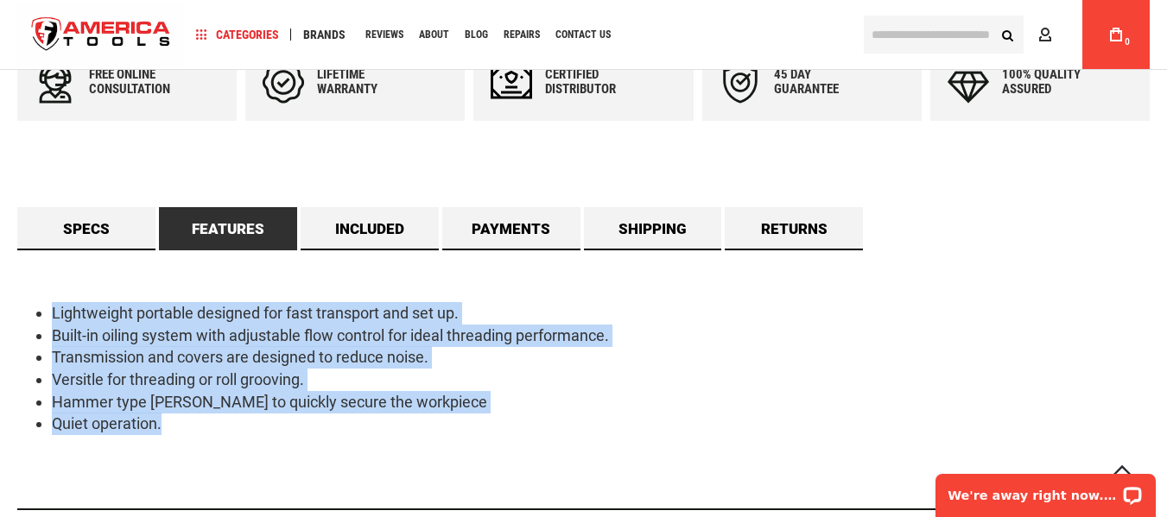
drag, startPoint x: 48, startPoint y: 314, endPoint x: 294, endPoint y: 406, distance: 261.8
click at [209, 443] on div "Lightweight portable designed for fast transport and set up. Built-in oiling sy…" at bounding box center [583, 380] width 1132 height 260
copy ul "Lightweight portable designed for fast transport and set up. Built-in oiling sy…"
click at [357, 238] on link "Included" at bounding box center [370, 228] width 138 height 43
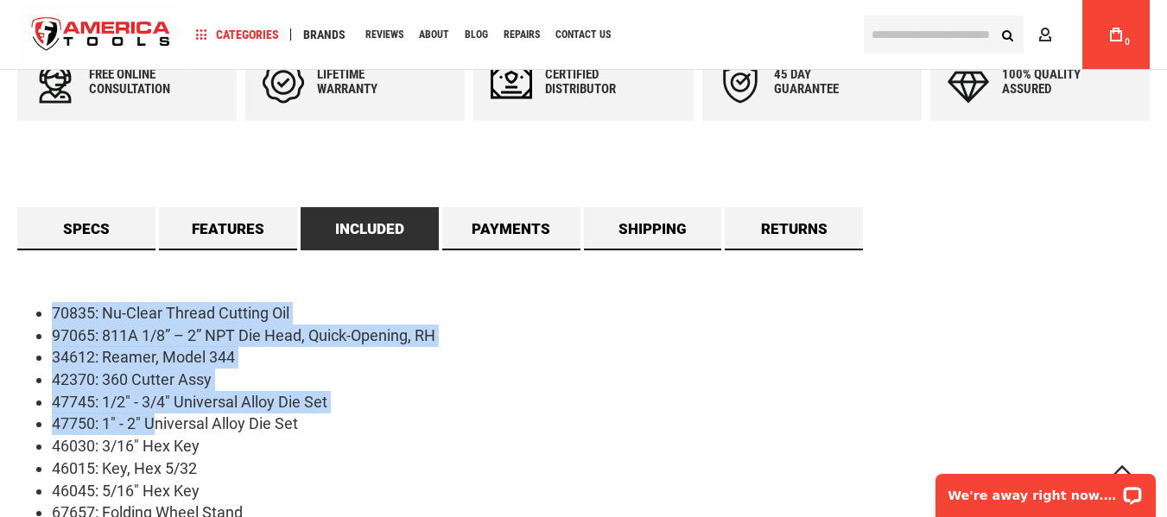
drag, startPoint x: 46, startPoint y: 304, endPoint x: 163, endPoint y: 421, distance: 166.1
click at [159, 423] on ul "70835: Nu-Clear Thread Cutting Oil 97065: 811A 1/8” – 2” NPT Die Head, Quick-Op…" at bounding box center [583, 413] width 1132 height 222
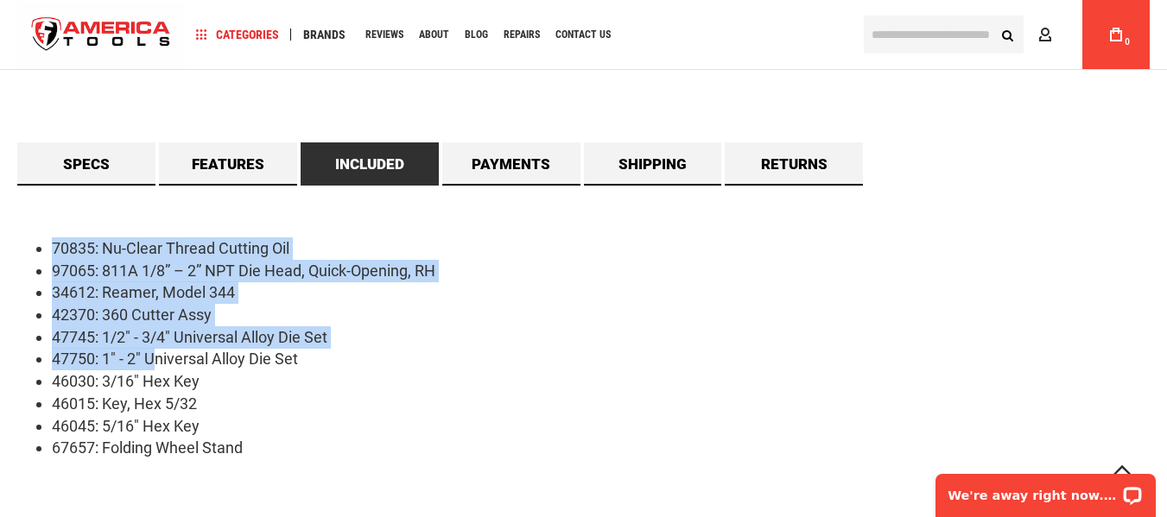
scroll to position [1123, 0]
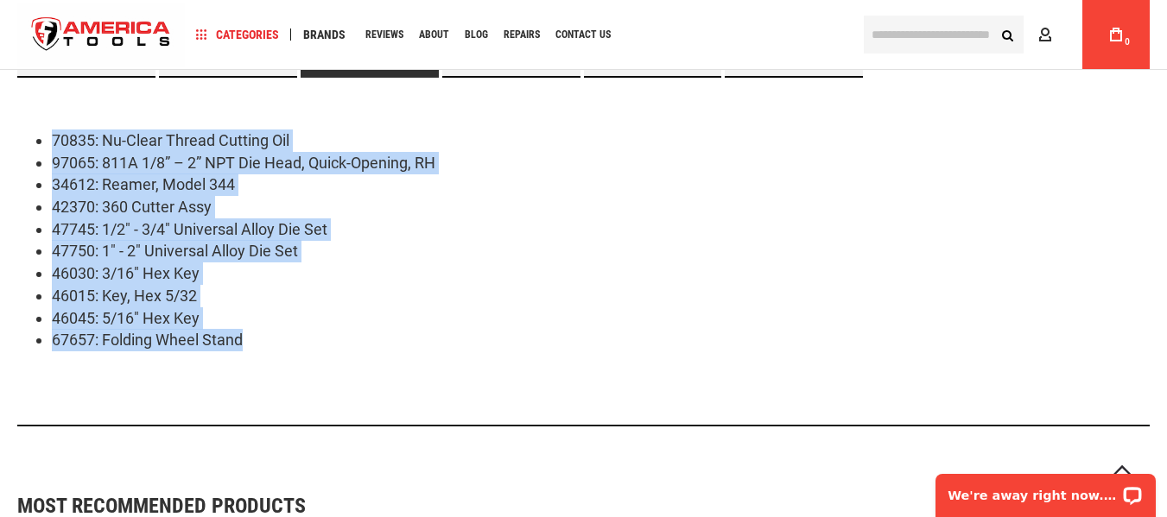
click at [268, 338] on li "67657: Folding Wheel Stand" at bounding box center [601, 340] width 1098 height 22
copy ul "70835: Nu-Clear Thread Cutting Oil 97065: 811A 1/8” – 2” NPT Die Head, Quick-Op…"
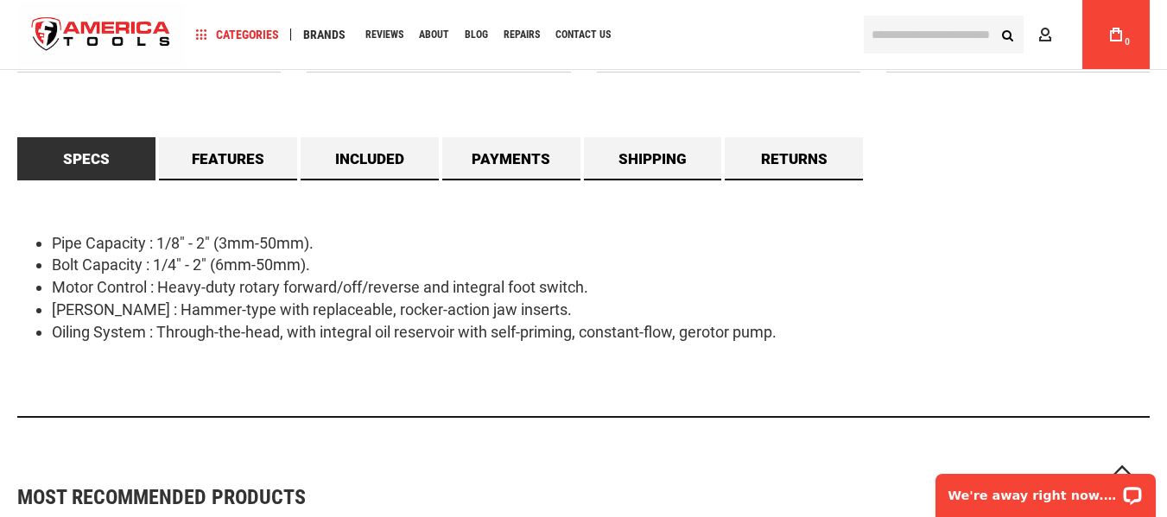
scroll to position [1296, 0]
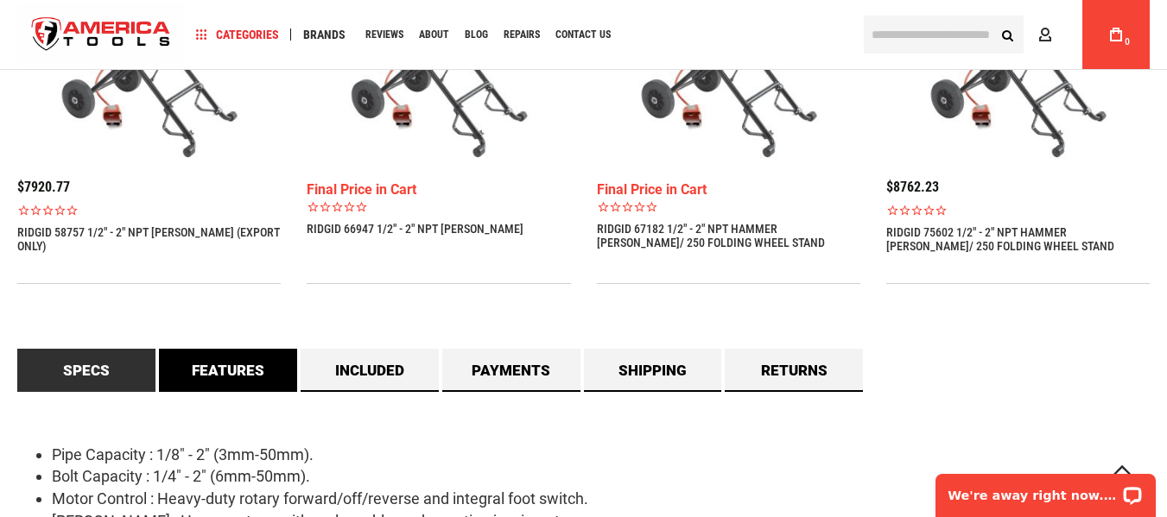
click at [231, 368] on link "Features" at bounding box center [228, 370] width 138 height 43
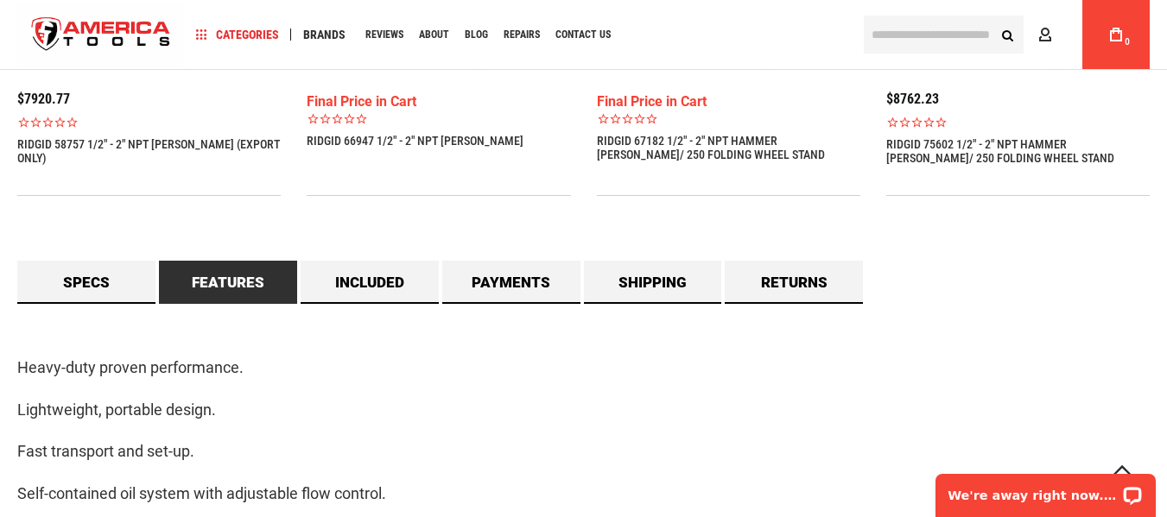
scroll to position [1468, 0]
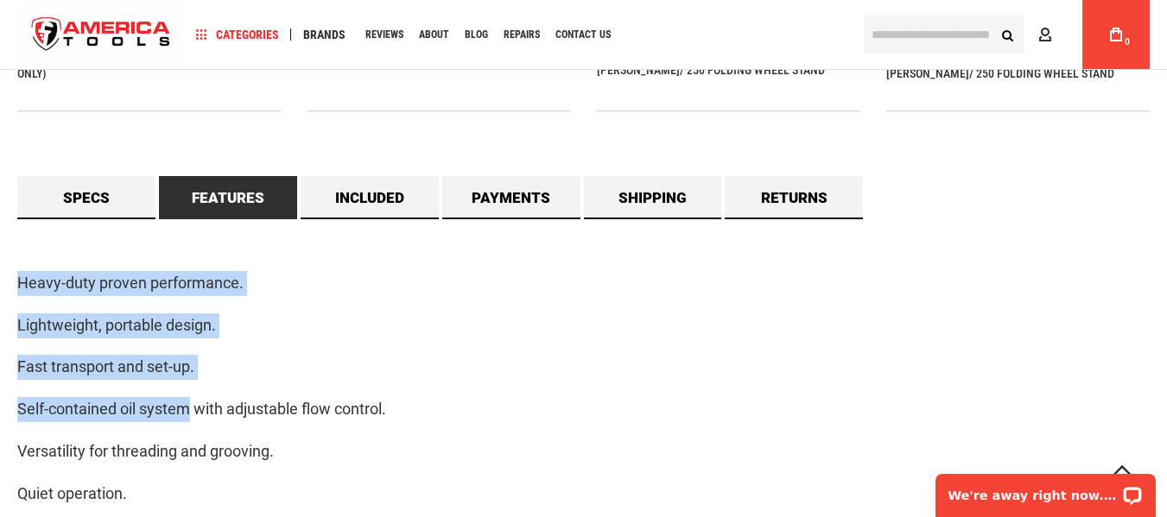
drag, startPoint x: 14, startPoint y: 282, endPoint x: 193, endPoint y: 387, distance: 207.5
click at [193, 386] on main "Skip to the end of the images gallery Skip to the beginning of the images galle…" at bounding box center [583, 243] width 1167 height 3150
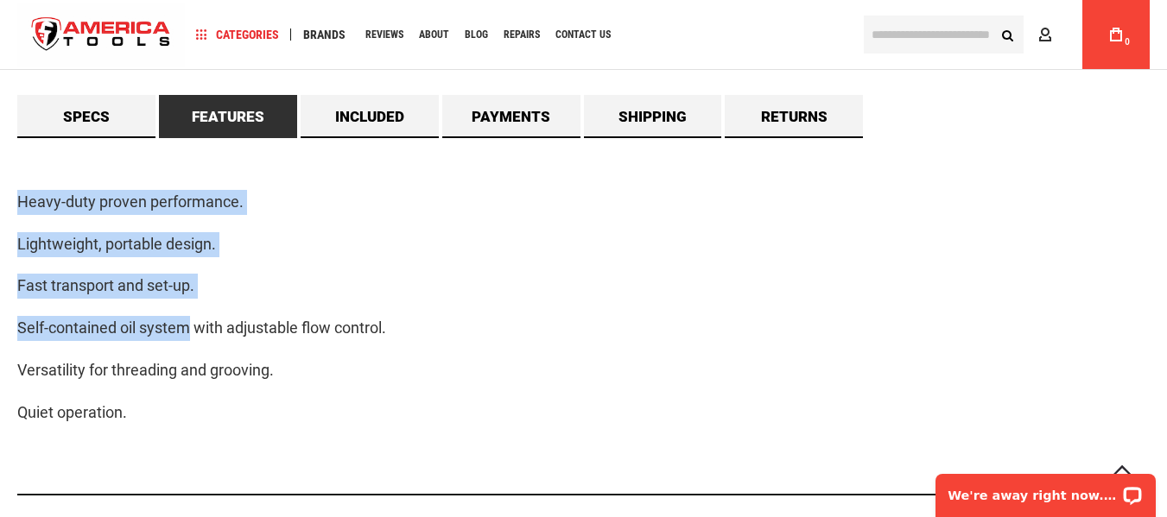
scroll to position [1641, 0]
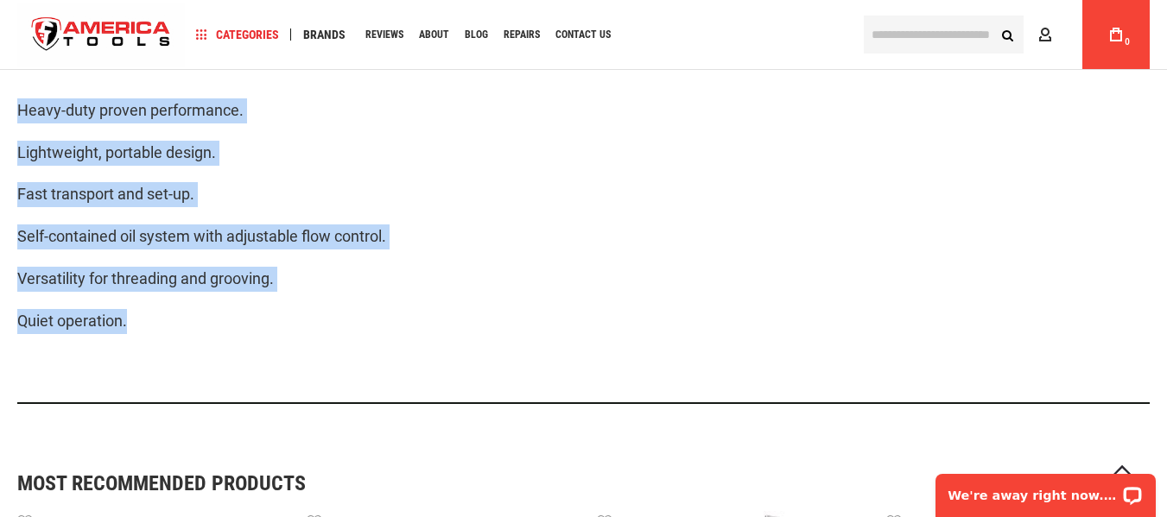
click at [144, 324] on p "Quiet operation." at bounding box center [583, 321] width 1132 height 25
copy div "Heavy-duty proven performance. Lightweight, portable design. Fast transport and…"
click at [584, 177] on div "Heavy-duty proven performance. Lightweight, portable design. Fast transport and…" at bounding box center [583, 226] width 1132 height 358
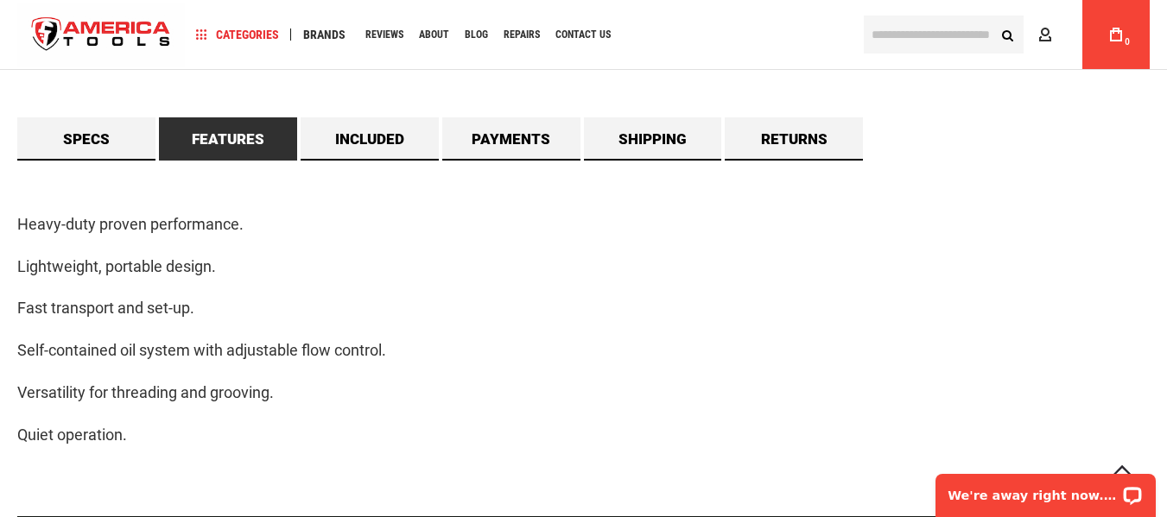
scroll to position [1296, 0]
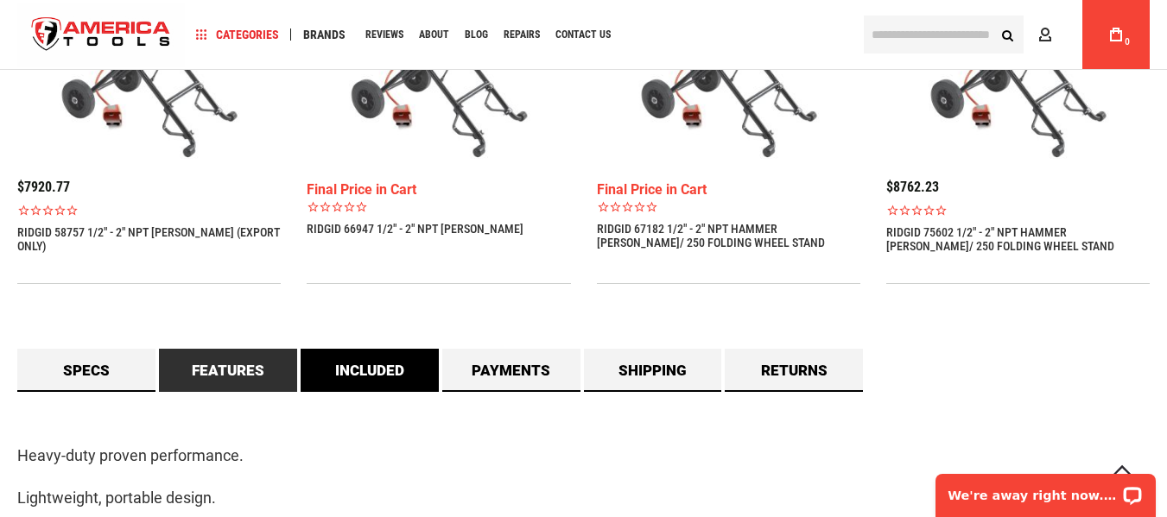
click at [369, 390] on link "Included" at bounding box center [370, 370] width 138 height 43
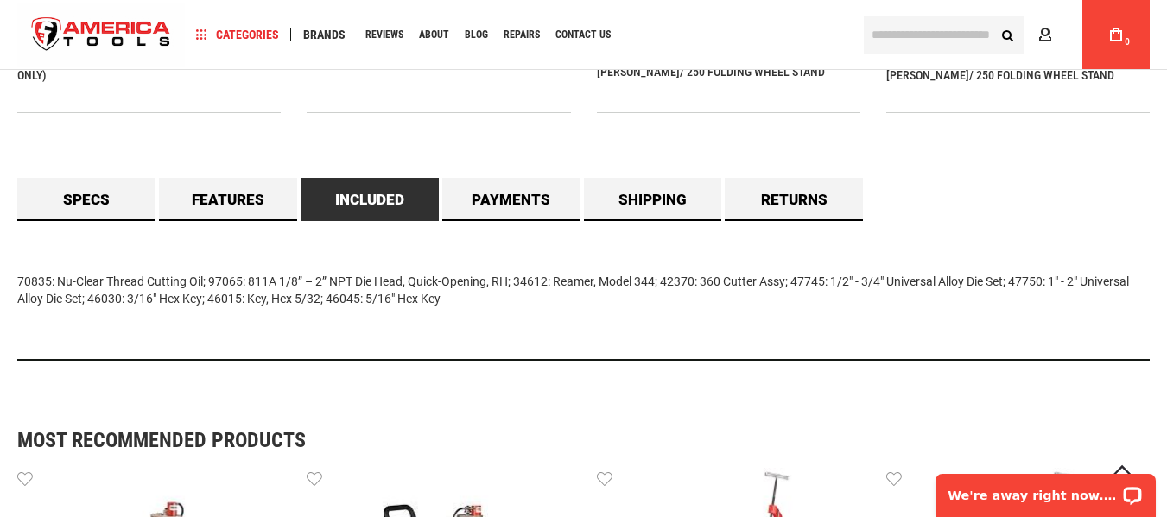
scroll to position [1468, 0]
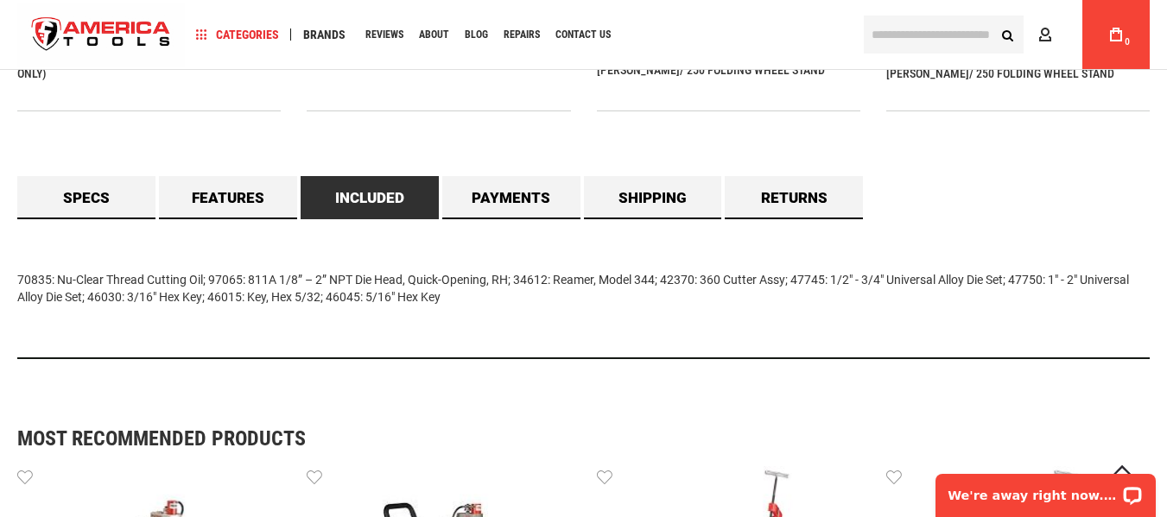
drag, startPoint x: 25, startPoint y: 275, endPoint x: 472, endPoint y: 309, distance: 447.9
click at [472, 309] on main "Skip to the end of the images gallery Skip to the beginning of the images galle…" at bounding box center [583, 133] width 1167 height 2931
copy div "70835: Nu-Clear Thread Cutting Oil; 97065: 811A 1/8” – 2” NPT Die Head, Quick-O…"
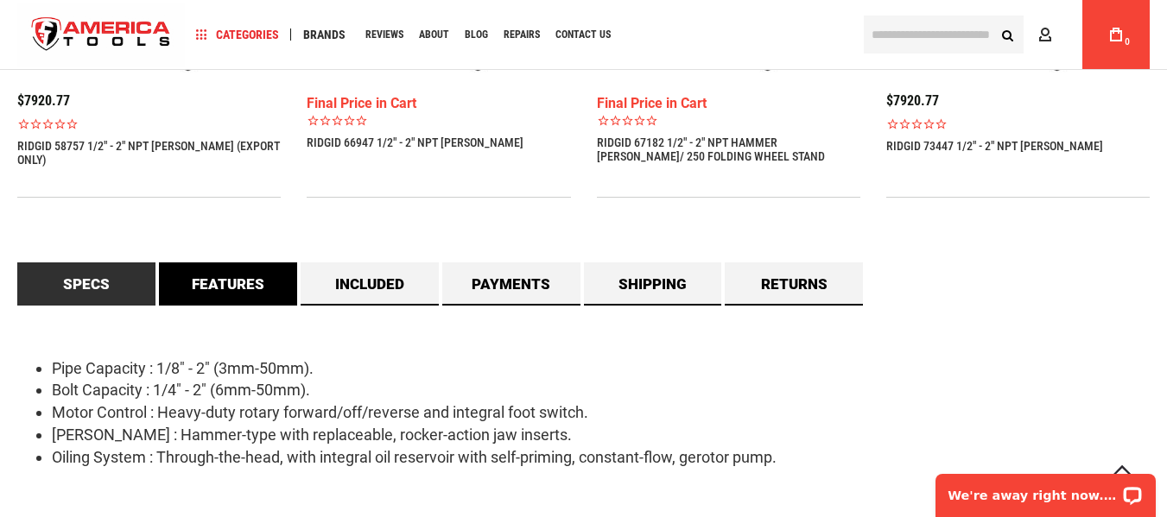
click at [236, 282] on link "Features" at bounding box center [228, 284] width 138 height 43
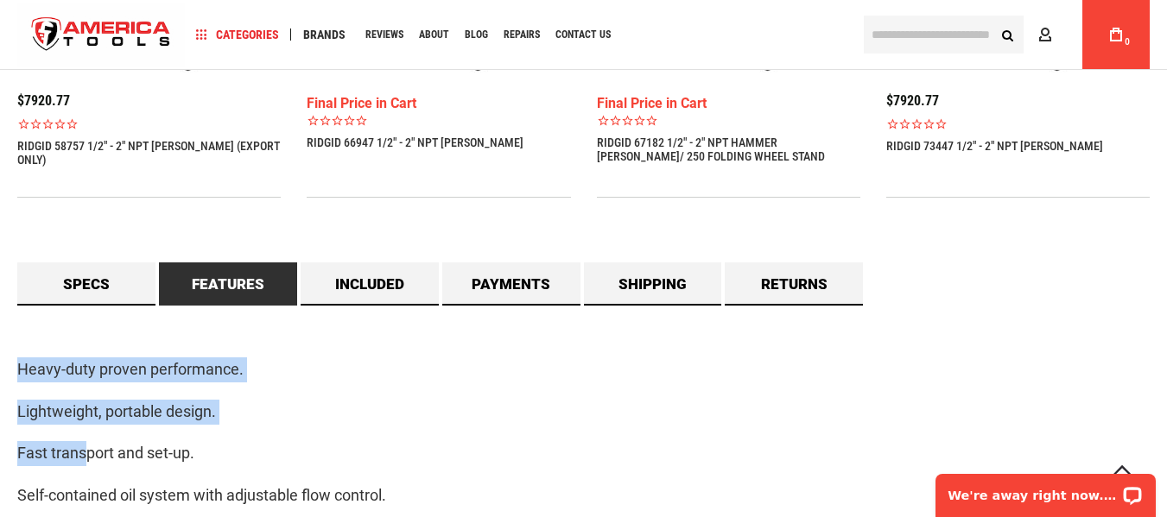
drag, startPoint x: 15, startPoint y: 361, endPoint x: 89, endPoint y: 445, distance: 112.0
click at [89, 445] on main "Skip to the end of the images gallery Skip to the beginning of the images galle…" at bounding box center [583, 330] width 1167 height 3150
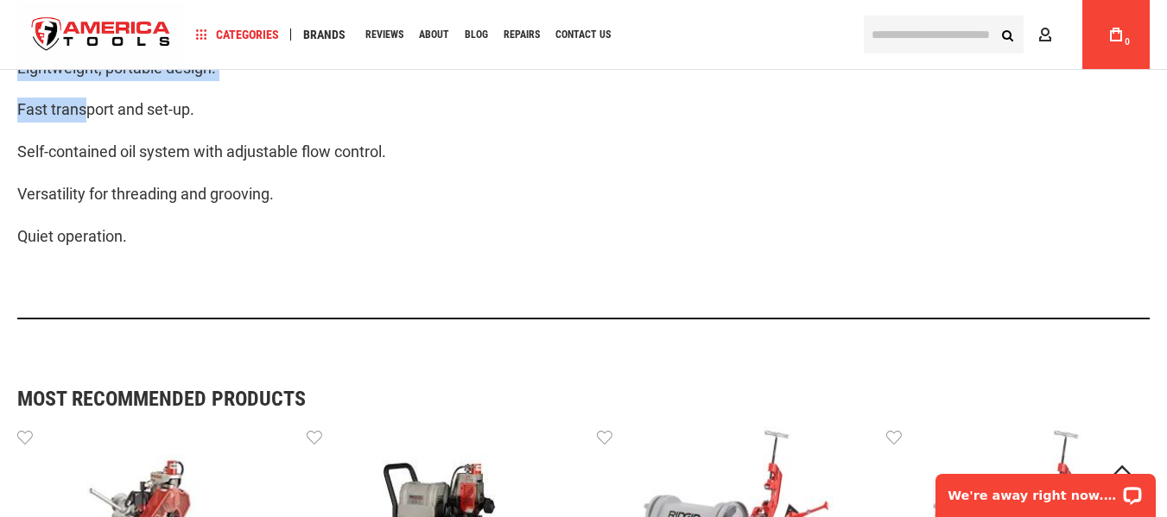
scroll to position [1727, 0]
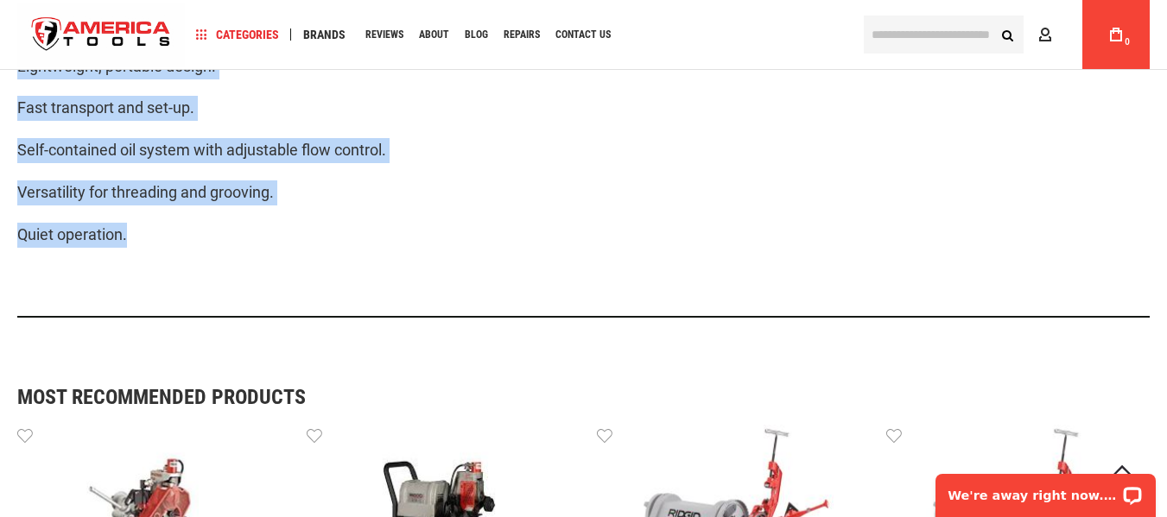
click at [142, 246] on p "Quiet operation." at bounding box center [583, 235] width 1132 height 25
copy div "Heavy-duty proven performance. Lightweight, portable design. Fast transport and…"
click at [410, 276] on div "Heavy-duty proven performance. Lightweight, portable design. Fast transport and…" at bounding box center [583, 139] width 1132 height 358
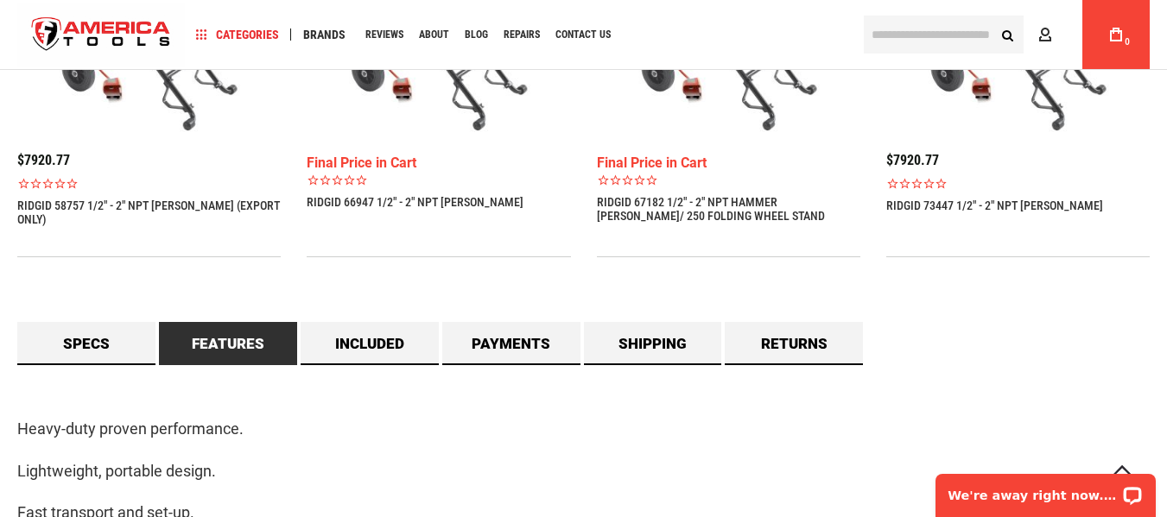
scroll to position [1296, 0]
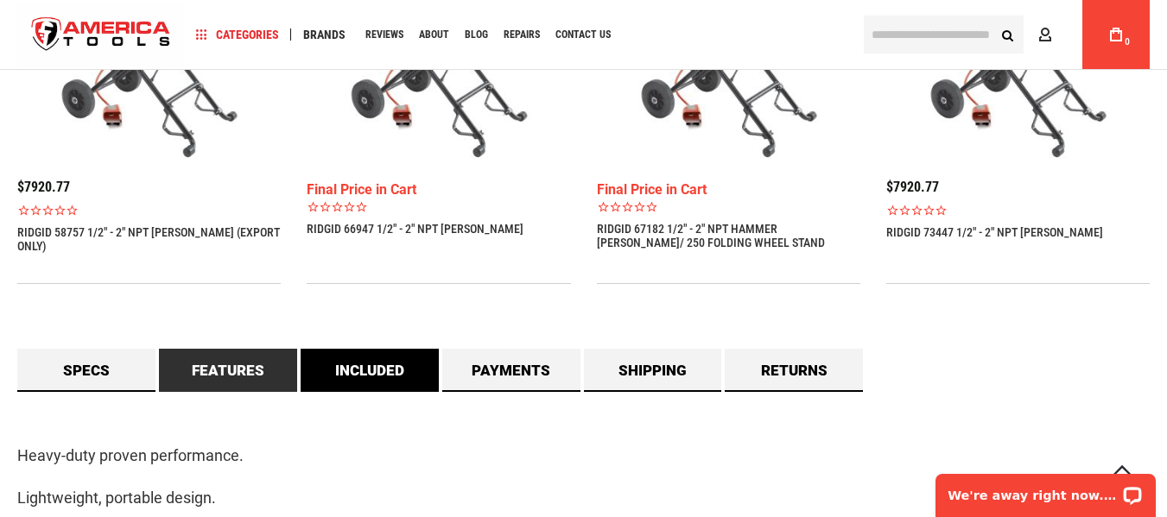
click at [396, 352] on link "Included" at bounding box center [370, 370] width 138 height 43
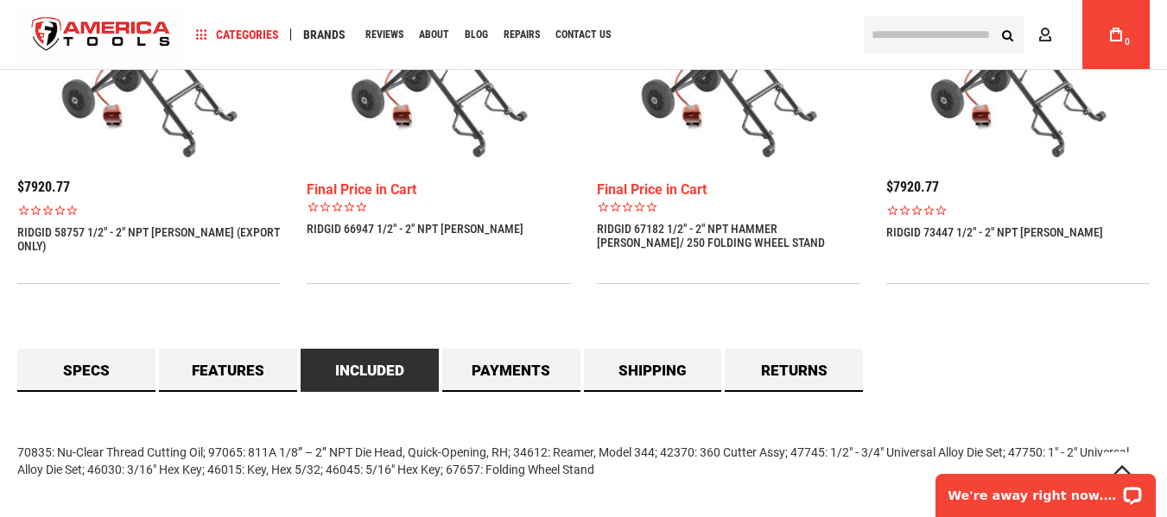
scroll to position [1555, 0]
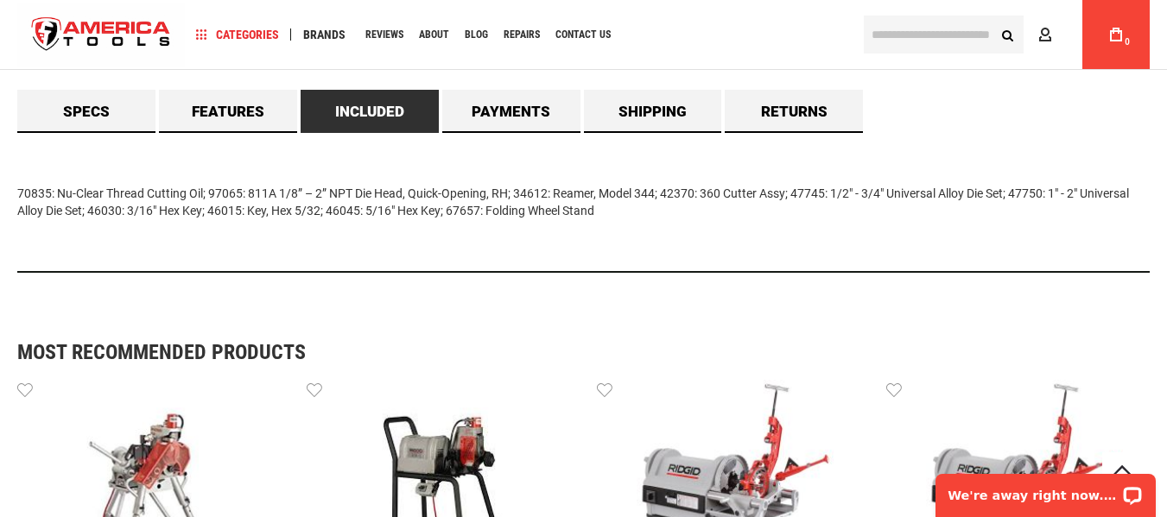
drag, startPoint x: 12, startPoint y: 191, endPoint x: 650, endPoint y: 231, distance: 639.5
click at [650, 231] on main "Skip to the end of the images gallery Skip to the beginning of the images galle…" at bounding box center [583, 47] width 1167 height 2931
copy div "70835: Nu-Clear Thread Cutting Oil; 97065: 811A 1/8” – 2” NPT Die Head, Quick-O…"
